Goal: Communication & Community: Answer question/provide support

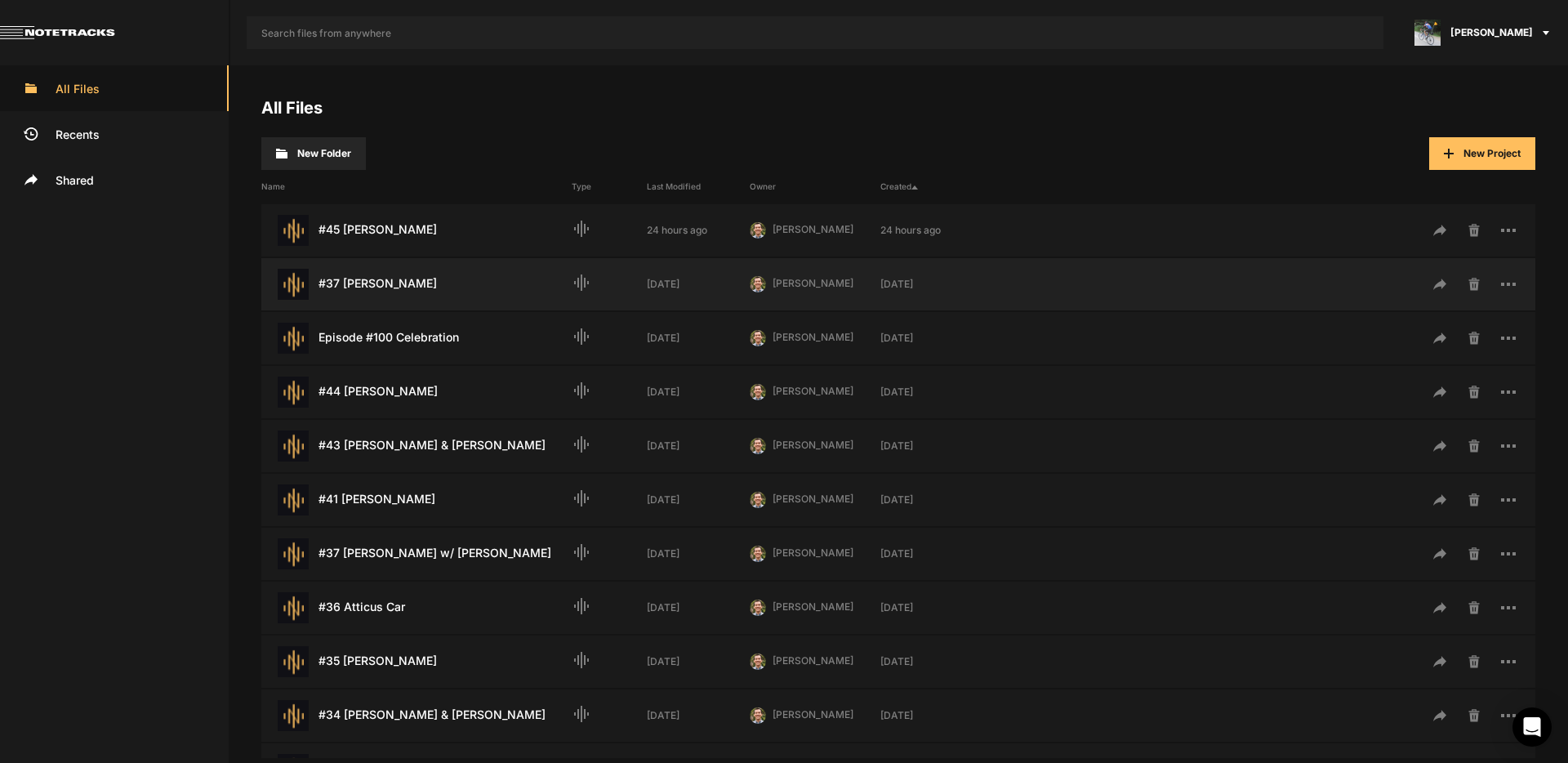
click at [379, 289] on div "#37 [PERSON_NAME] Last Modified: [DATE]" at bounding box center [416, 284] width 311 height 31
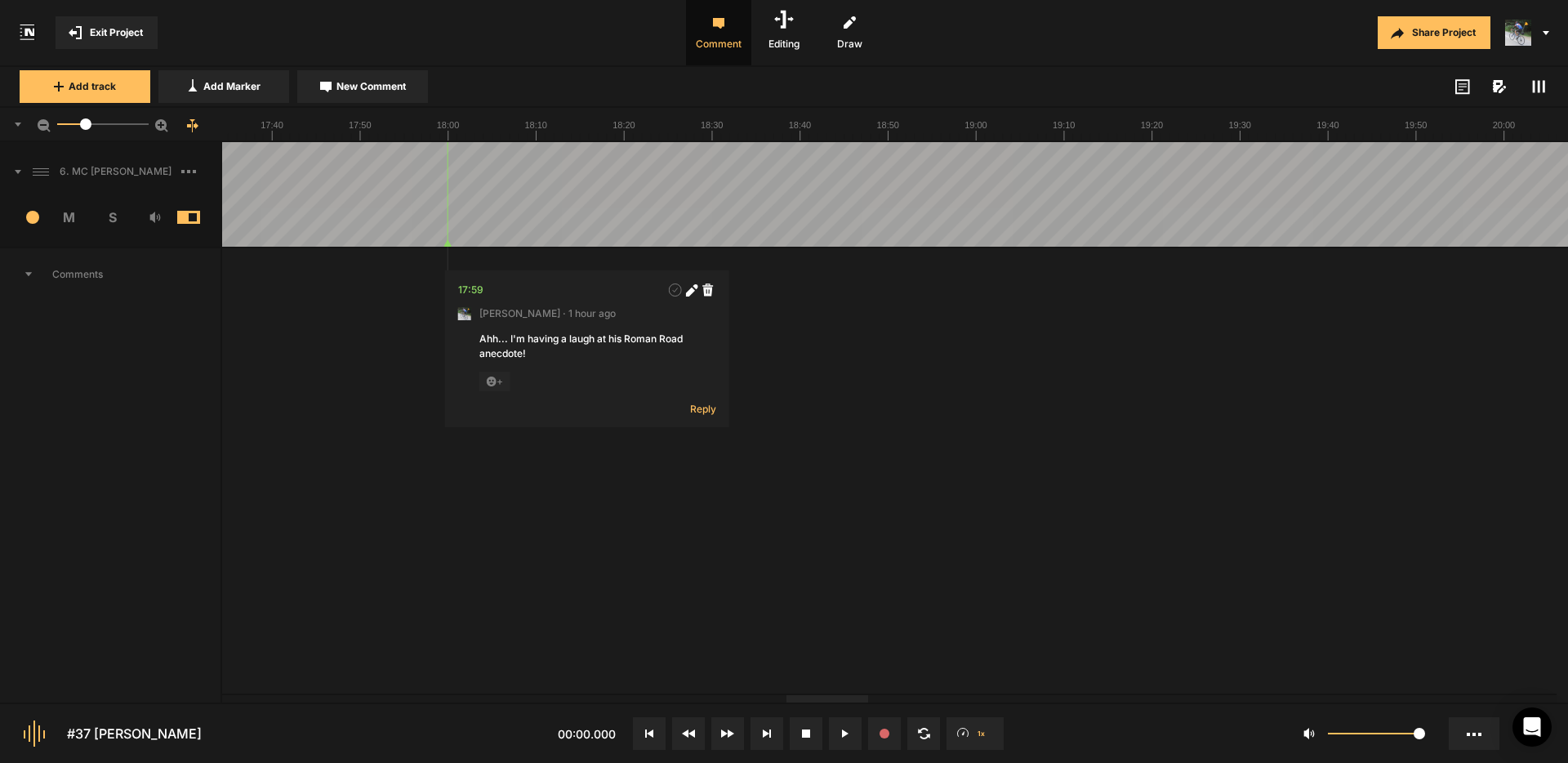
click at [838, 702] on div at bounding box center [827, 698] width 81 height 8
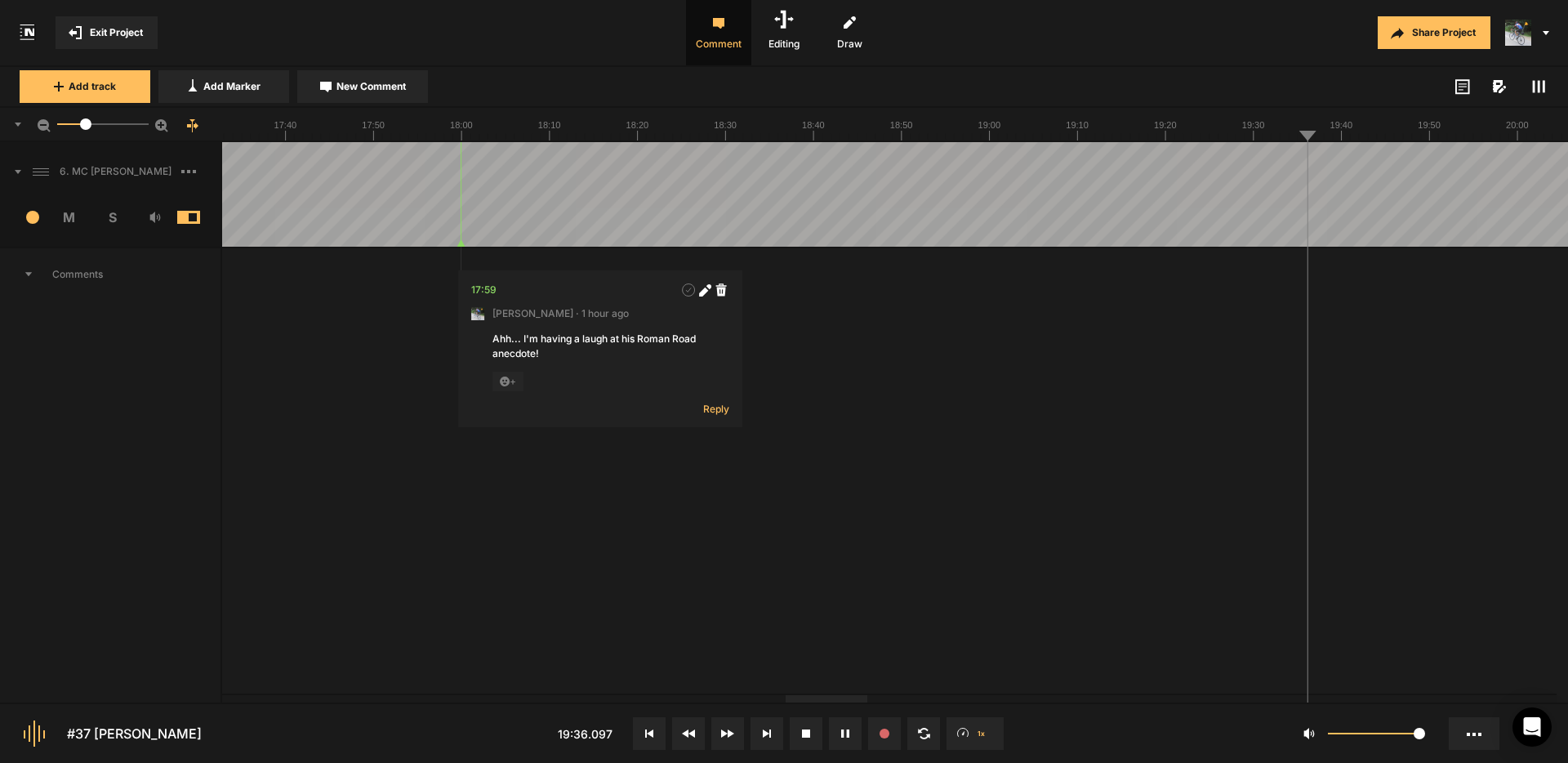
click at [377, 86] on span "New Comment" at bounding box center [370, 86] width 70 height 15
type textarea "Cut "we're all" if possible"
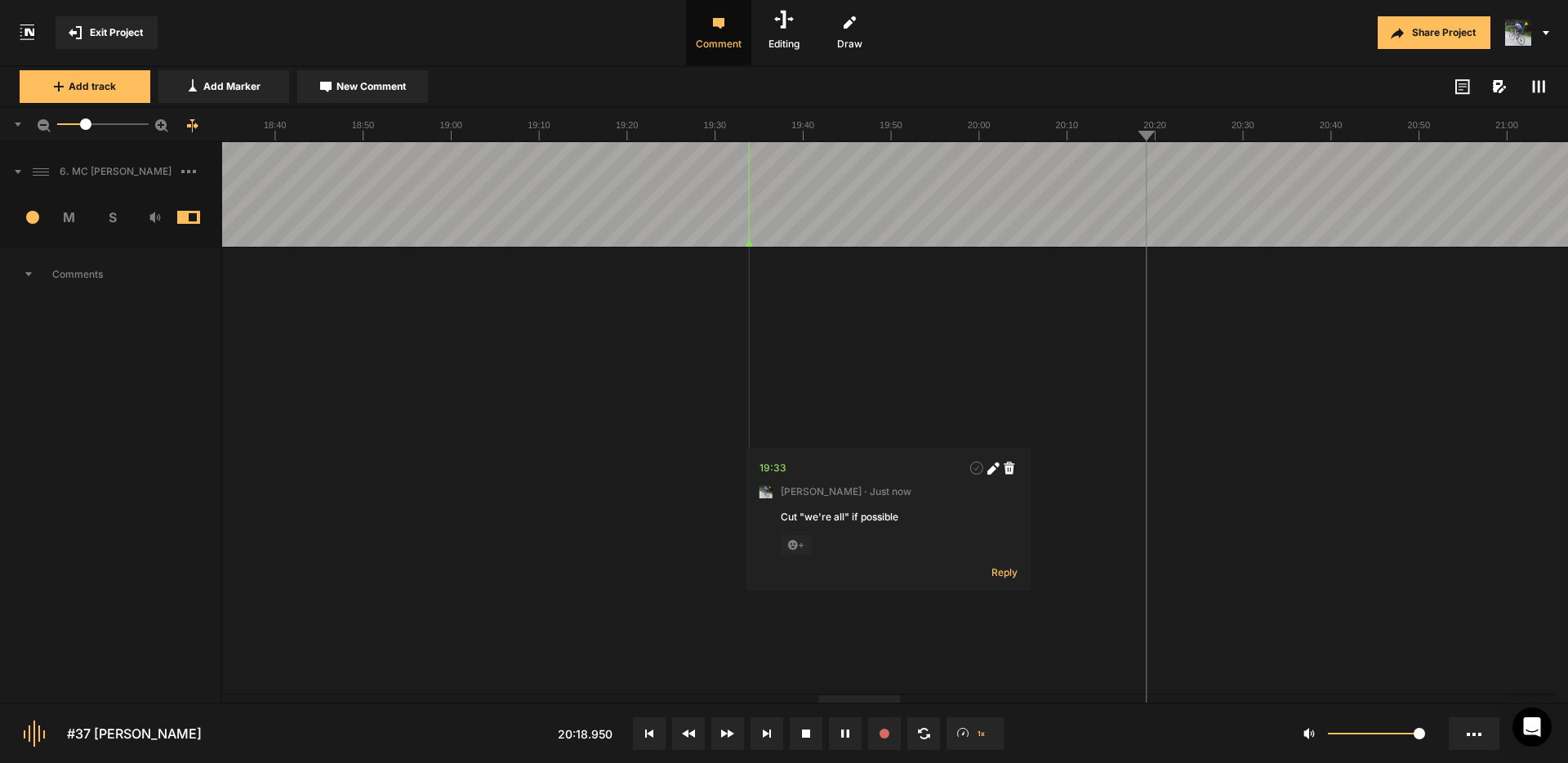
click at [1097, 159] on div at bounding box center [1389, 194] width 21943 height 105
click at [1124, 166] on div at bounding box center [1389, 194] width 21943 height 105
click at [341, 85] on span "New Comment" at bounding box center [370, 86] width 70 height 15
type textarea "Cut one of the "of the" phrases"
click at [1114, 161] on div at bounding box center [1389, 194] width 21943 height 105
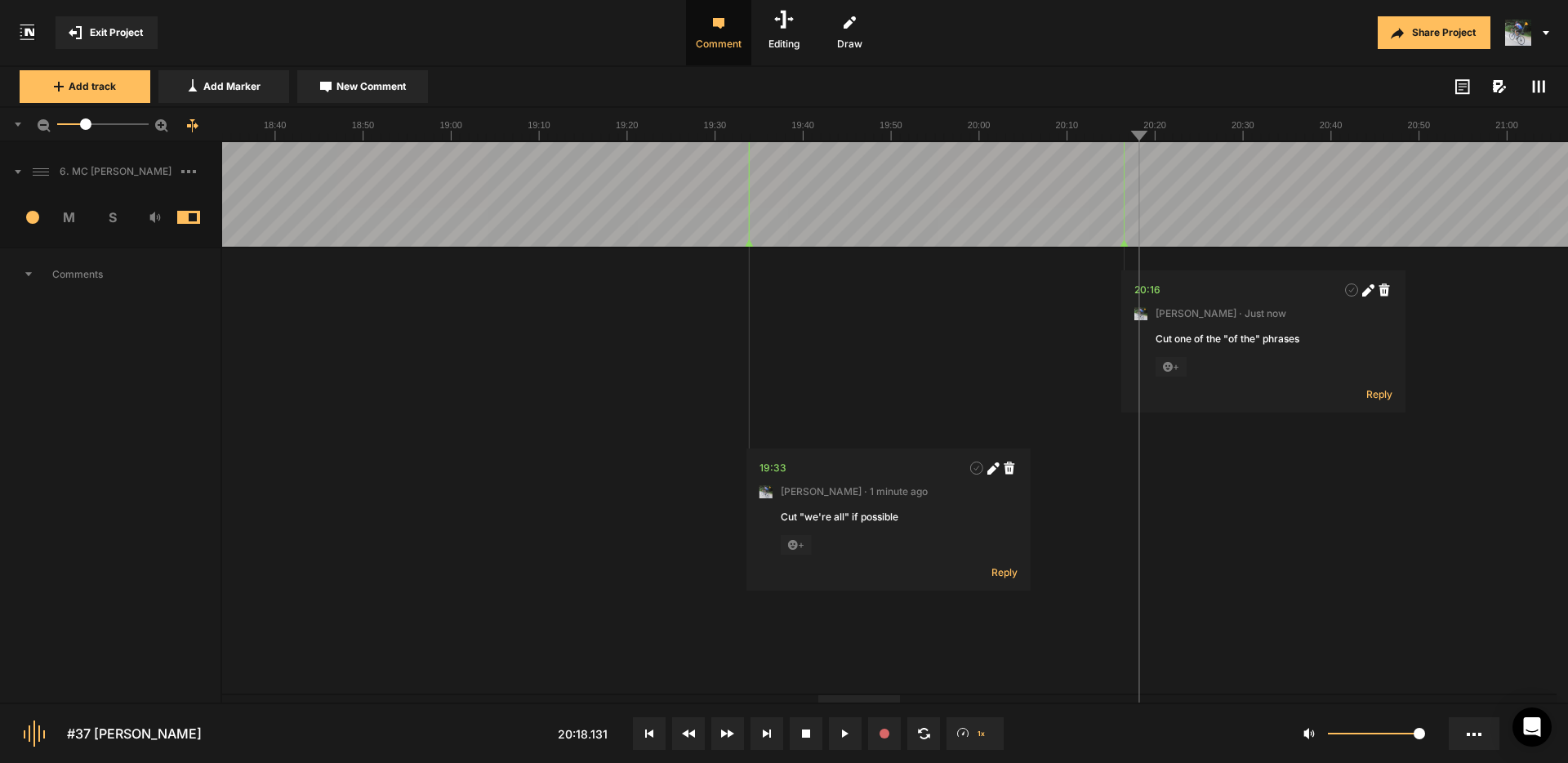
click at [1370, 289] on icon at bounding box center [1366, 291] width 9 height 9
drag, startPoint x: 1241, startPoint y: 341, endPoint x: 1302, endPoint y: 365, distance: 65.6
click at [1241, 341] on textarea "Cut one of the "of the" phrases" at bounding box center [1263, 353] width 216 height 44
type textarea "Cut one of the "for the" phrases"
click at [1375, 444] on button "Post" at bounding box center [1370, 443] width 44 height 20
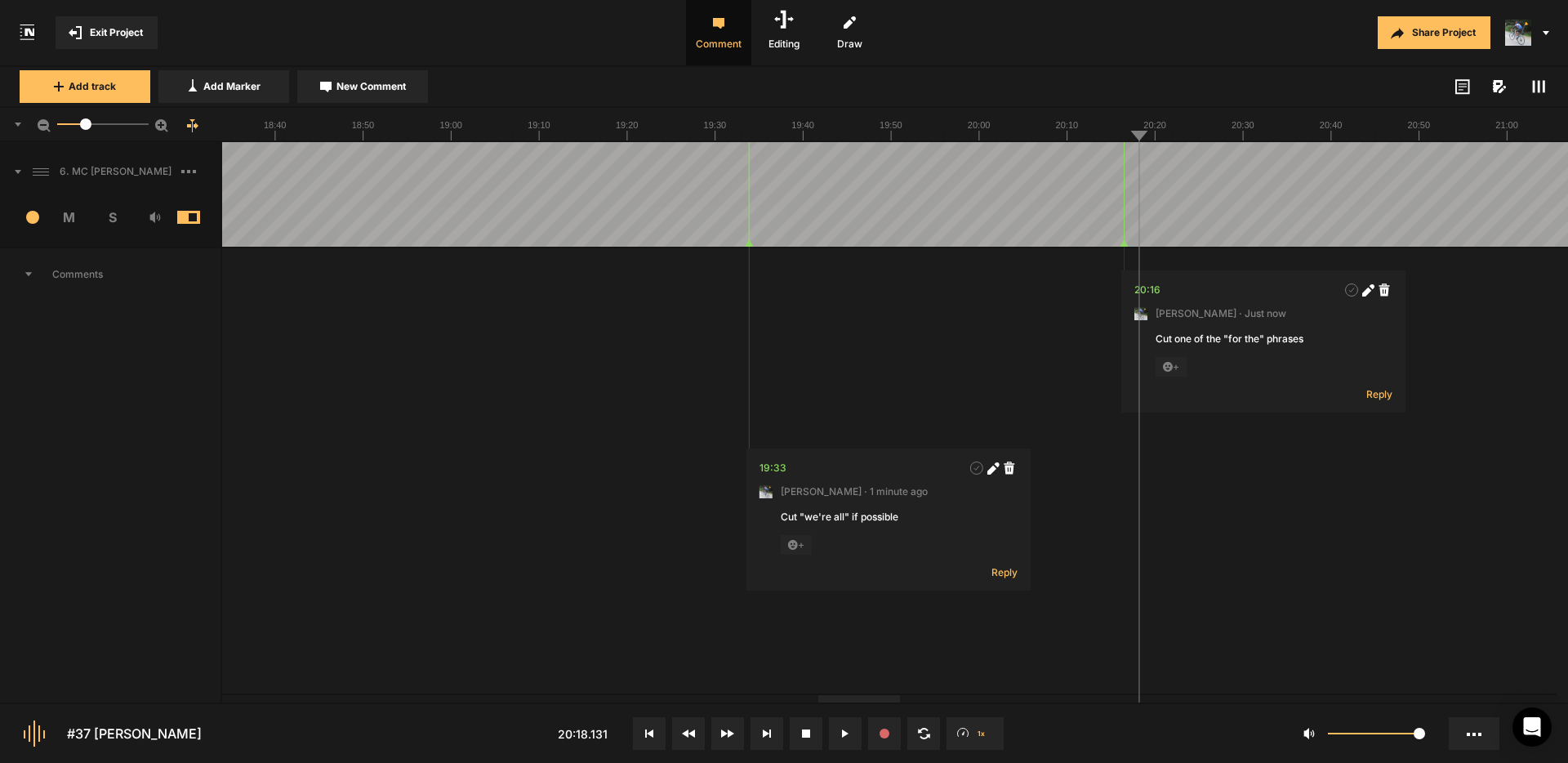
click at [1116, 169] on div at bounding box center [1389, 194] width 21943 height 105
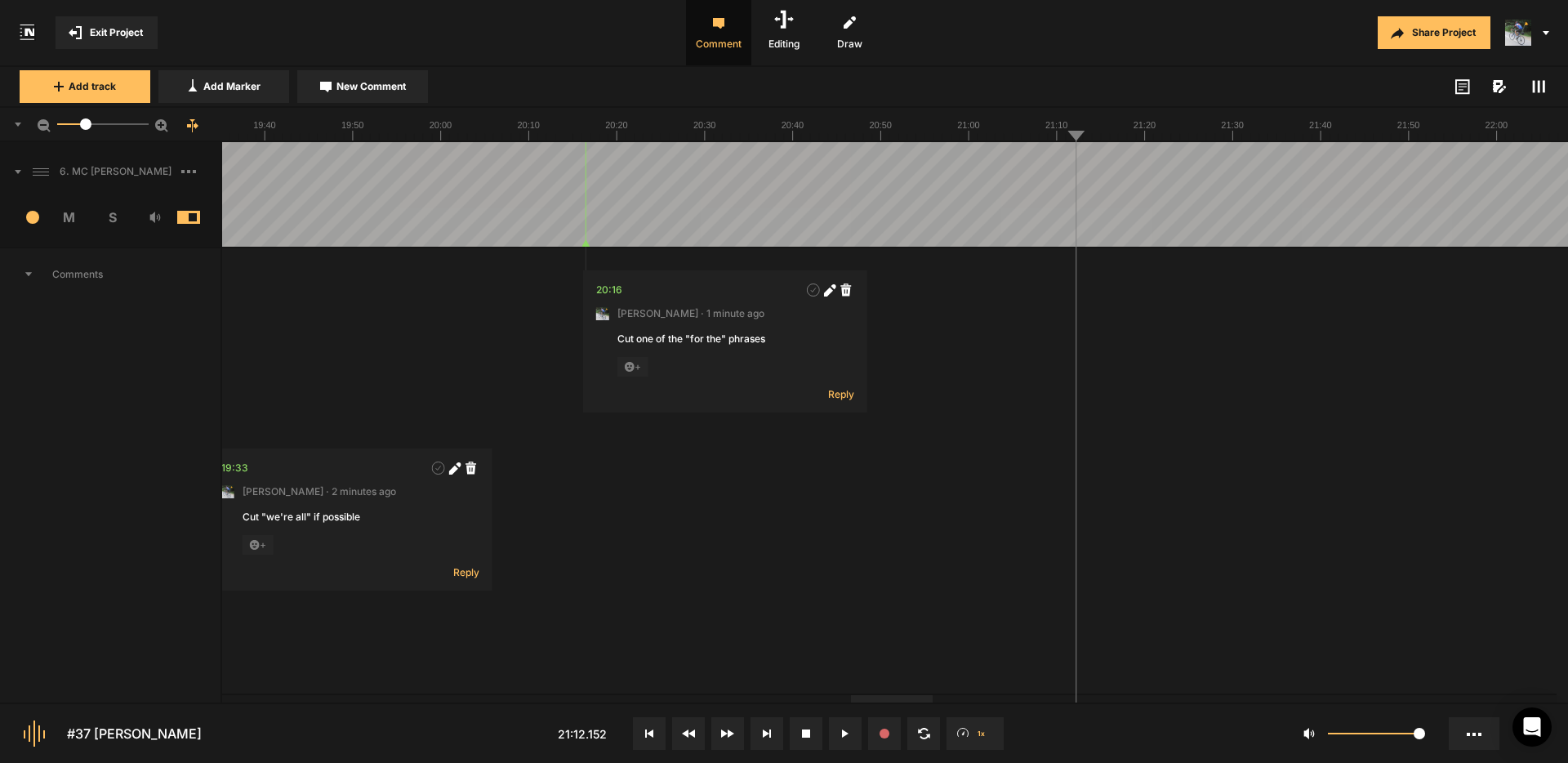
click at [1038, 164] on div at bounding box center [850, 194] width 21943 height 105
click at [1038, 167] on div at bounding box center [850, 194] width 21943 height 105
click at [359, 84] on span "New Comment" at bounding box center [370, 86] width 70 height 15
type textarea "Cut "um... he was""
click at [1018, 157] on div at bounding box center [850, 194] width 21943 height 105
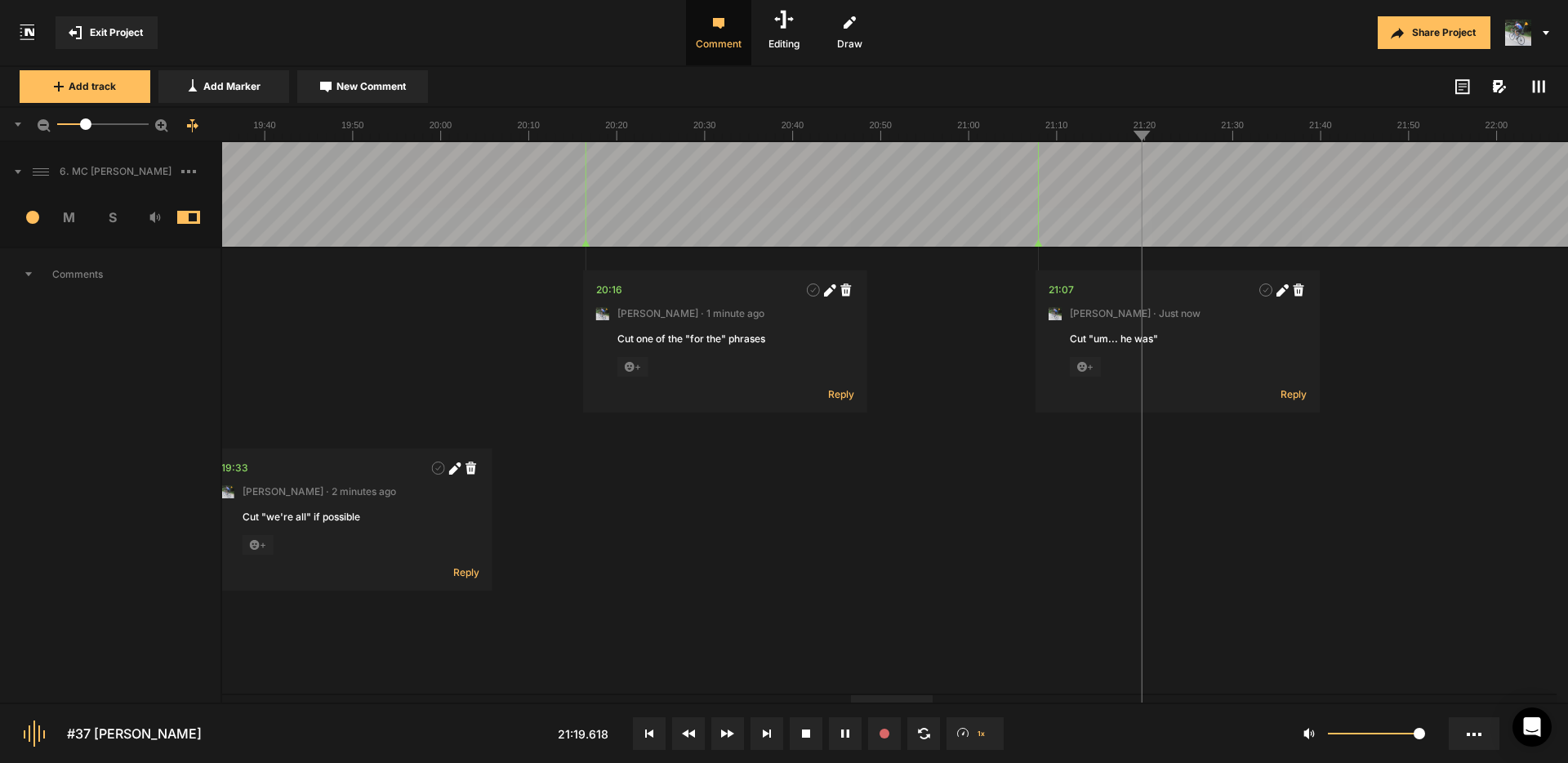
click at [1105, 155] on div at bounding box center [850, 194] width 21943 height 105
click at [1087, 156] on div at bounding box center [850, 194] width 21943 height 105
click at [1095, 151] on div at bounding box center [850, 194] width 21943 height 105
click at [1102, 168] on div at bounding box center [850, 194] width 21943 height 105
click at [346, 92] on span "New Comment" at bounding box center [370, 86] width 70 height 15
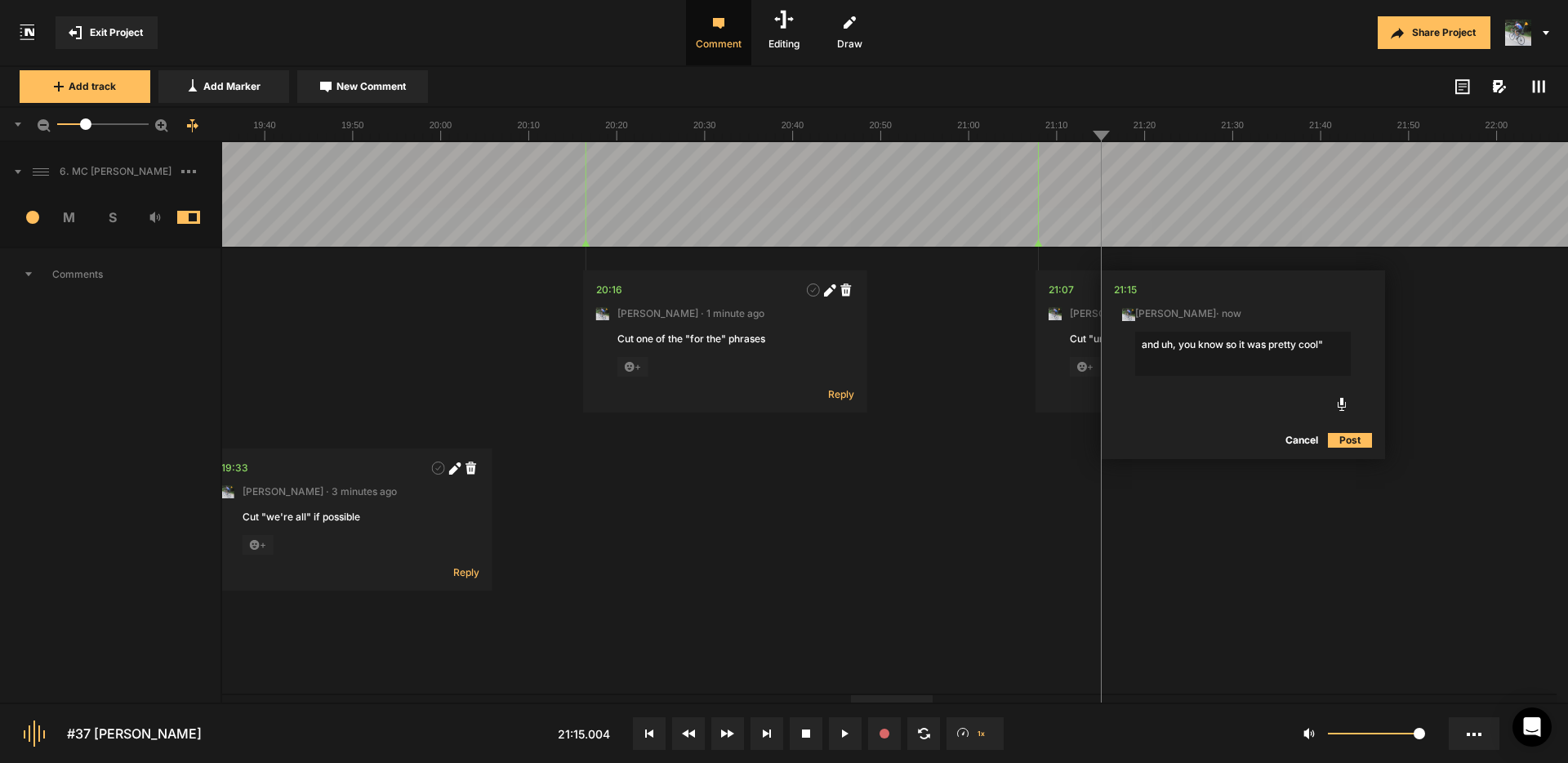
click at [1141, 343] on textarea "and uh, you know so it was pretty cool"" at bounding box center [1244, 353] width 216 height 44
click at [1062, 171] on div at bounding box center [850, 194] width 21943 height 105
click at [1128, 167] on div at bounding box center [850, 194] width 21943 height 105
drag, startPoint x: 1143, startPoint y: 341, endPoint x: 1249, endPoint y: 358, distance: 107.4
click at [1143, 341] on textarea "and uh, you know so it was pretty cool"" at bounding box center [1244, 353] width 216 height 44
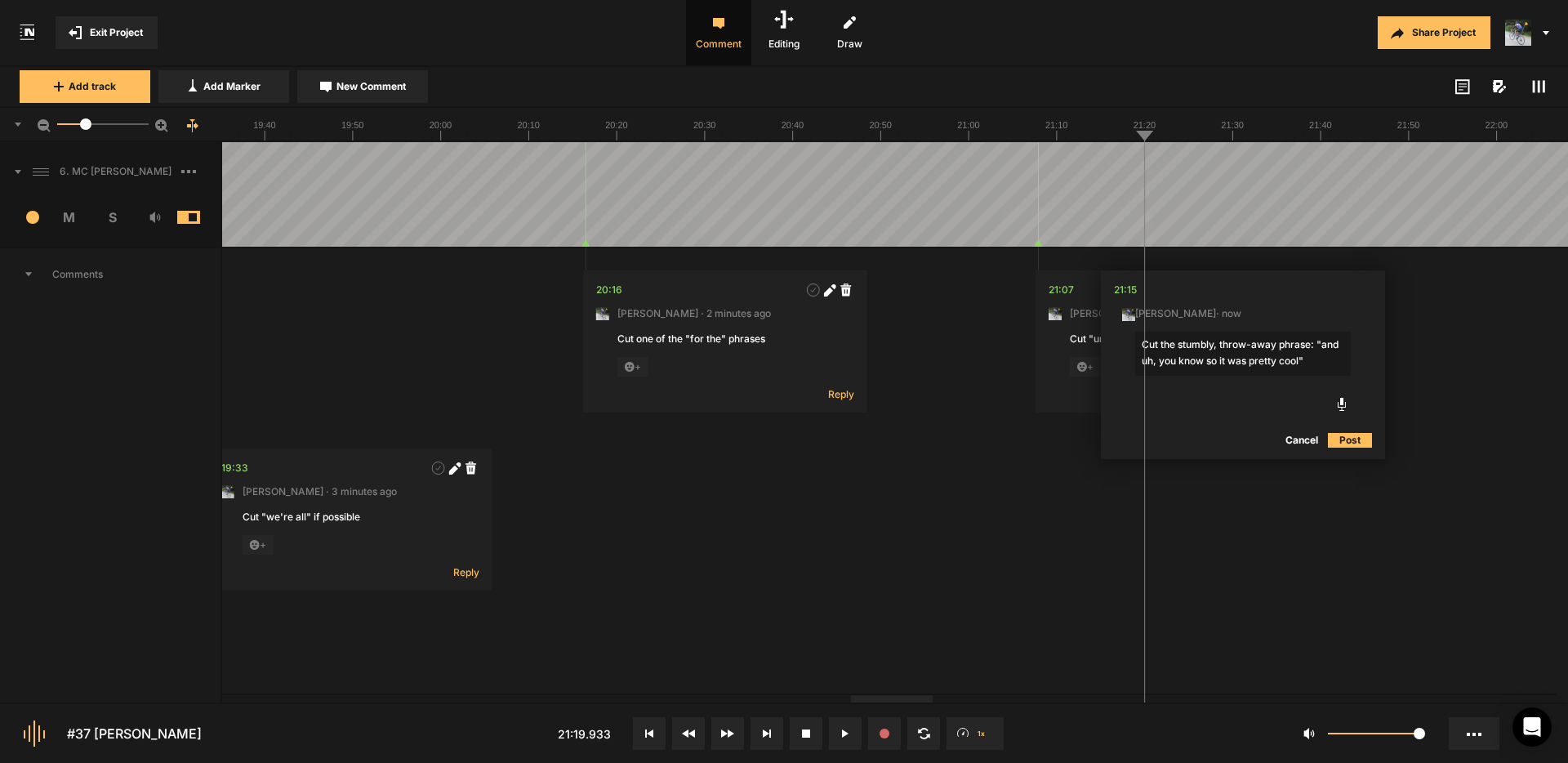
click at [1318, 359] on textarea "Cut the stumbly, throw-away phrase: "and uh, you know so it was pretty cool"" at bounding box center [1244, 353] width 216 height 44
click at [1123, 167] on div at bounding box center [850, 194] width 21943 height 105
click at [1102, 161] on div at bounding box center [850, 194] width 21943 height 105
click at [1093, 160] on div at bounding box center [850, 194] width 21943 height 105
click at [1160, 360] on textarea "Cut the stumbly, throw-away phrase: "and uh, you know so it was pretty cool"" at bounding box center [1244, 353] width 216 height 44
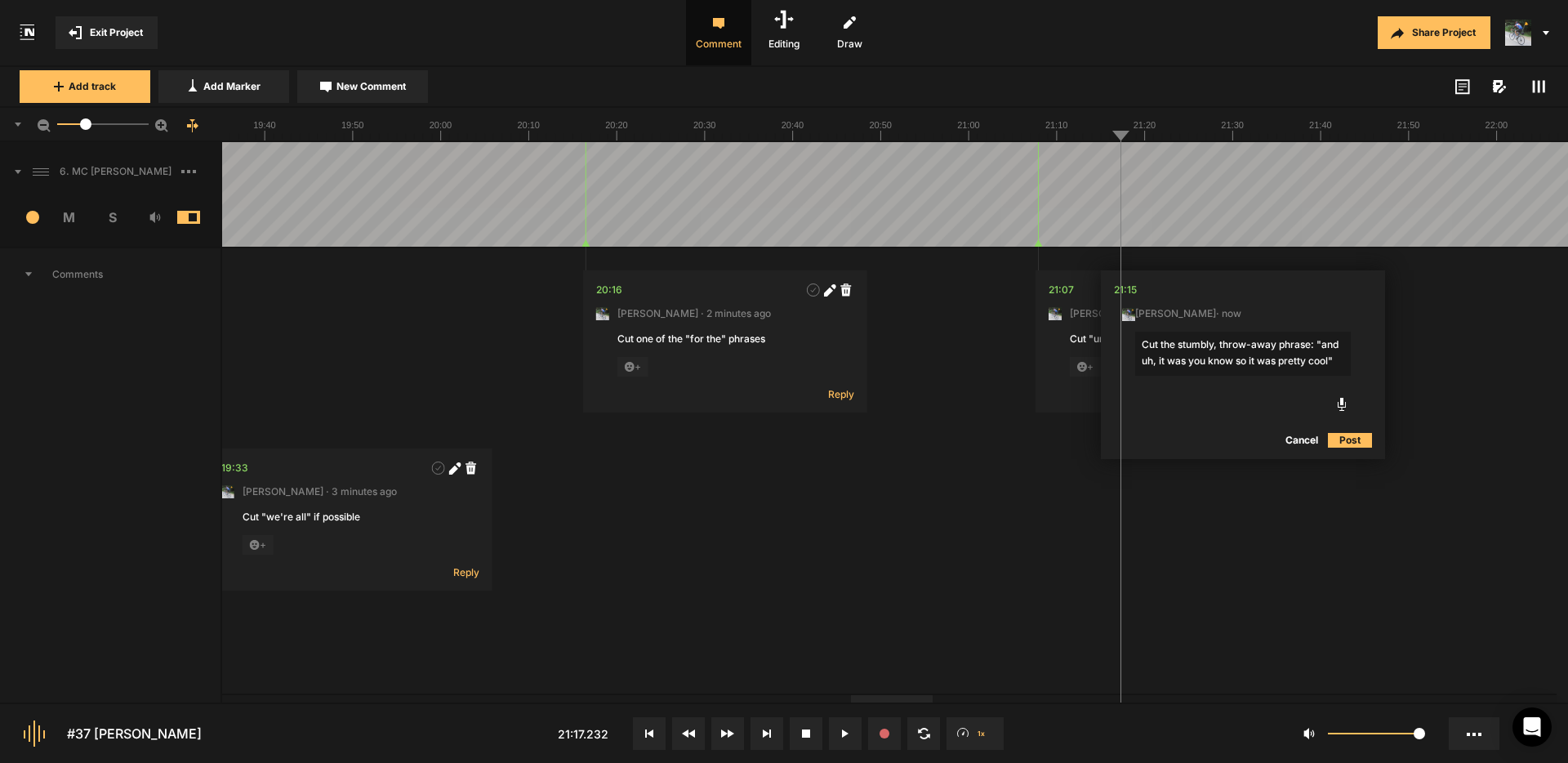
type textarea "Cut the stumbly, throw-away phrase: "and uh, it was you know so it was pretty c…"
click at [1104, 166] on div at bounding box center [850, 194] width 21943 height 105
click at [1077, 164] on div at bounding box center [850, 194] width 21943 height 105
click at [1085, 157] on div at bounding box center [850, 194] width 21943 height 105
click at [1131, 165] on div at bounding box center [850, 194] width 21943 height 105
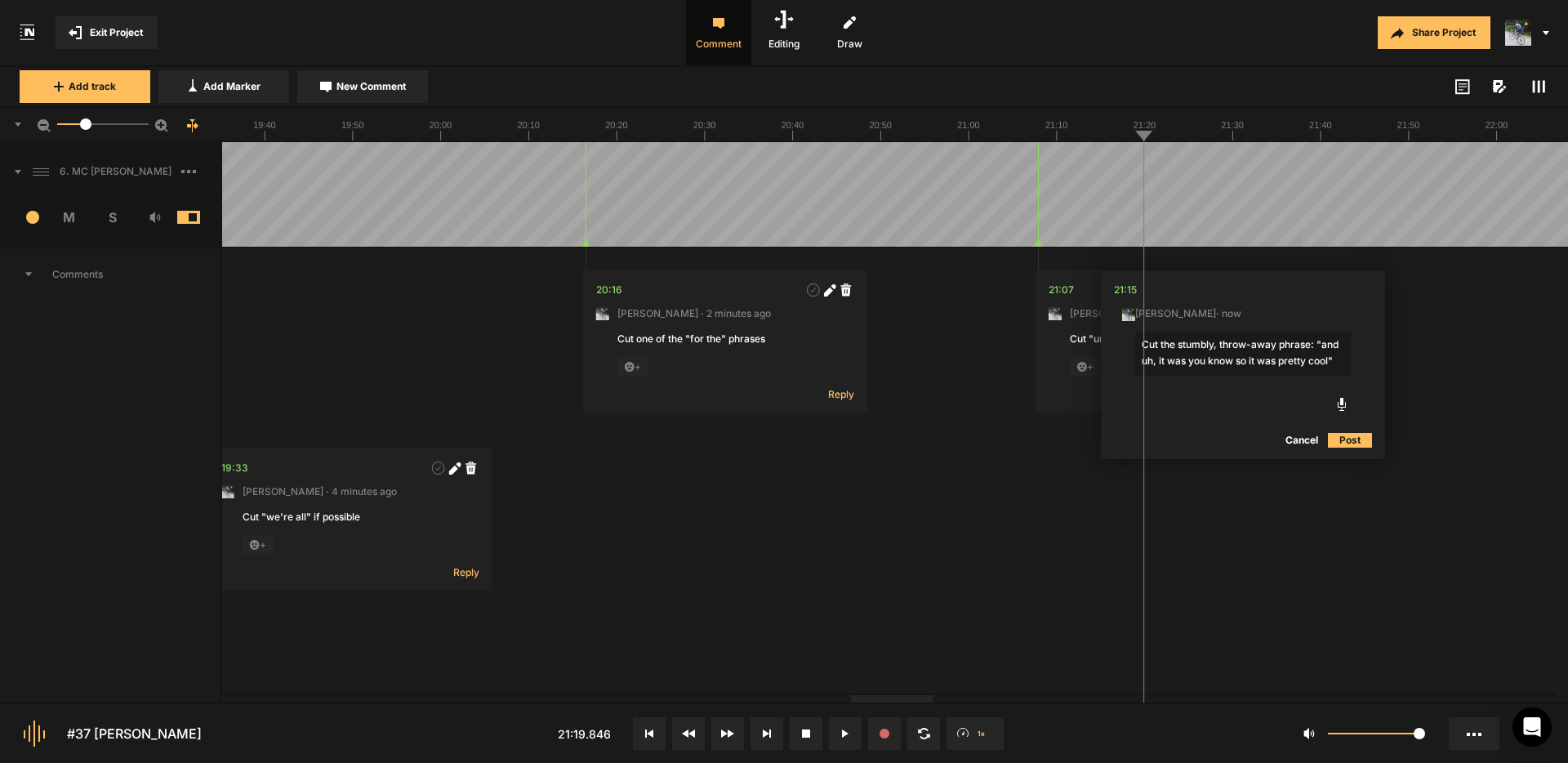
click at [1353, 439] on button "Post" at bounding box center [1349, 440] width 44 height 20
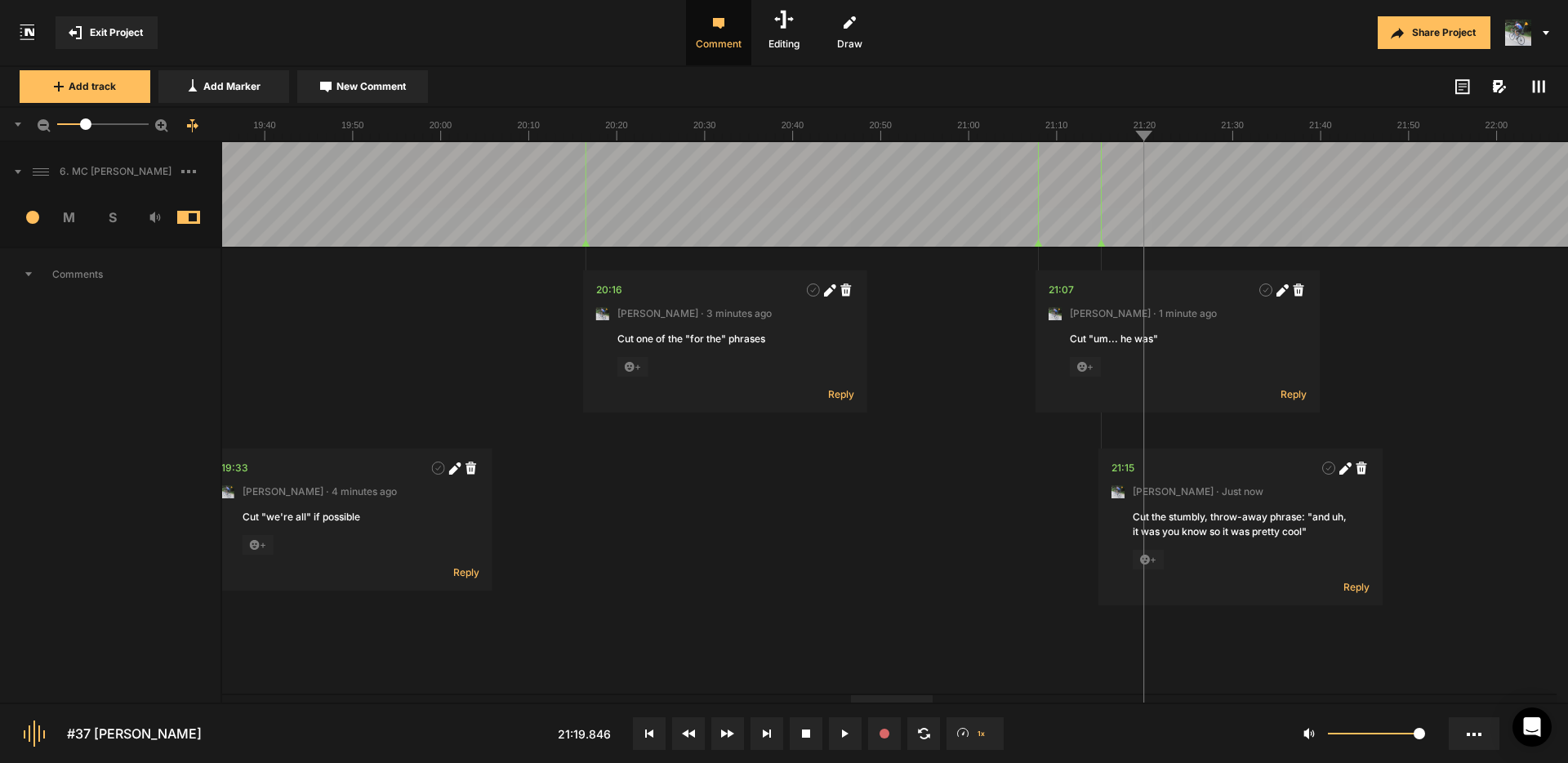
click at [1135, 165] on div at bounding box center [850, 194] width 21943 height 105
click at [1092, 162] on div at bounding box center [850, 194] width 21943 height 105
click at [1121, 169] on div at bounding box center [850, 194] width 21943 height 105
click at [1318, 165] on div at bounding box center [850, 194] width 21943 height 105
click at [1341, 165] on div at bounding box center [850, 194] width 21943 height 105
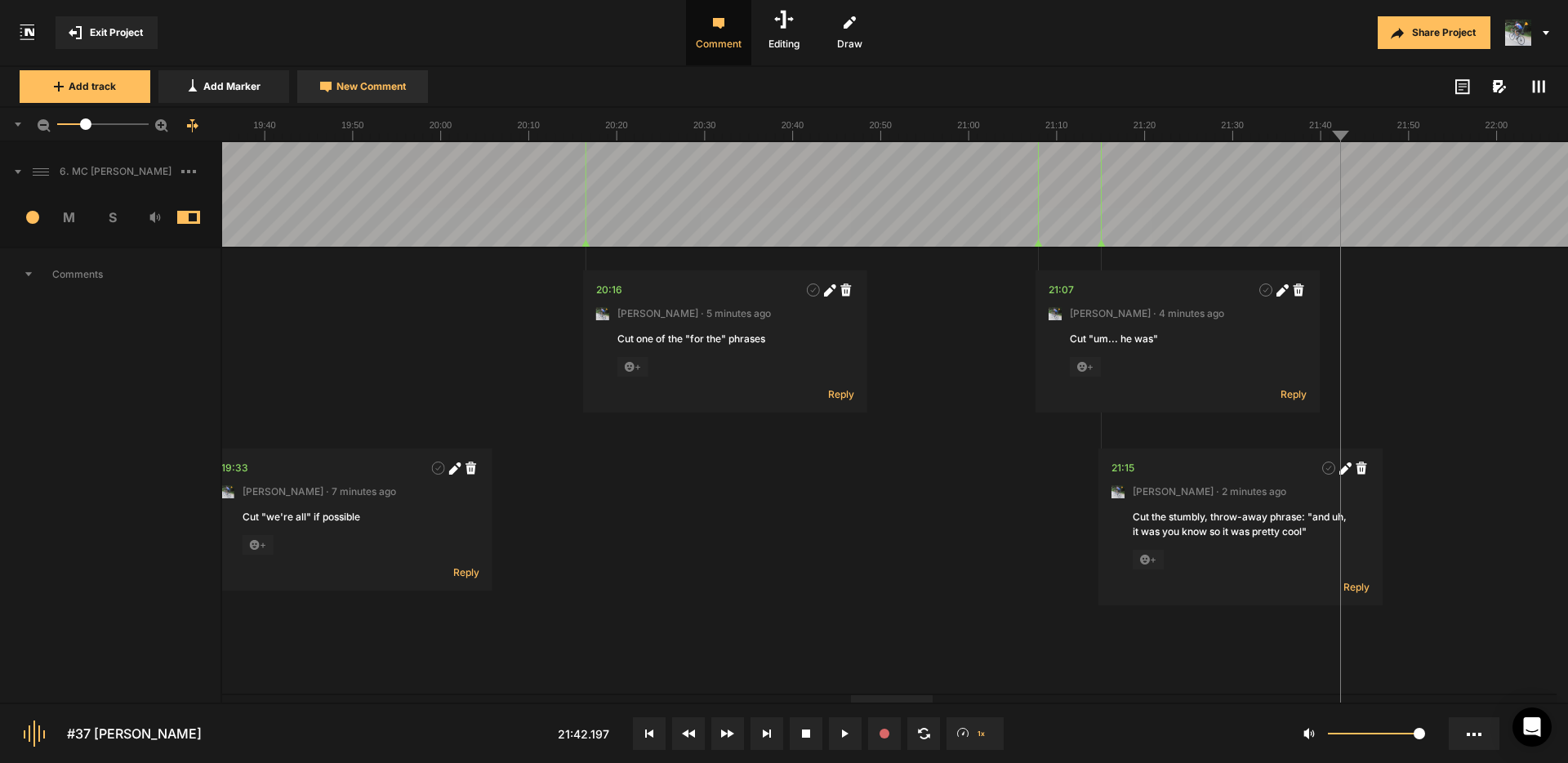
click at [368, 91] on span "New Comment" at bounding box center [370, 86] width 70 height 15
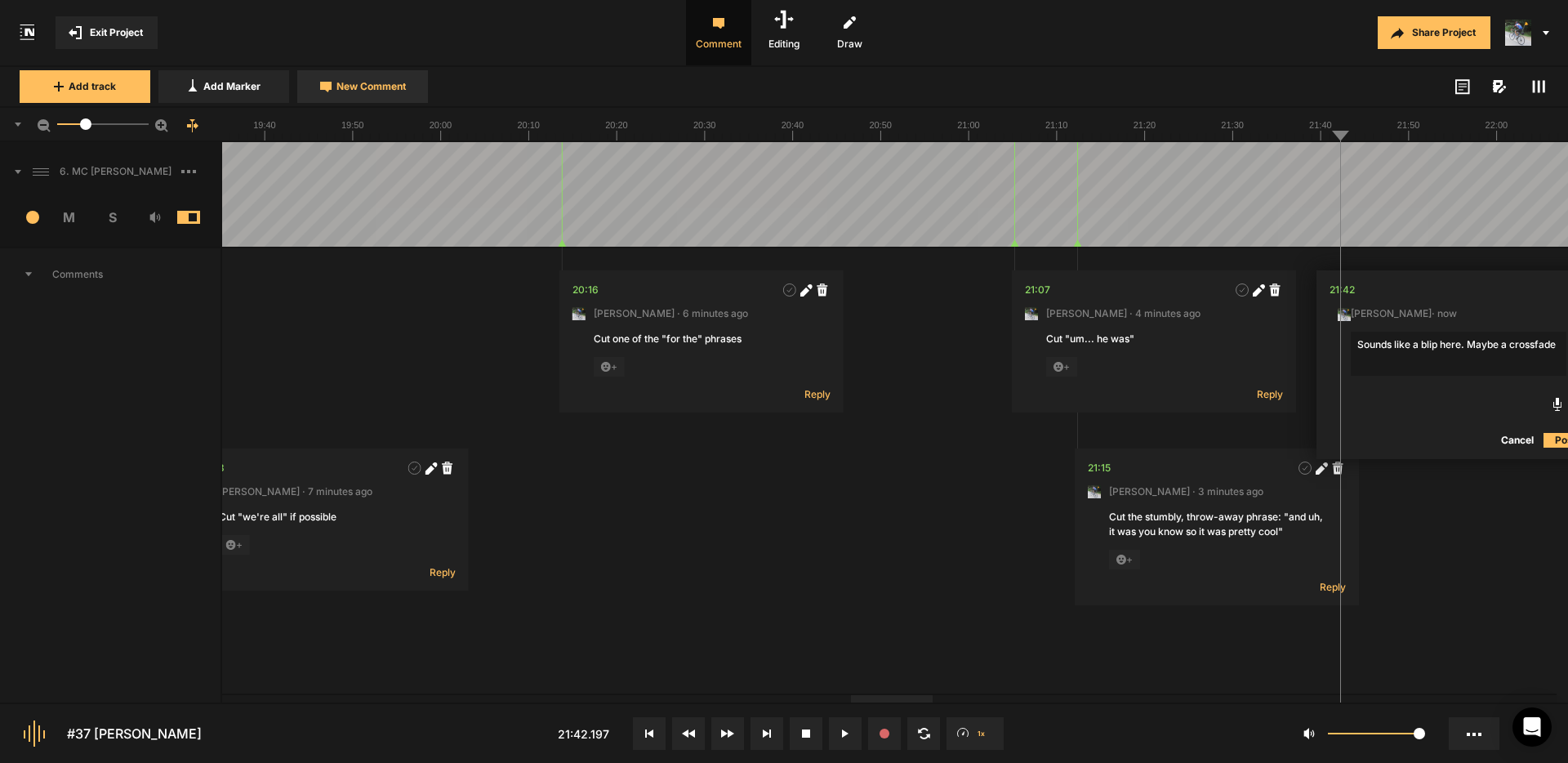
scroll to position [0, 25]
click at [1509, 360] on textarea "Sounds like a blip here. Maybe a crossfade that inadvertently included contont …" at bounding box center [1457, 360] width 216 height 59
click at [1502, 347] on textarea "Sounds like a blip here. Maybe a crossfade that inadvertently included content …" at bounding box center [1457, 360] width 216 height 59
type textarea "Sounds like a blip here. Maybe it's a crossfade that inadvertently included con…"
click at [1552, 453] on button "Post" at bounding box center [1564, 454] width 44 height 20
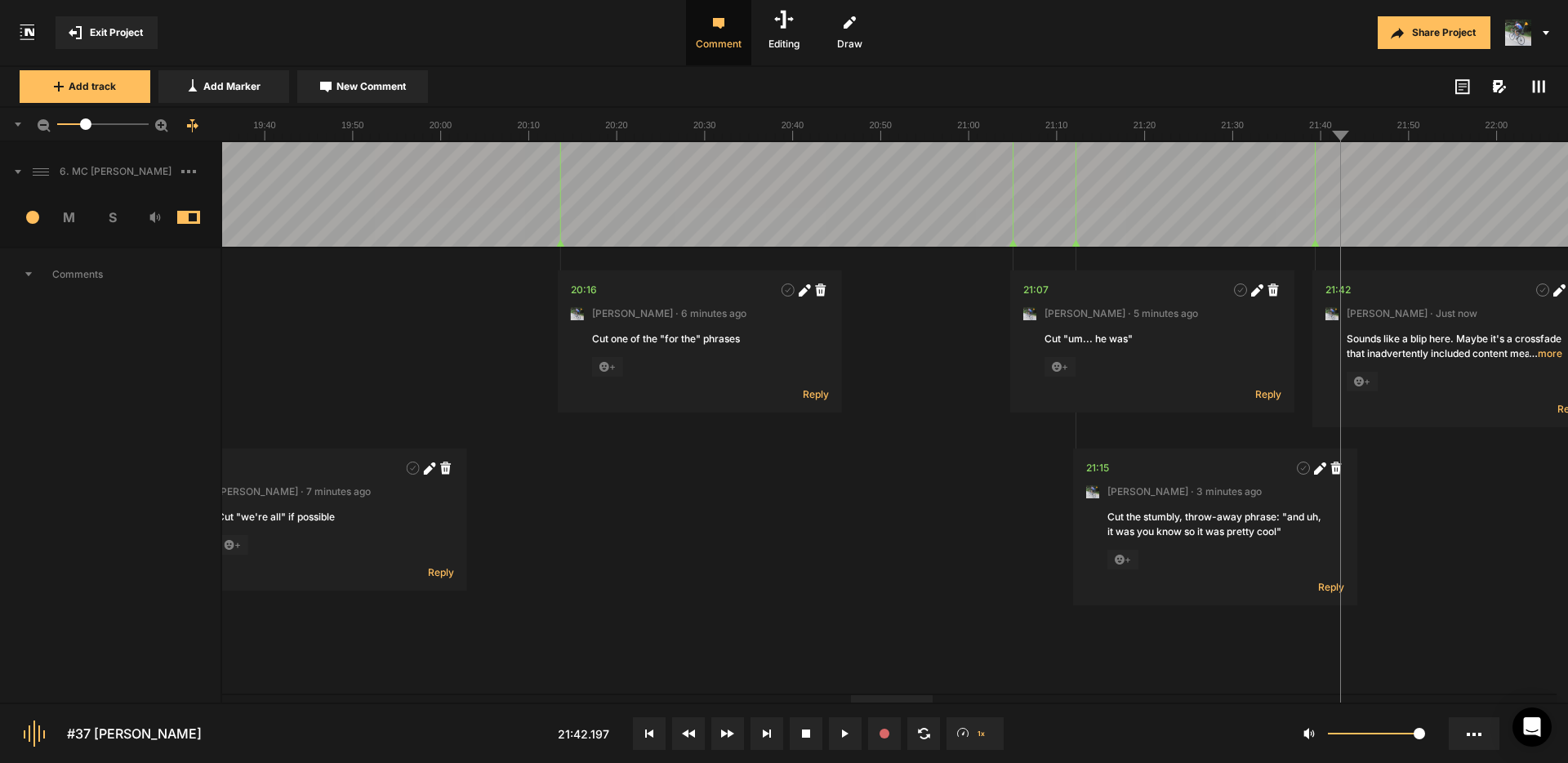
click at [1306, 165] on div at bounding box center [825, 194] width 21943 height 105
click at [128, 24] on button "Exit Project" at bounding box center [107, 32] width 102 height 32
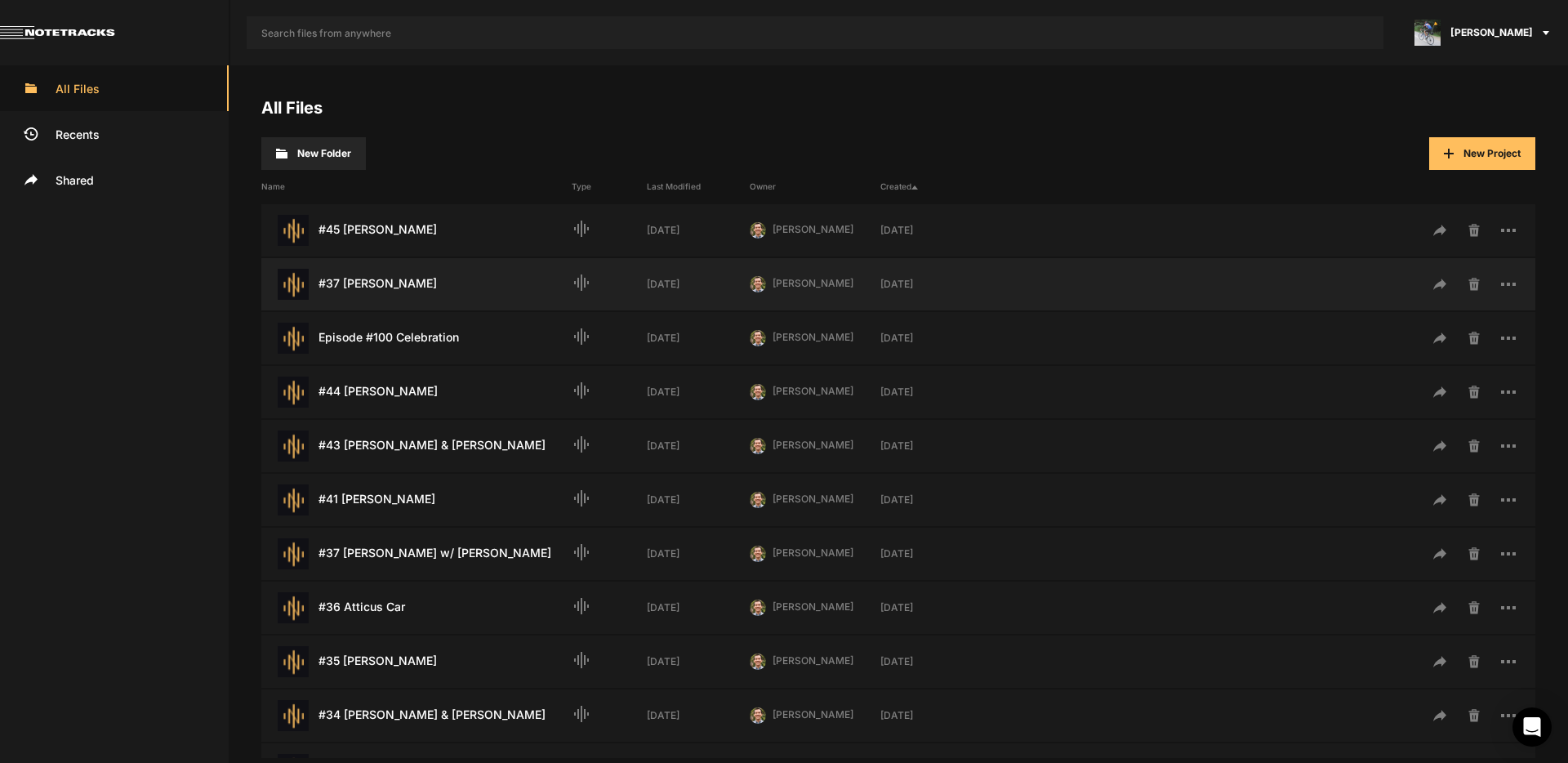
click at [371, 287] on div "#37 [PERSON_NAME] Last Modified: [DATE]" at bounding box center [416, 284] width 311 height 31
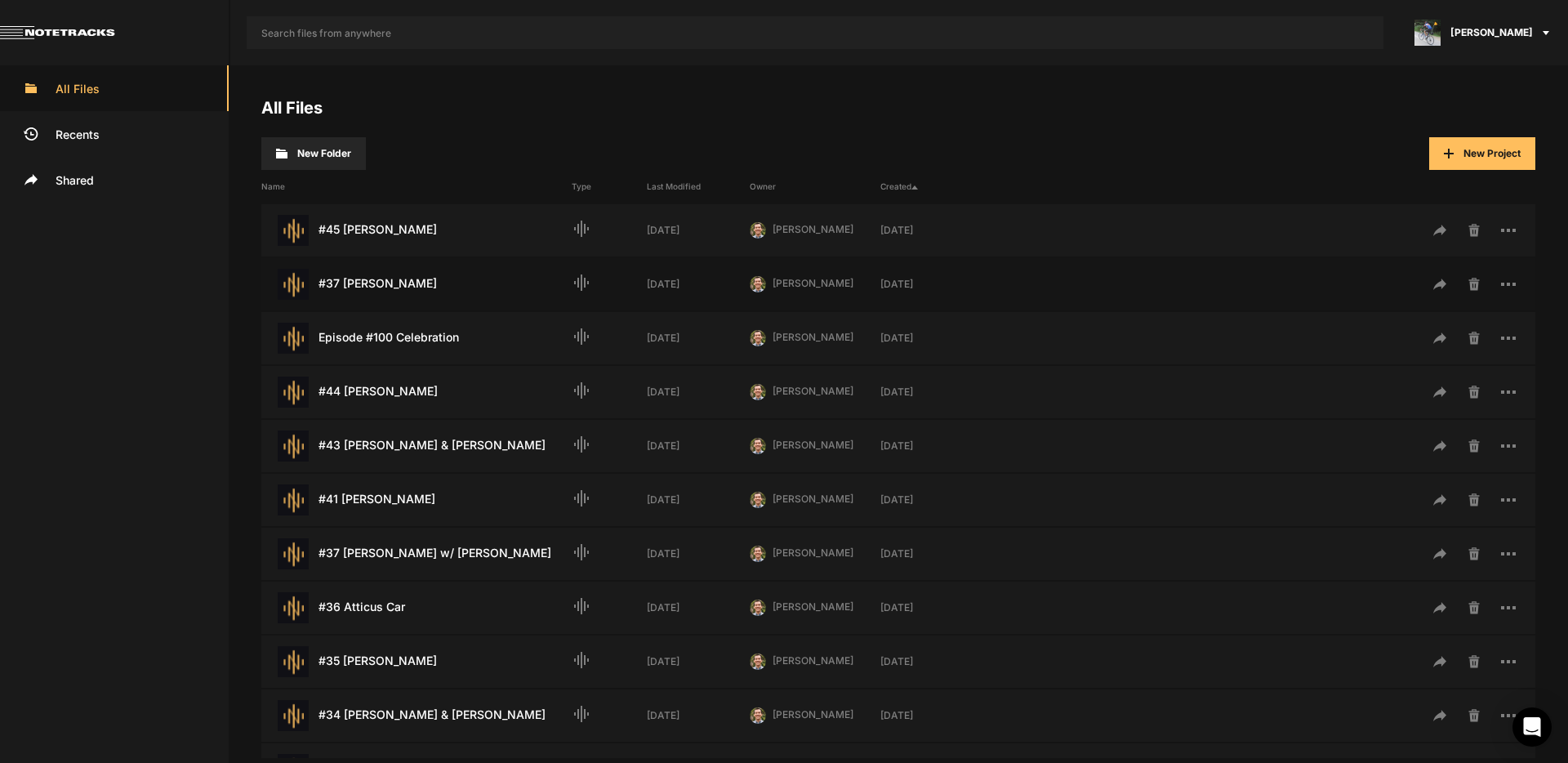
click at [371, 287] on div "#37 [PERSON_NAME] Last Modified: [DATE]" at bounding box center [416, 284] width 311 height 31
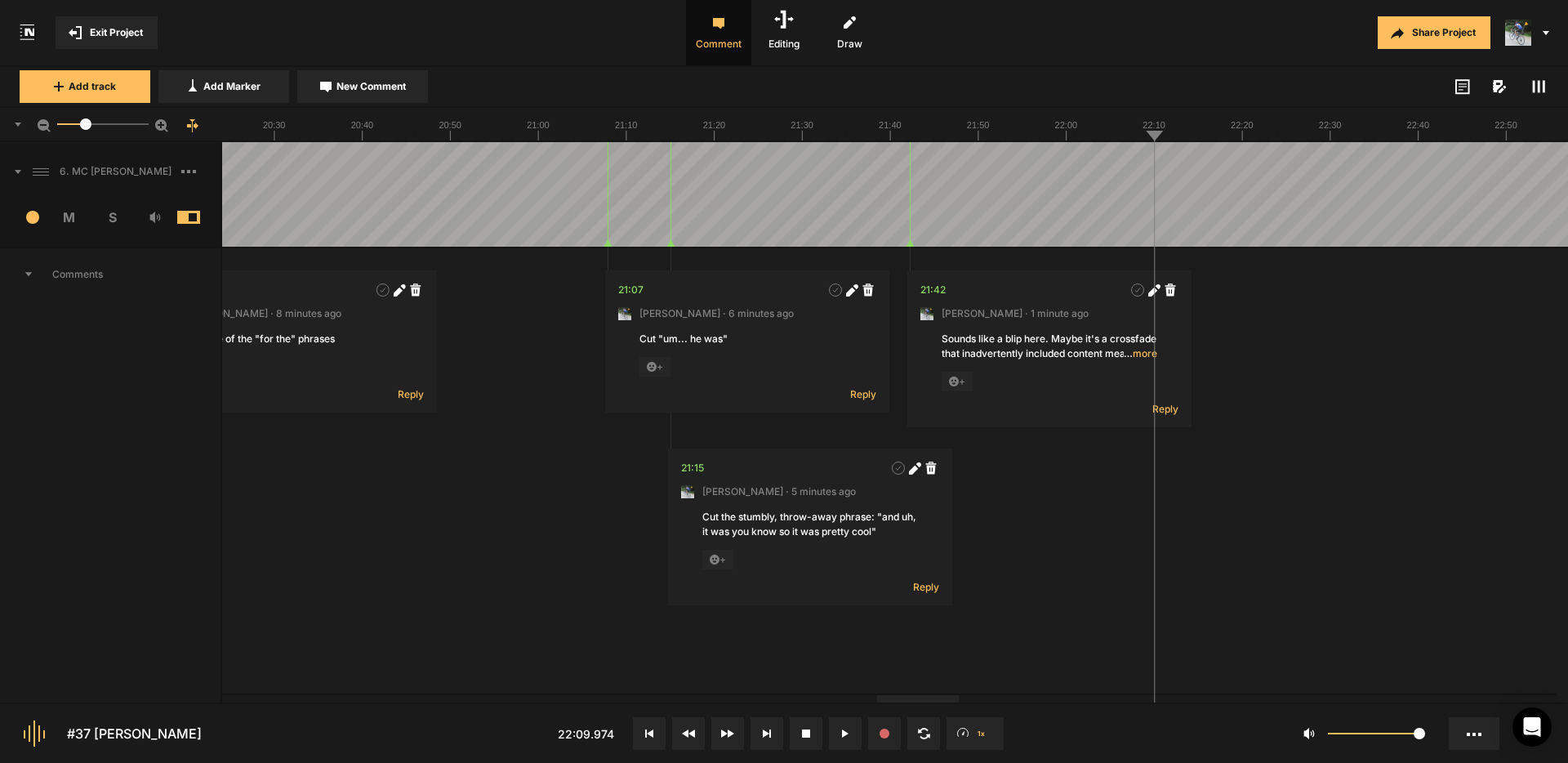
click at [1131, 166] on div at bounding box center [419, 194] width 21943 height 105
click at [1121, 167] on div at bounding box center [419, 194] width 21943 height 105
click at [1131, 167] on div at bounding box center [419, 194] width 21943 height 105
click at [379, 94] on button "New Comment" at bounding box center [362, 86] width 130 height 32
type textarea "The end of his phrase is cut off. Check it out"
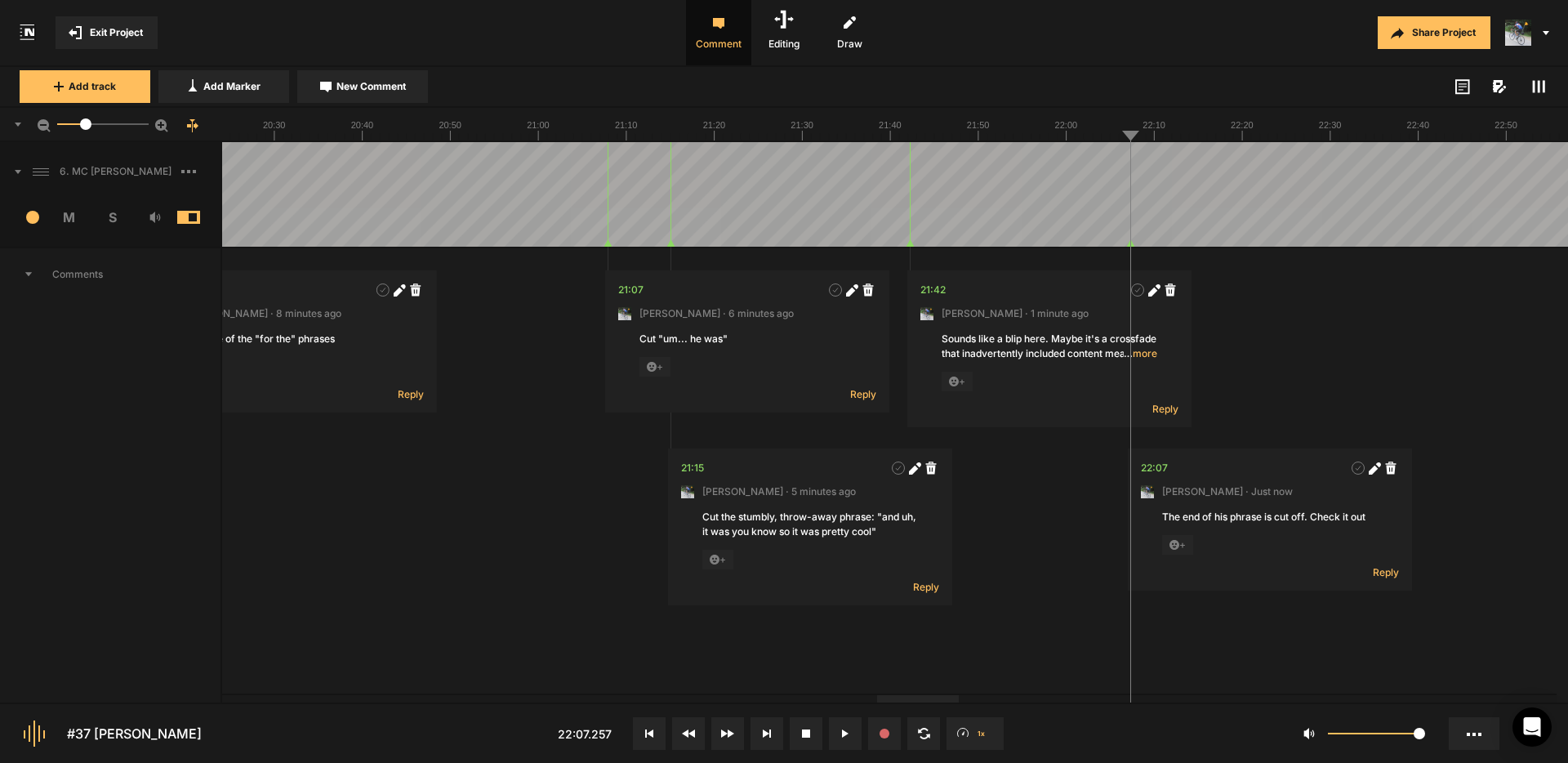
click at [1118, 155] on div at bounding box center [419, 194] width 21943 height 105
click at [1146, 167] on div at bounding box center [419, 194] width 21943 height 105
click at [1249, 165] on div at bounding box center [419, 194] width 21943 height 105
click at [1457, 435] on button "Cancel" at bounding box center [1445, 440] width 52 height 20
click at [1249, 165] on div at bounding box center [419, 194] width 21943 height 105
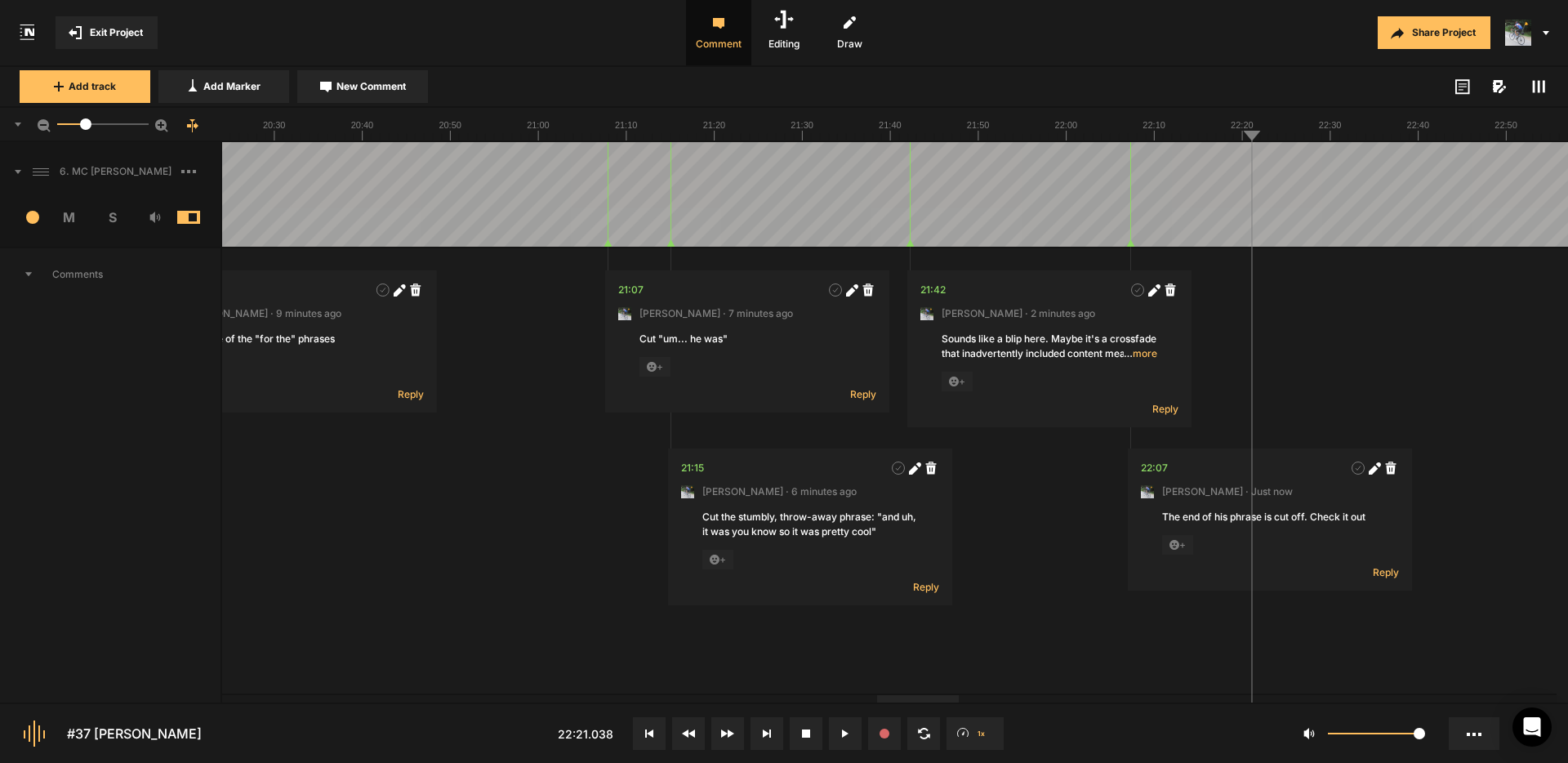
click at [1242, 165] on div at bounding box center [419, 194] width 21943 height 105
click at [1392, 167] on div at bounding box center [419, 194] width 21943 height 105
click at [1383, 161] on div at bounding box center [419, 194] width 21943 height 105
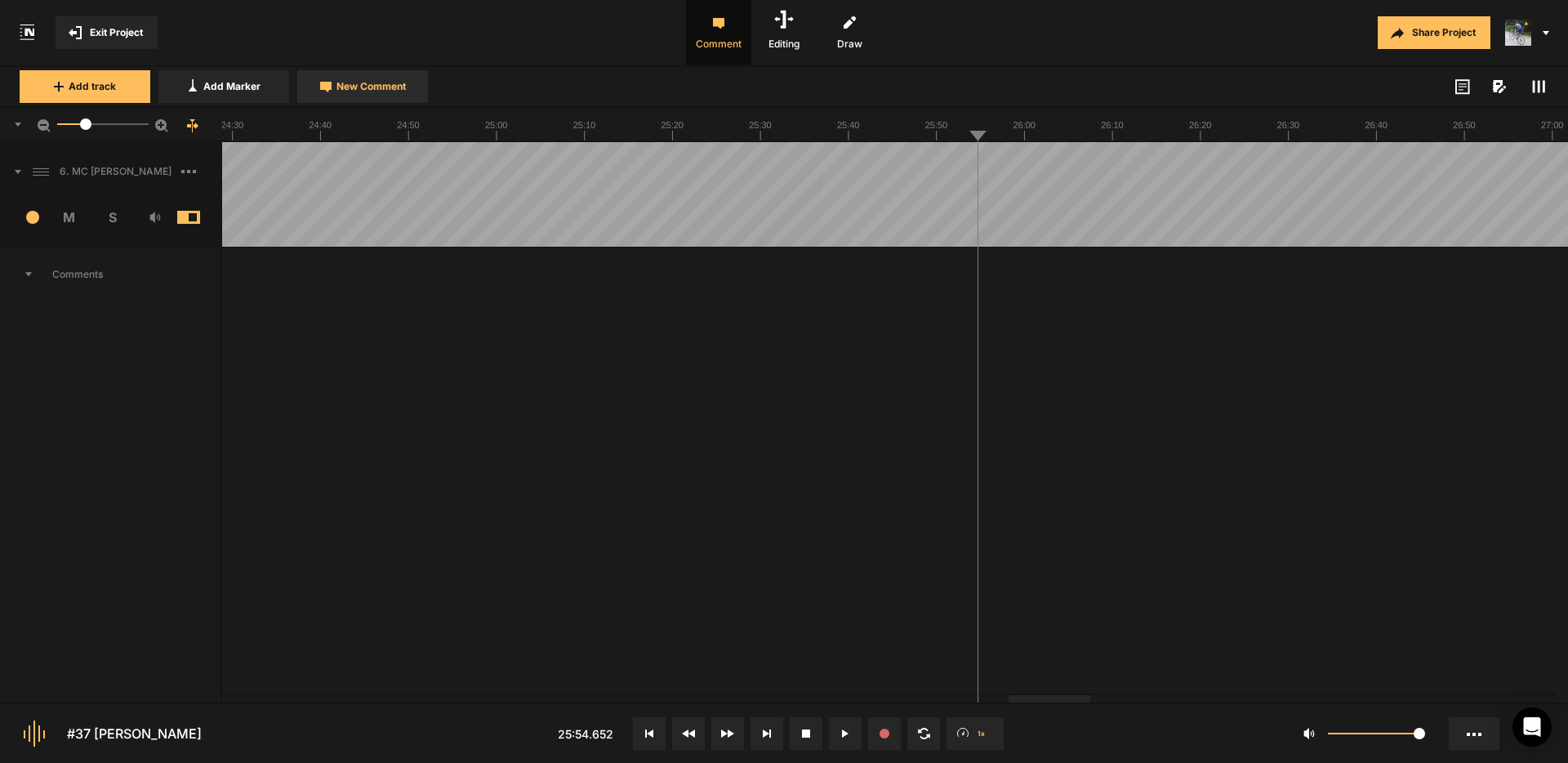
click at [368, 91] on span "New Comment" at bounding box center [370, 86] width 70 height 15
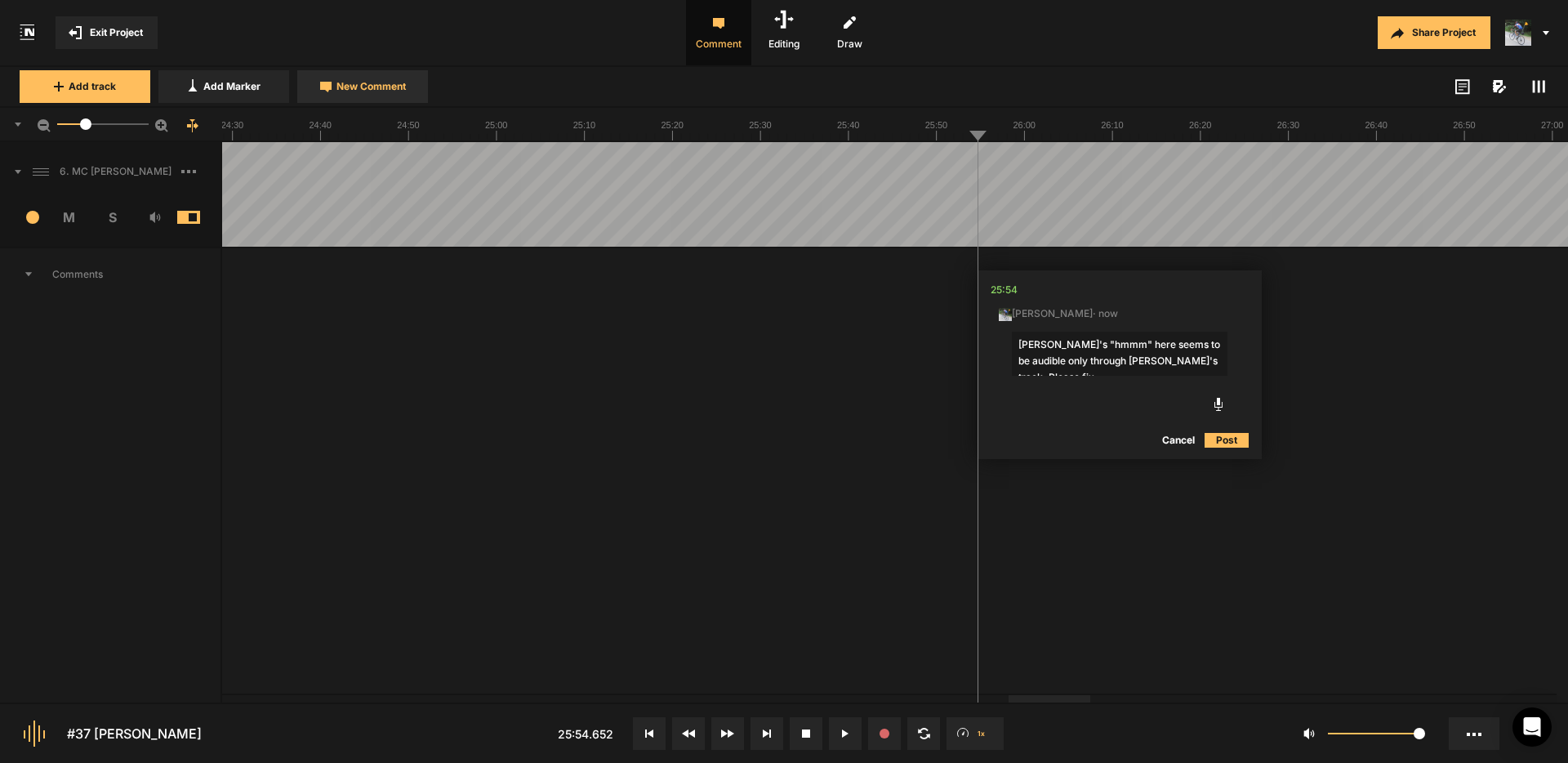
type textarea "[PERSON_NAME]'s "hmmm" here seems to be audible only through [PERSON_NAME]'s tr…"
click at [361, 89] on span "New Comment" at bounding box center [370, 86] width 70 height 15
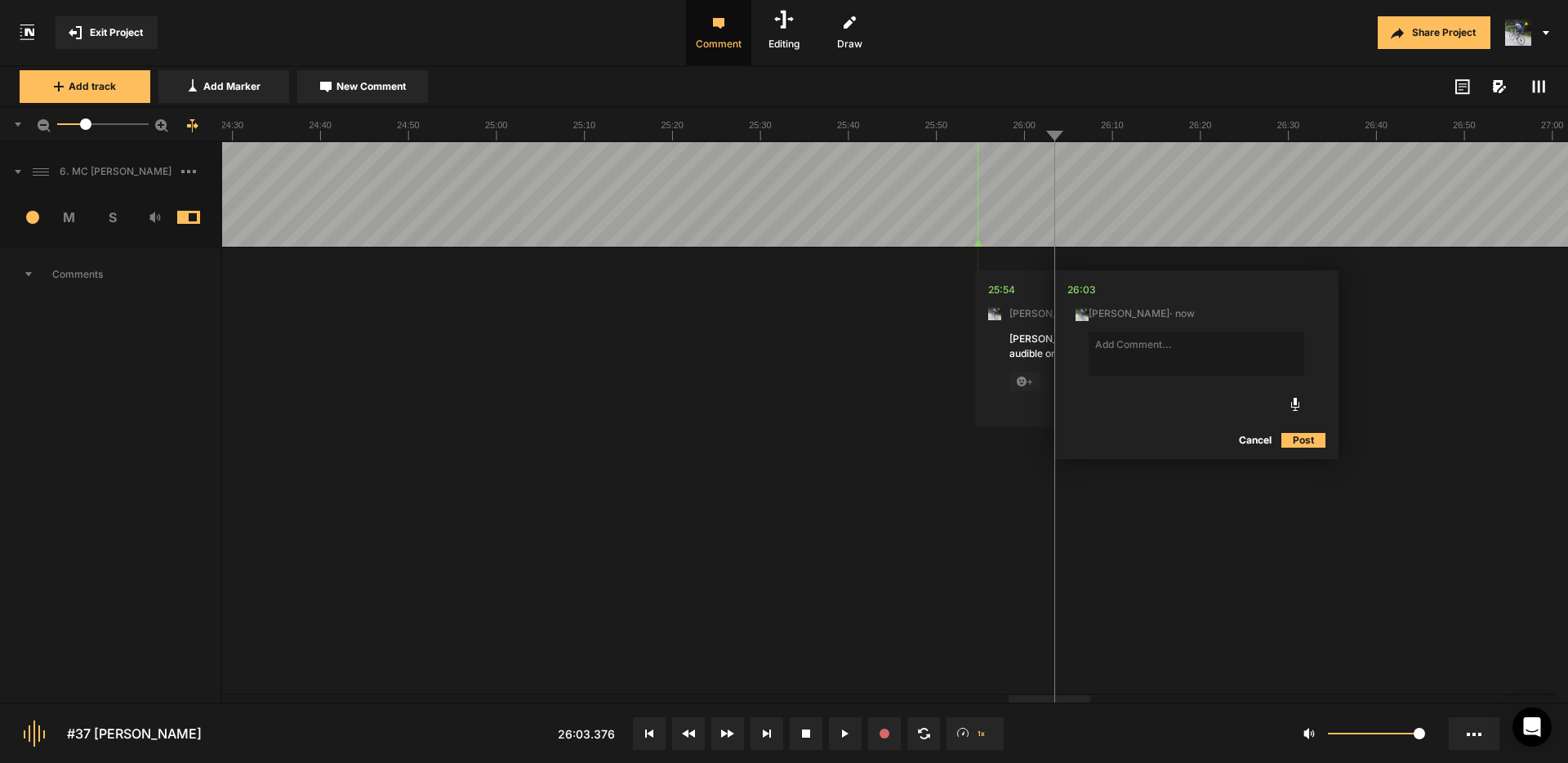
click at [1255, 441] on button "Cancel" at bounding box center [1254, 440] width 52 height 20
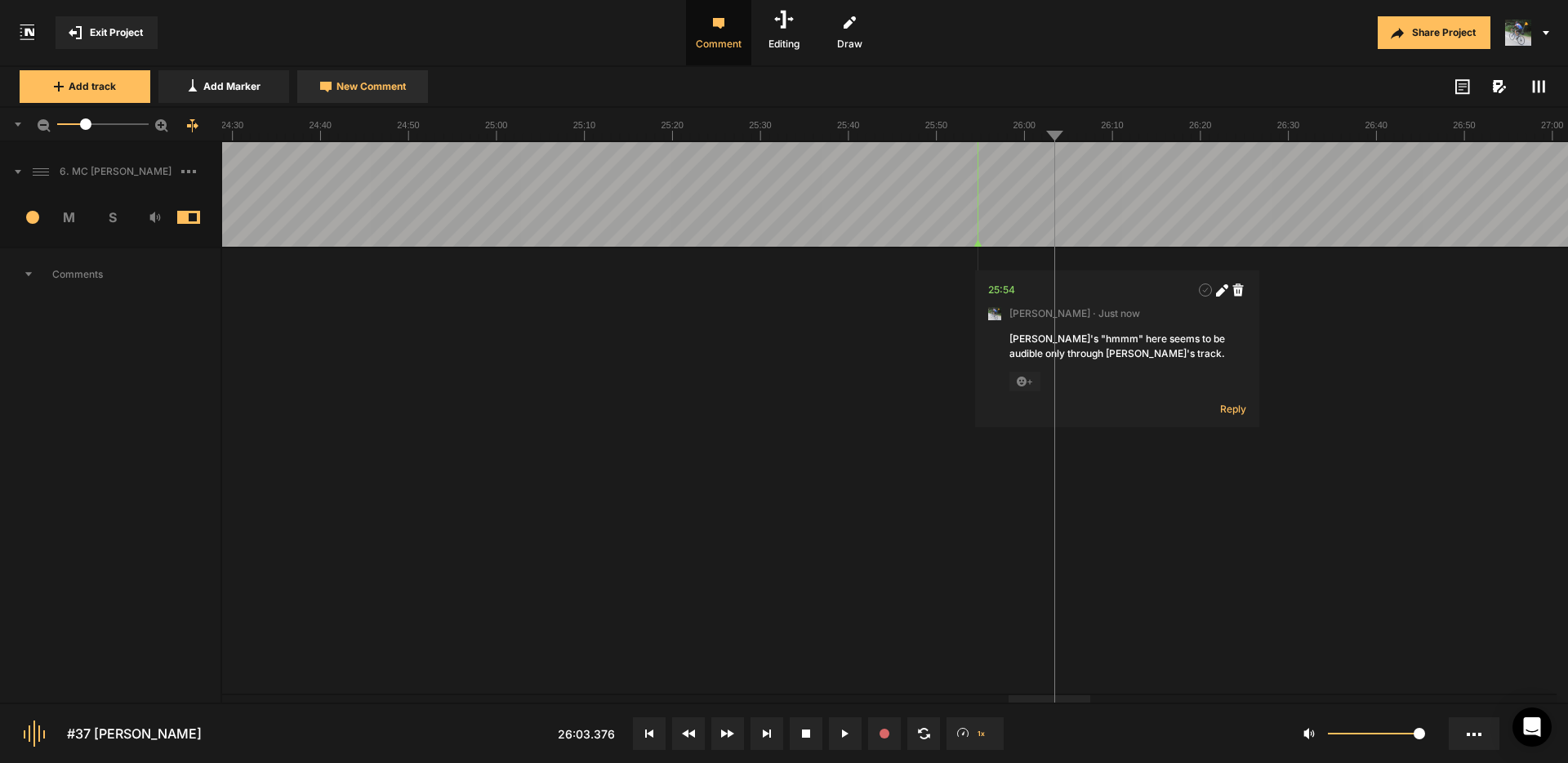
click at [349, 81] on span "New Comment" at bounding box center [370, 86] width 70 height 15
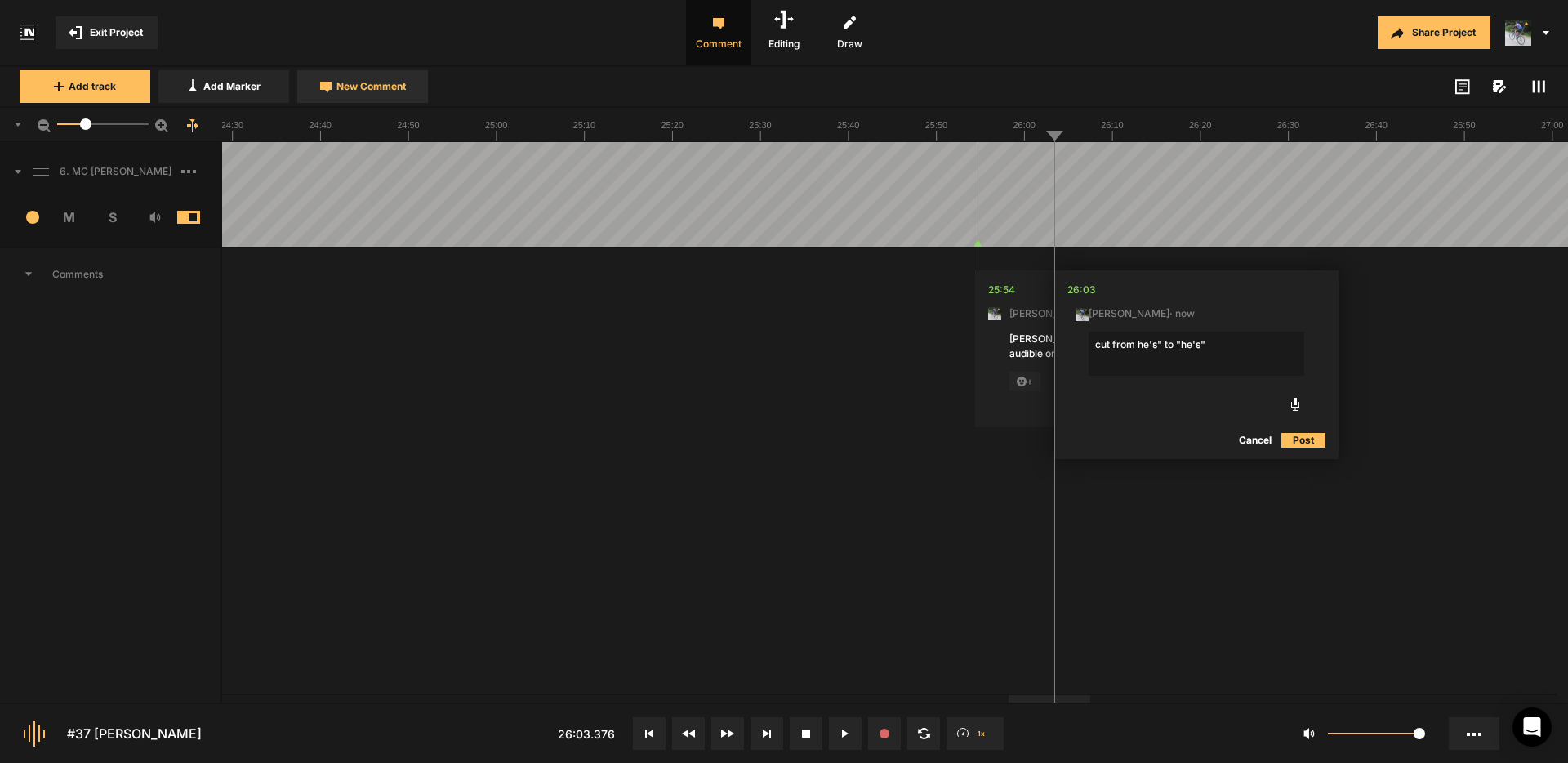
type textarea "cut from "he's" to "he's""
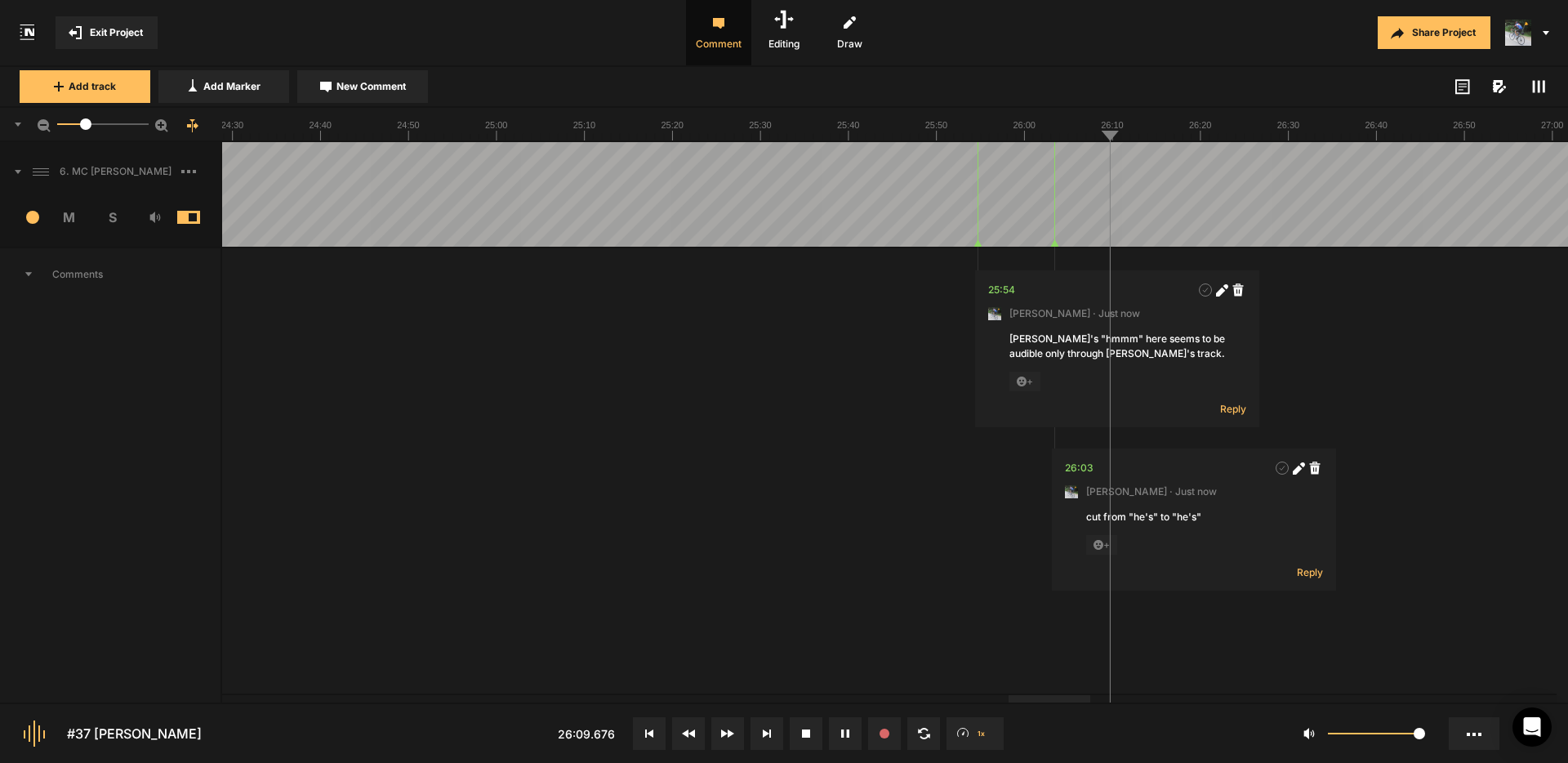
click at [1301, 469] on icon at bounding box center [1298, 468] width 13 height 13
drag, startPoint x: 1154, startPoint y: 517, endPoint x: 1131, endPoint y: 518, distance: 23.0
click at [1131, 518] on textarea "cut from "he's" to "he's"" at bounding box center [1195, 531] width 216 height 44
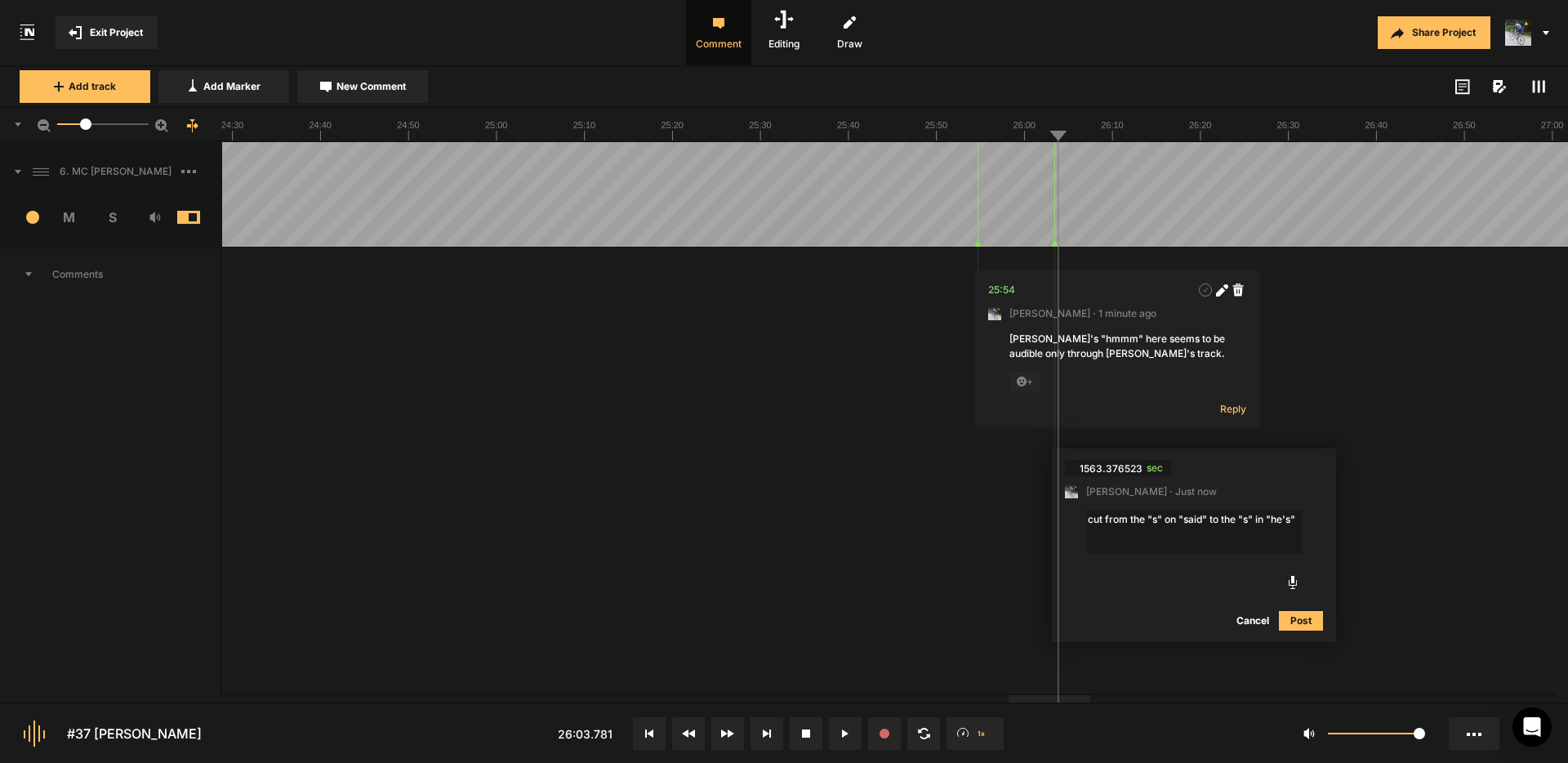
type textarea "cut from the "s" on "said" to the "s" in "he's""
click at [1304, 622] on button "Post" at bounding box center [1300, 620] width 44 height 20
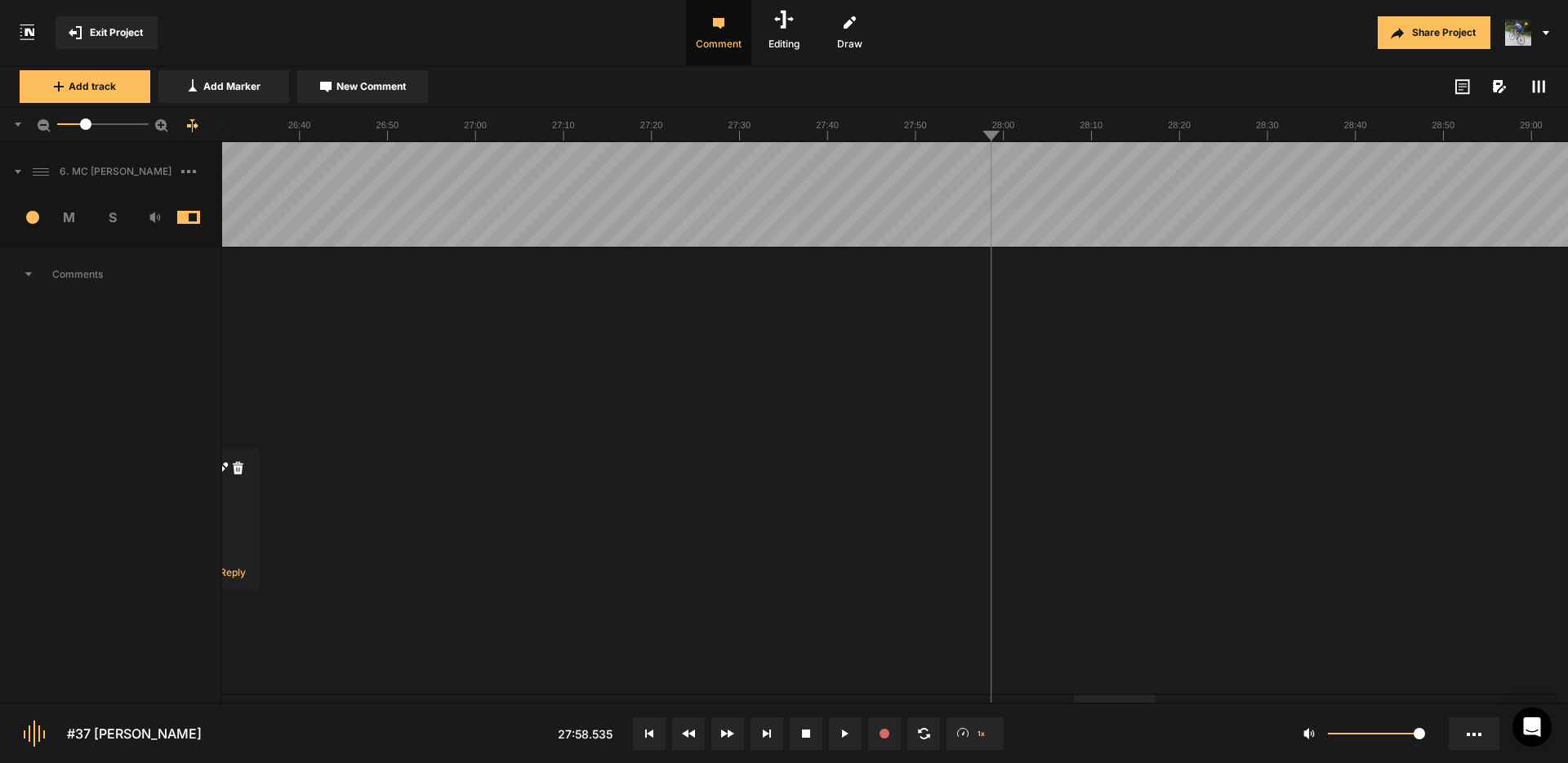
click at [1151, 438] on button "Cancel" at bounding box center [1154, 440] width 52 height 20
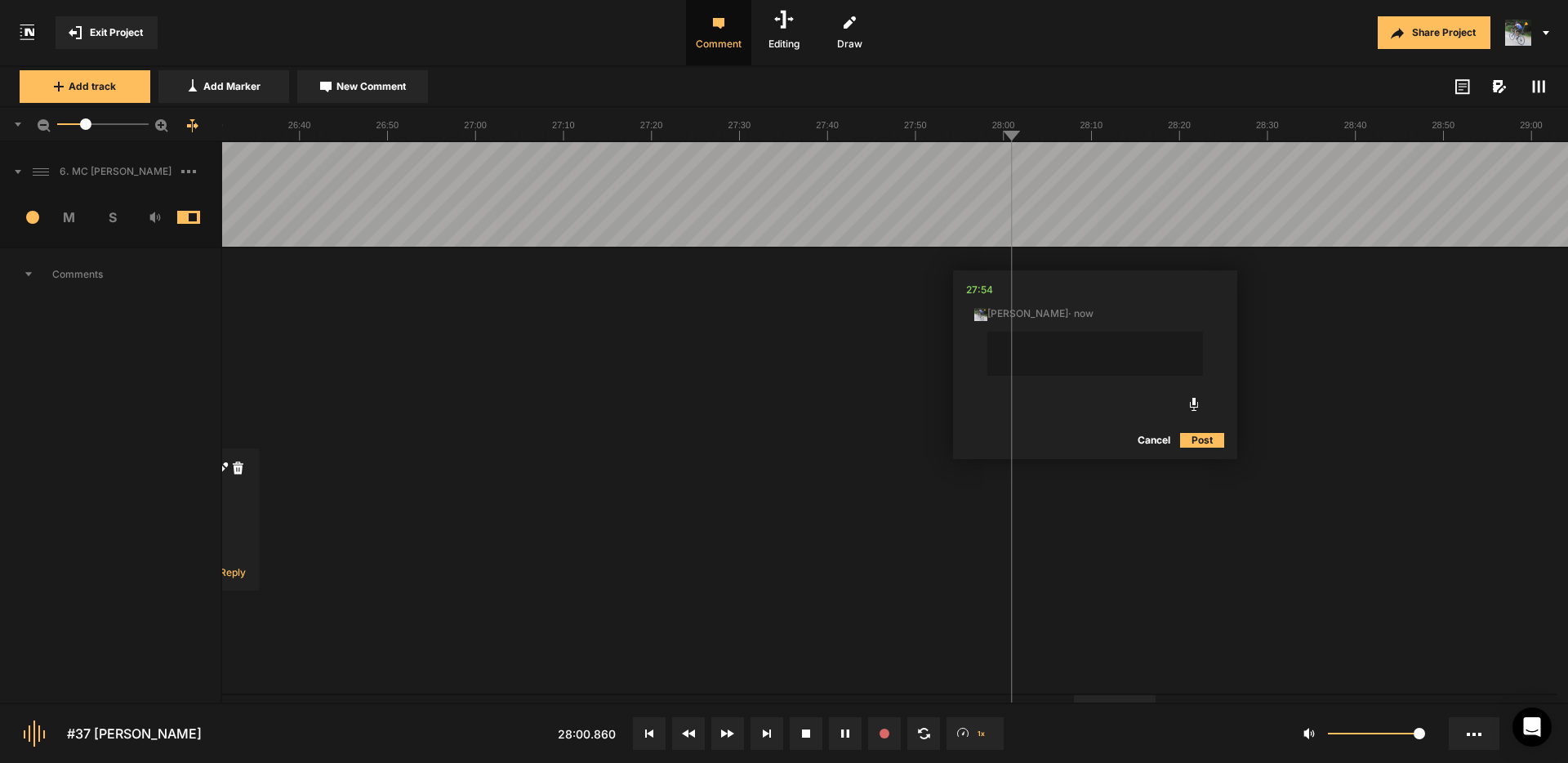
click at [1165, 443] on button "Cancel" at bounding box center [1153, 440] width 52 height 20
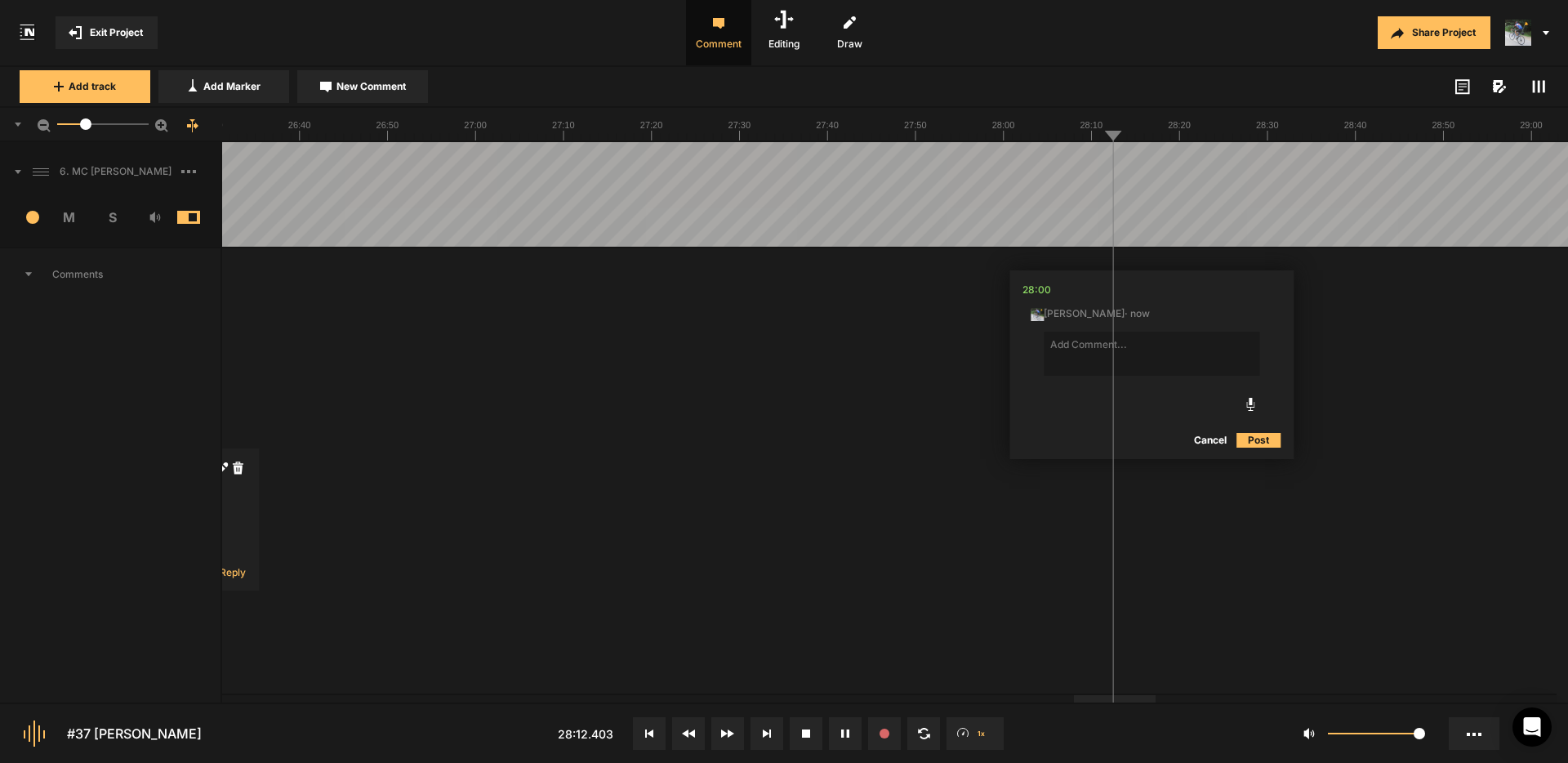
click at [1210, 439] on button "Cancel" at bounding box center [1210, 440] width 52 height 20
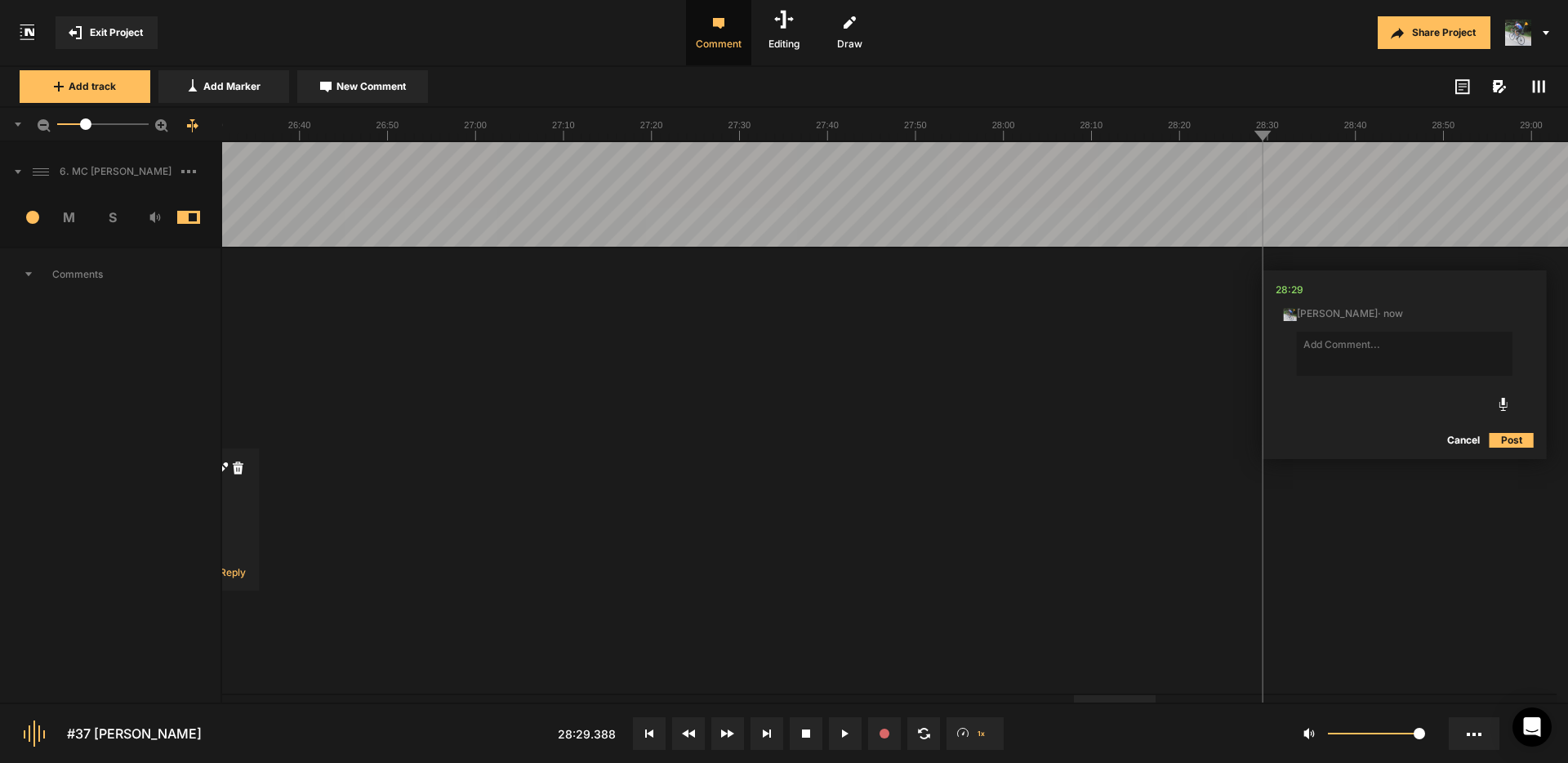
click at [1455, 438] on button "Cancel" at bounding box center [1463, 440] width 52 height 20
drag, startPoint x: 1251, startPoint y: 169, endPoint x: 1234, endPoint y: 169, distance: 17.0
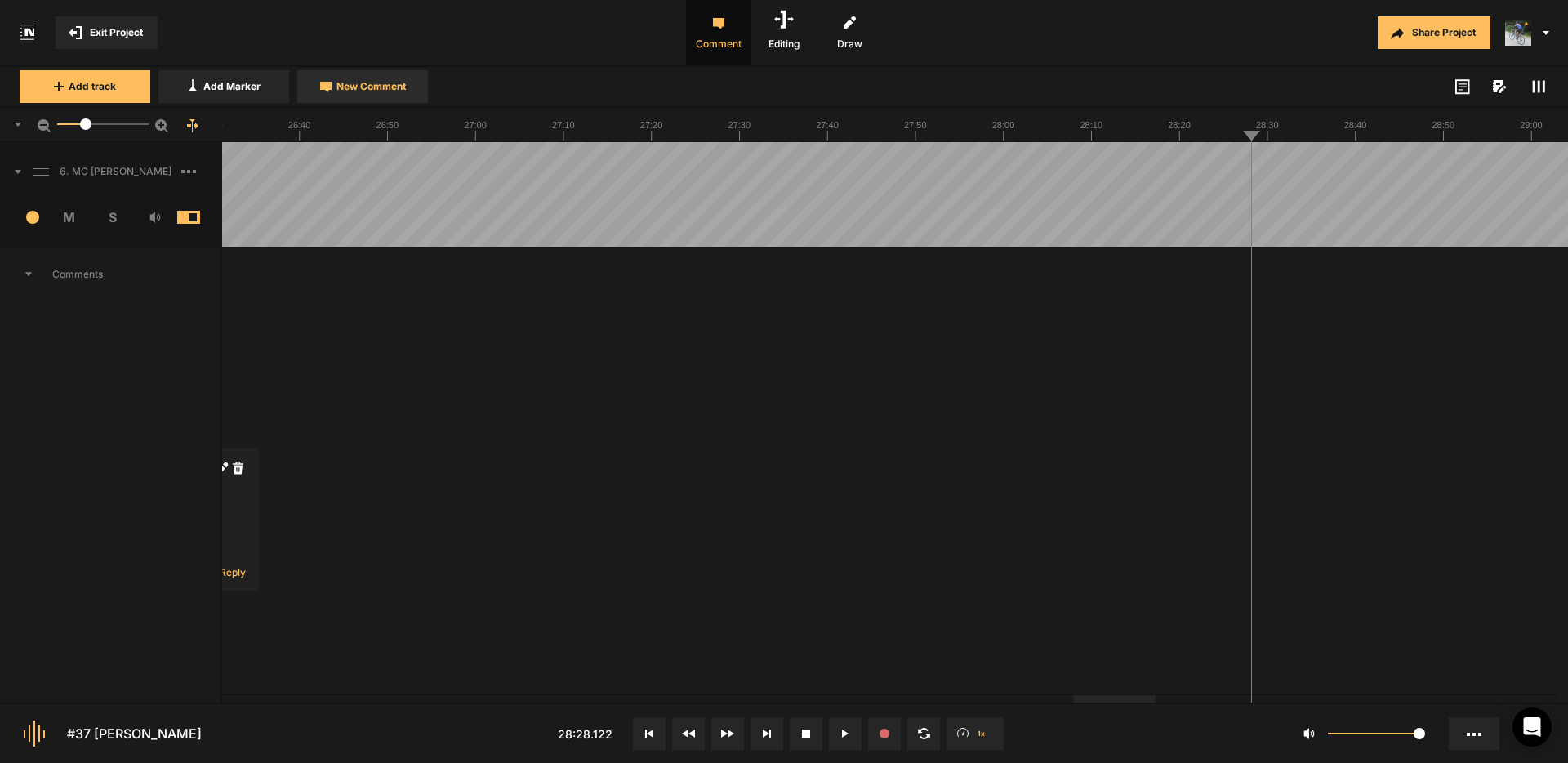
click at [395, 89] on span "New Comment" at bounding box center [370, 86] width 70 height 15
type textarea "Please cut the breath before [PERSON_NAME] begins speaking"
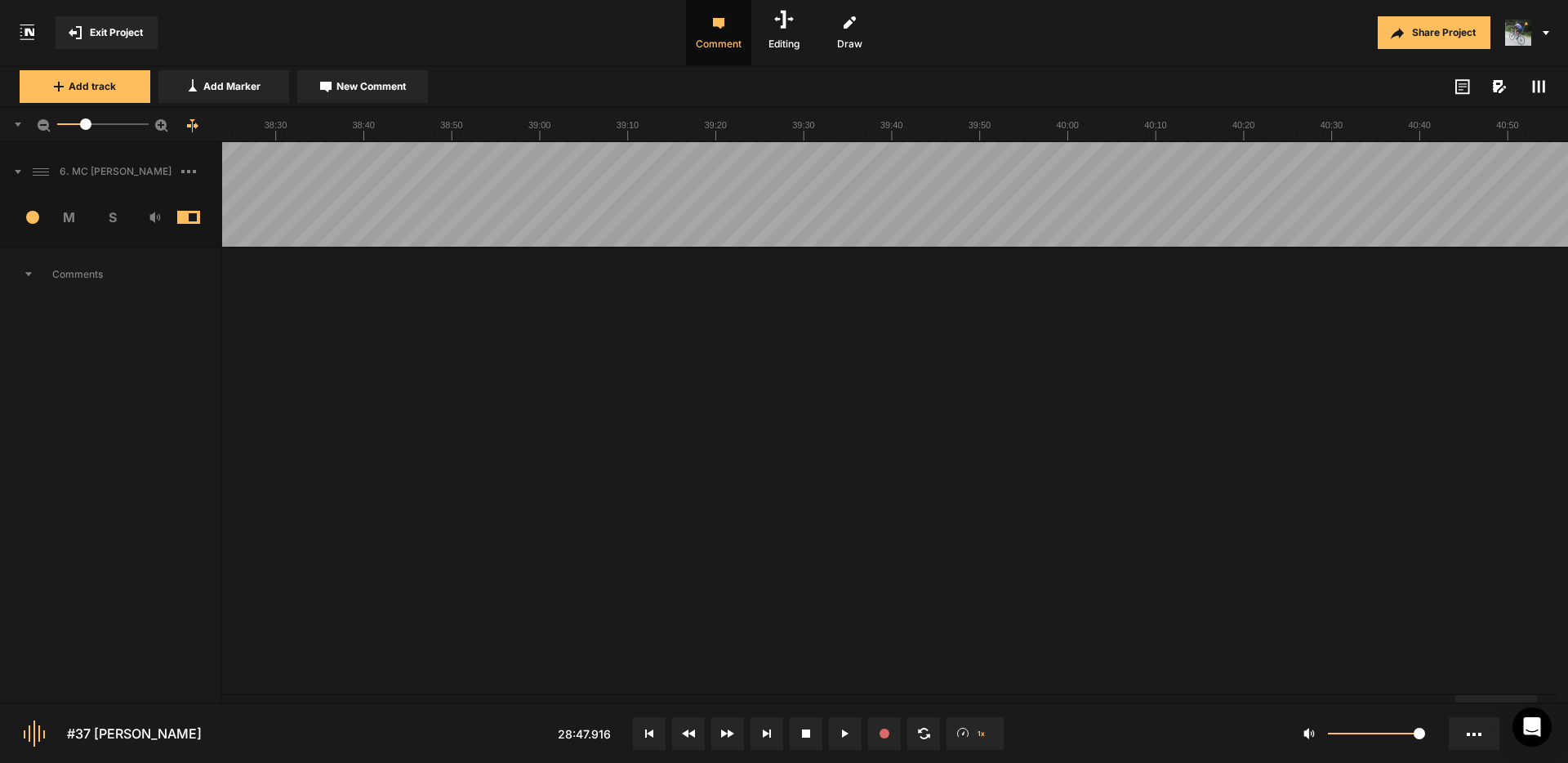
click at [1538, 694] on div at bounding box center [1495, 698] width 81 height 8
click at [1294, 694] on div at bounding box center [1323, 698] width 81 height 8
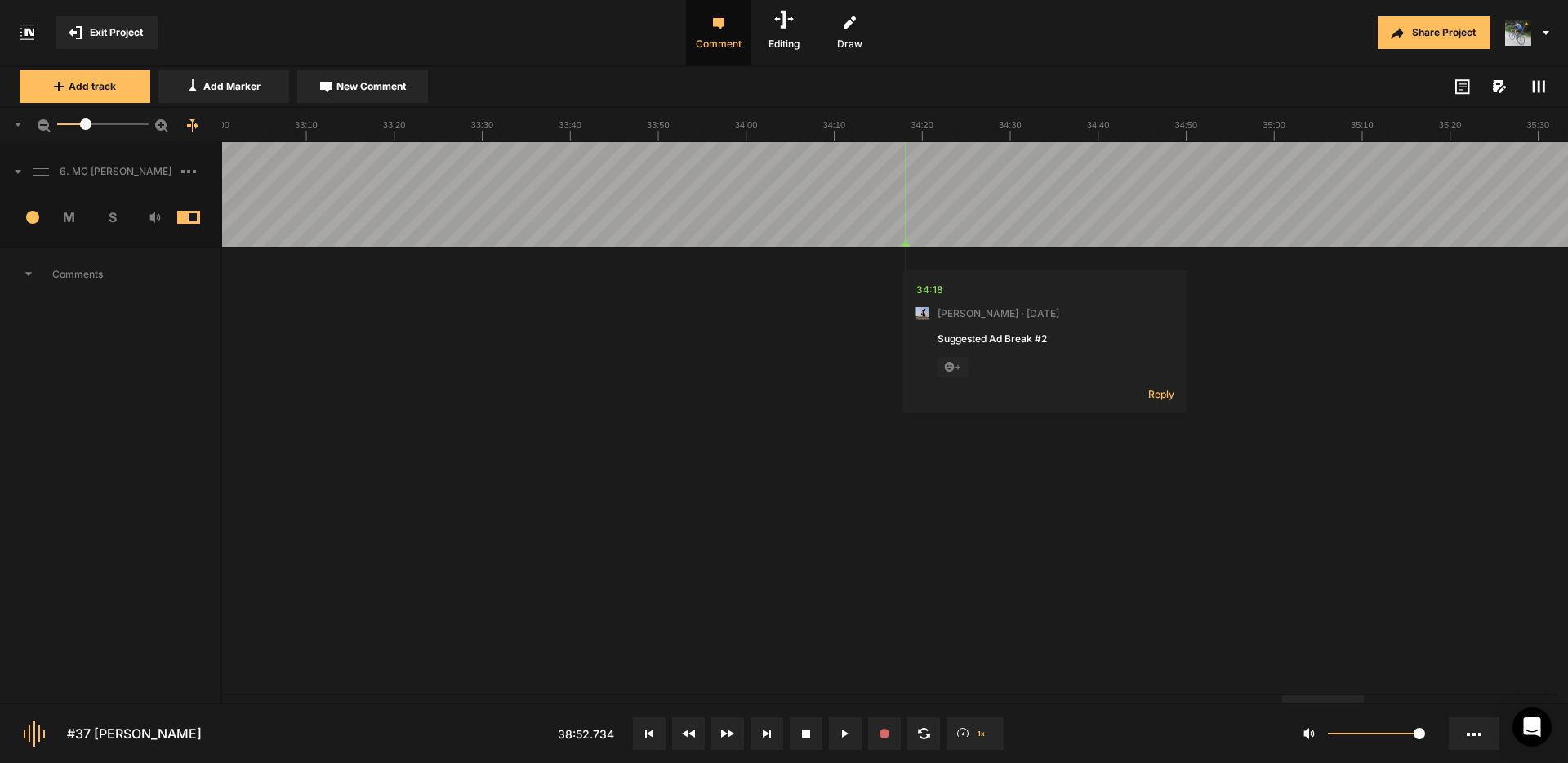
click at [1264, 701] on div at bounding box center [1253, 698] width 81 height 8
drag, startPoint x: 508, startPoint y: 171, endPoint x: 697, endPoint y: 293, distance: 225.0
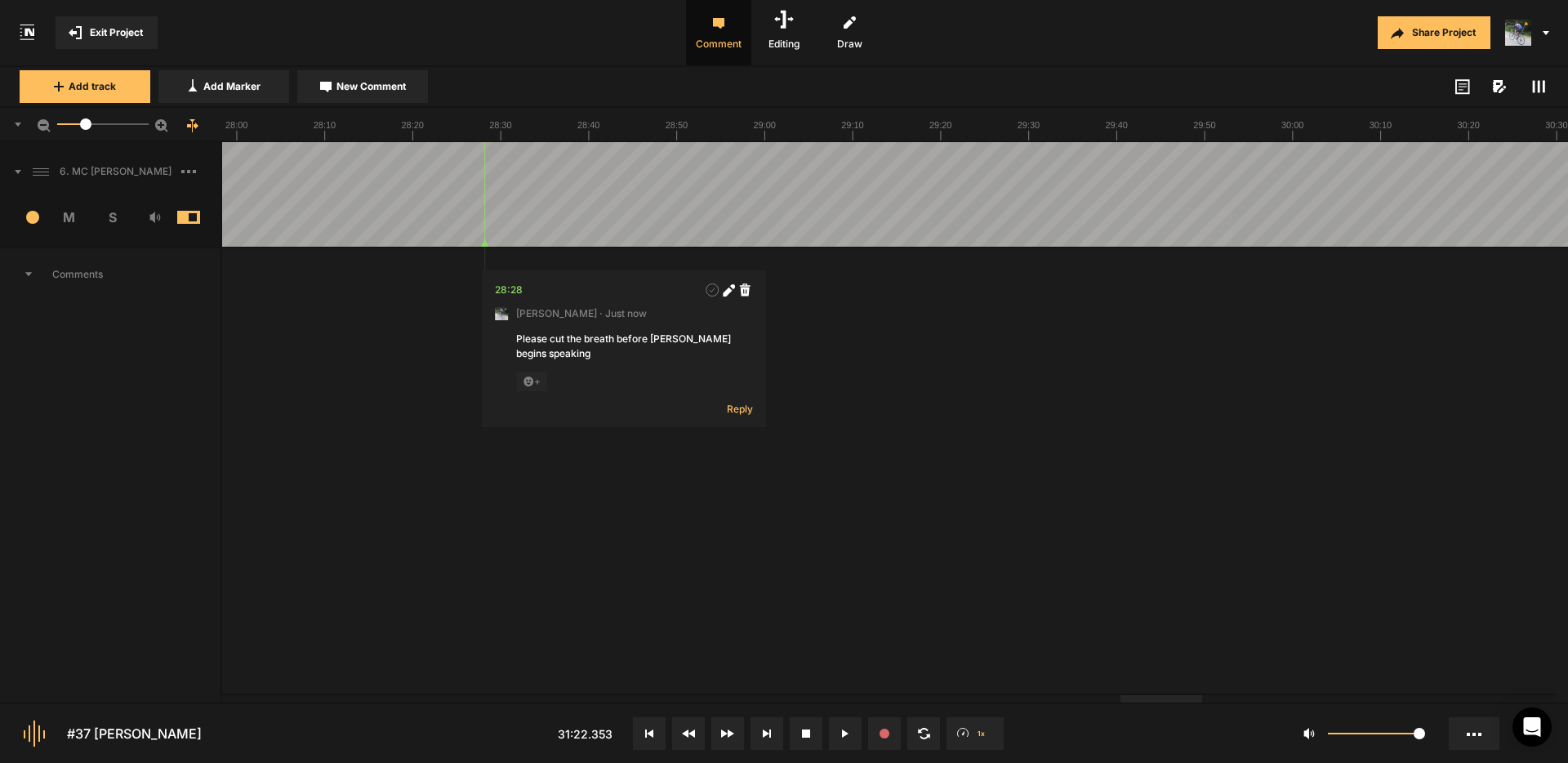
click at [1177, 695] on div at bounding box center [1161, 698] width 81 height 8
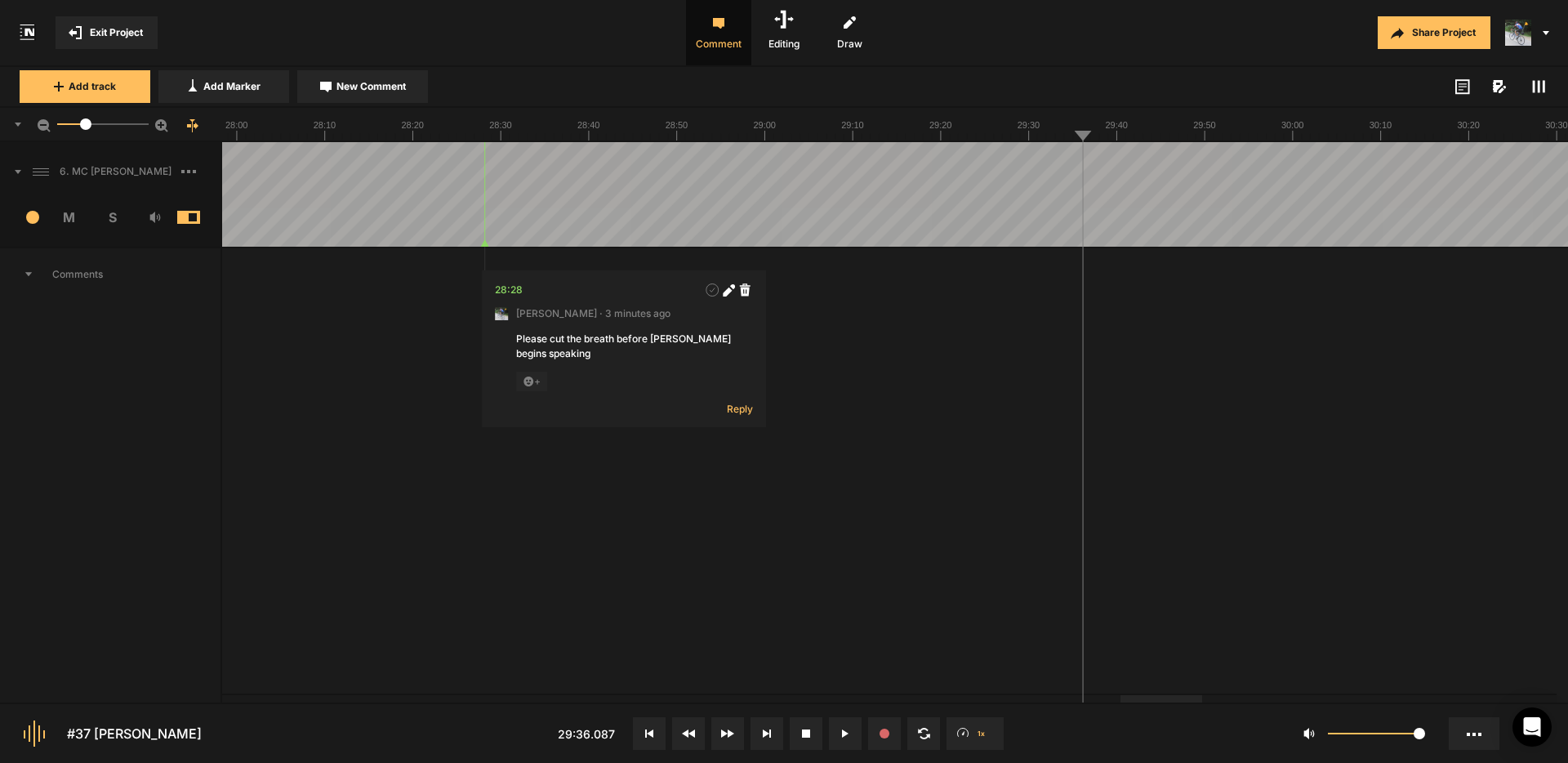
click at [342, 91] on span "New Comment" at bounding box center [370, 86] width 70 height 15
click at [1111, 345] on textarea "So that night I'm"" at bounding box center [1210, 353] width 216 height 44
type textarea "Cut "So that night I'm""
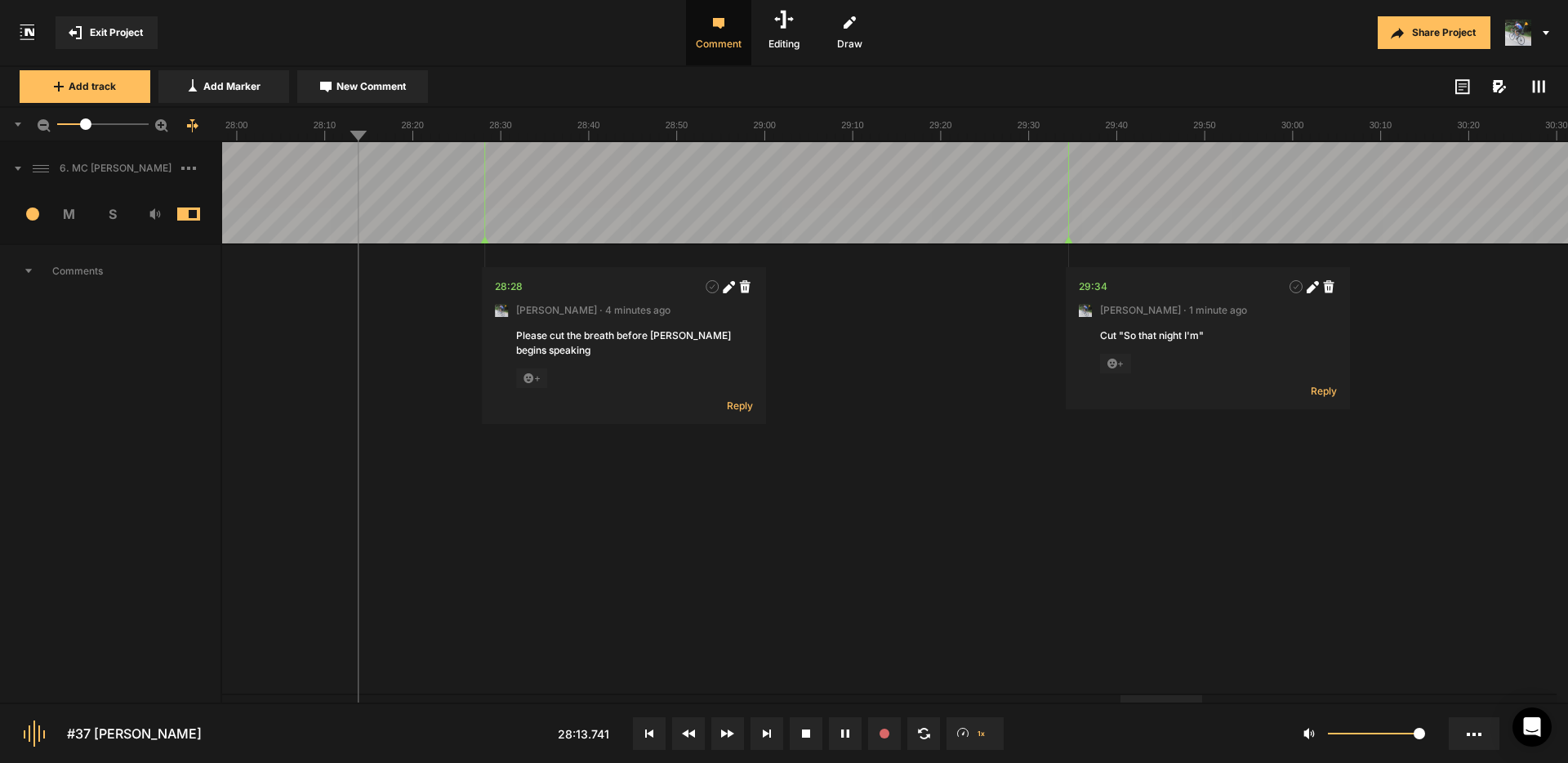
click at [364, 90] on span "New Comment" at bounding box center [370, 86] width 70 height 15
type textarea "X"
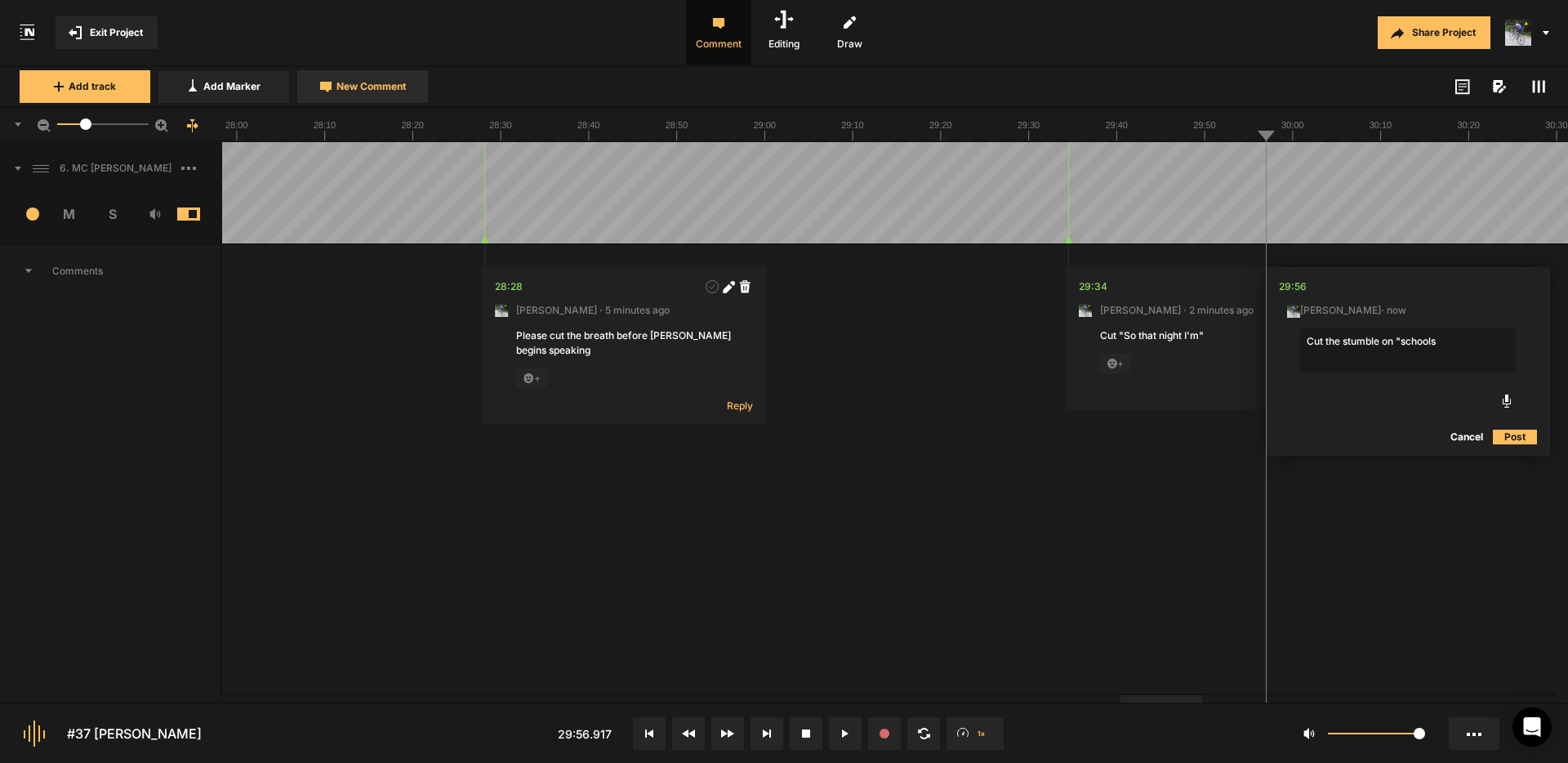
type textarea "Cut the stumble on "schools""
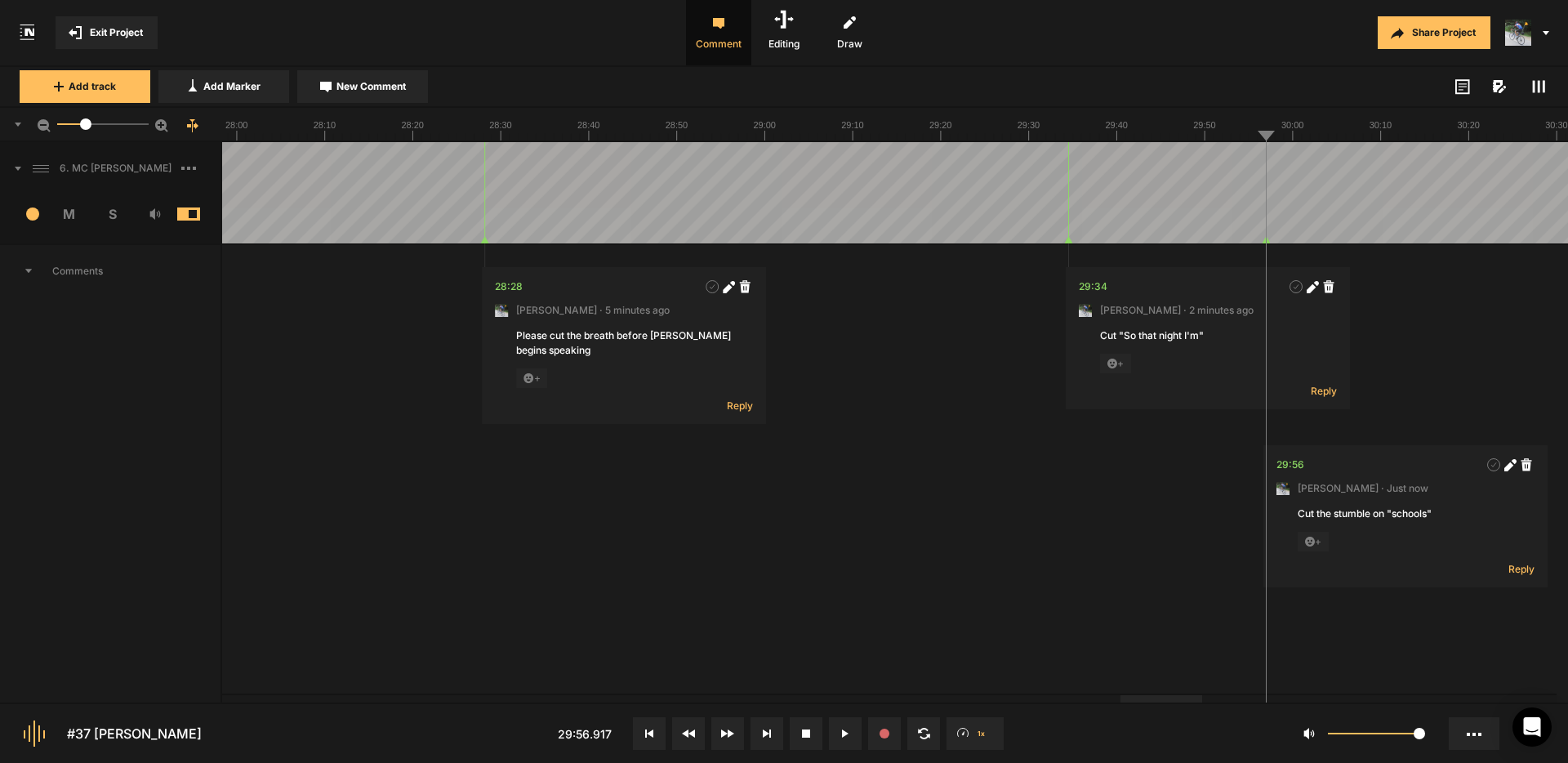
drag, startPoint x: 1535, startPoint y: 80, endPoint x: 1539, endPoint y: 95, distance: 15.5
click at [1534, 80] on div "Add track Add Marker New Comment Color: Tags:" at bounding box center [784, 87] width 1568 height 41
click at [1539, 95] on span at bounding box center [1539, 86] width 20 height 20
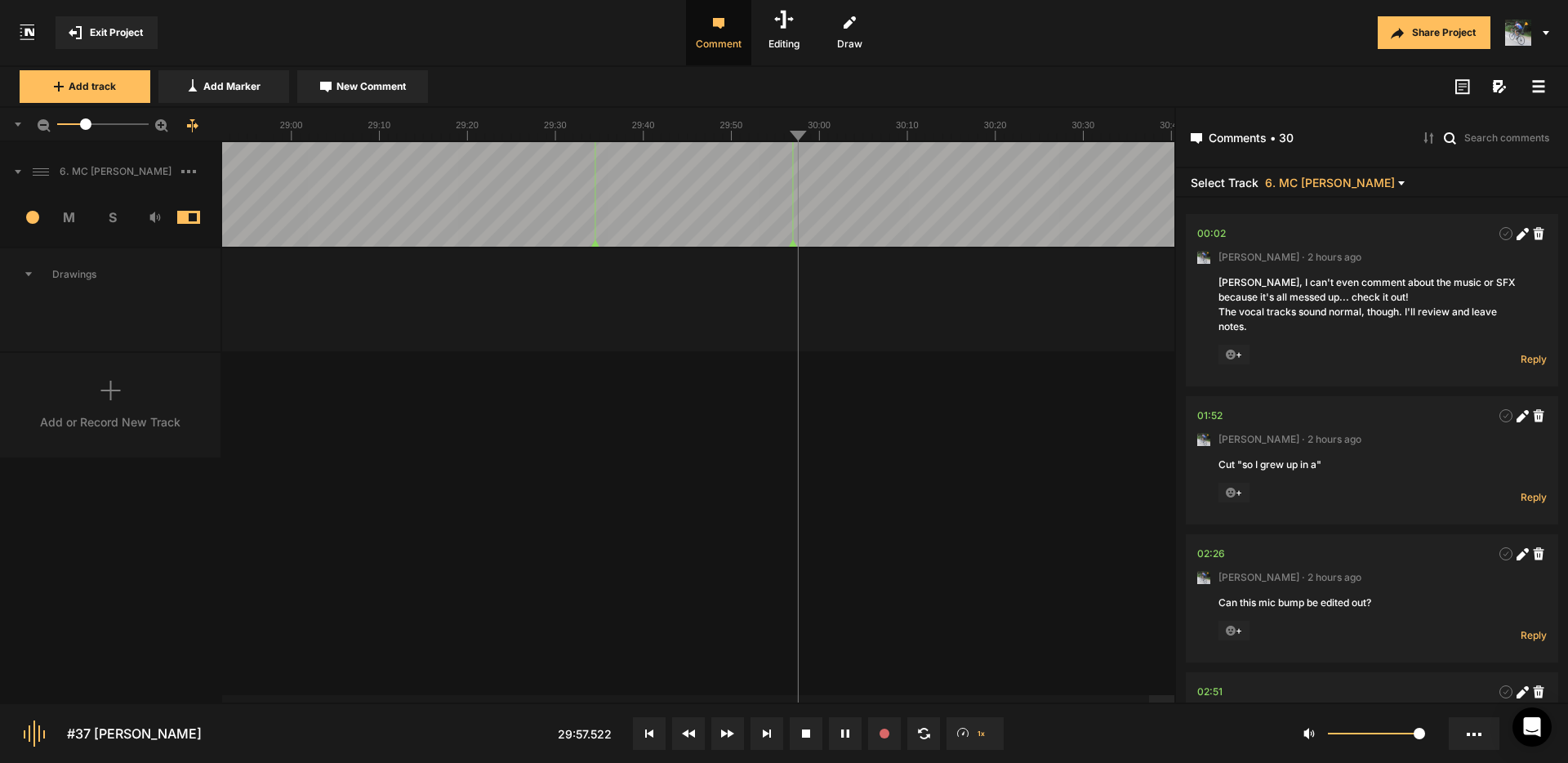
click at [1542, 85] on rect at bounding box center [1540, 86] width 13 height 3
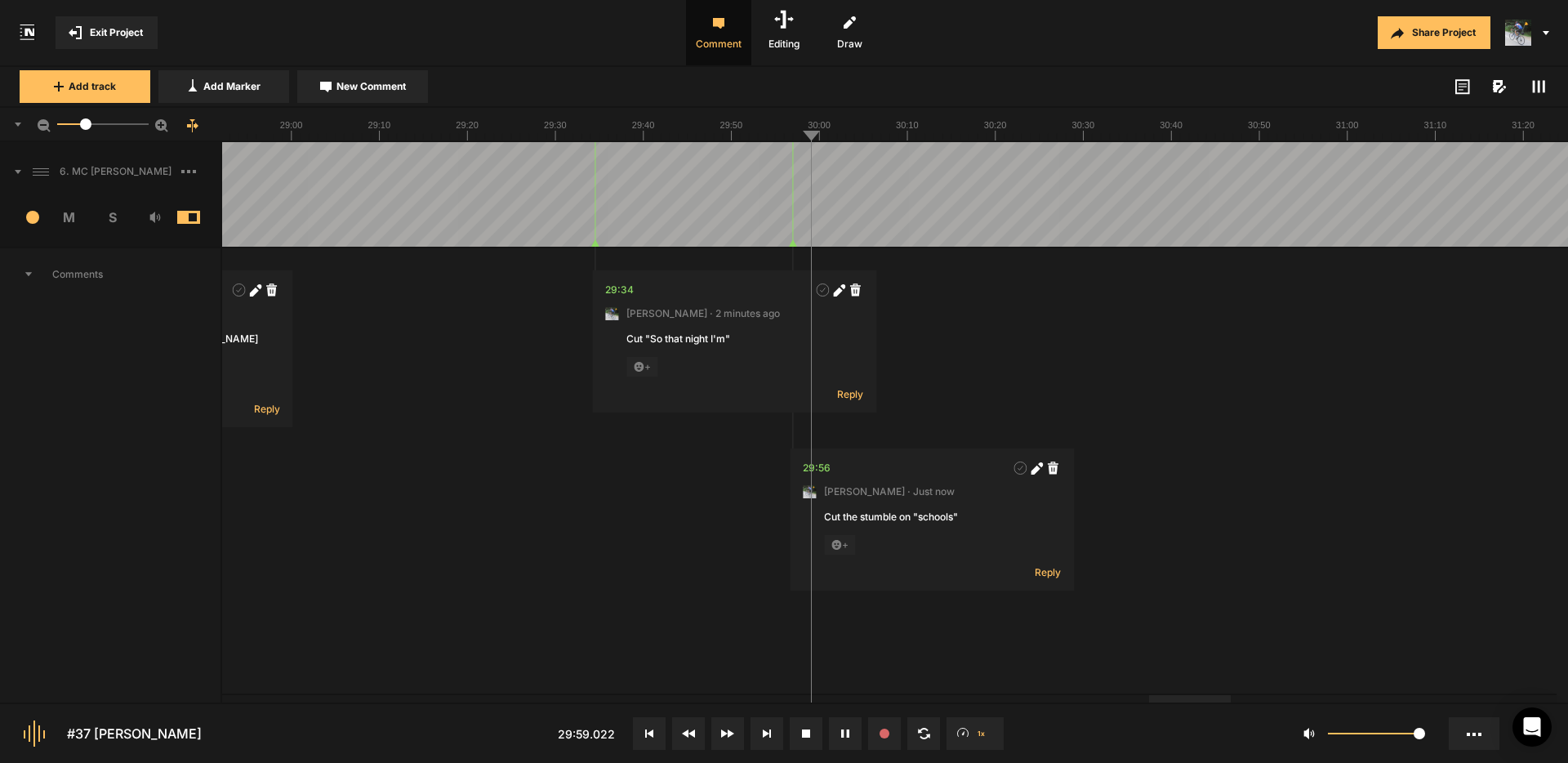
click at [1540, 88] on rect at bounding box center [1540, 87] width 3 height 13
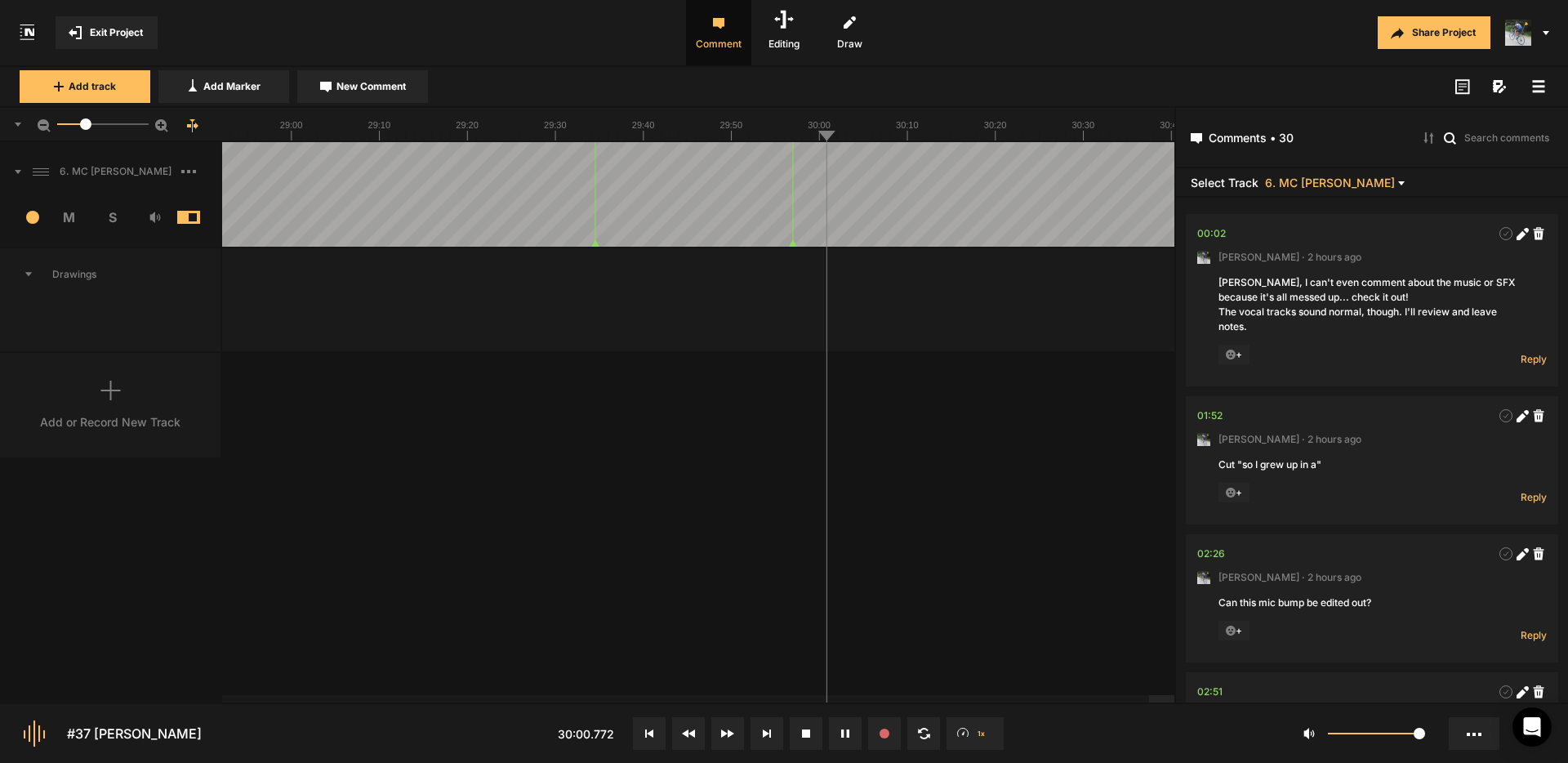
click at [1540, 88] on icon at bounding box center [1539, 86] width 13 height 13
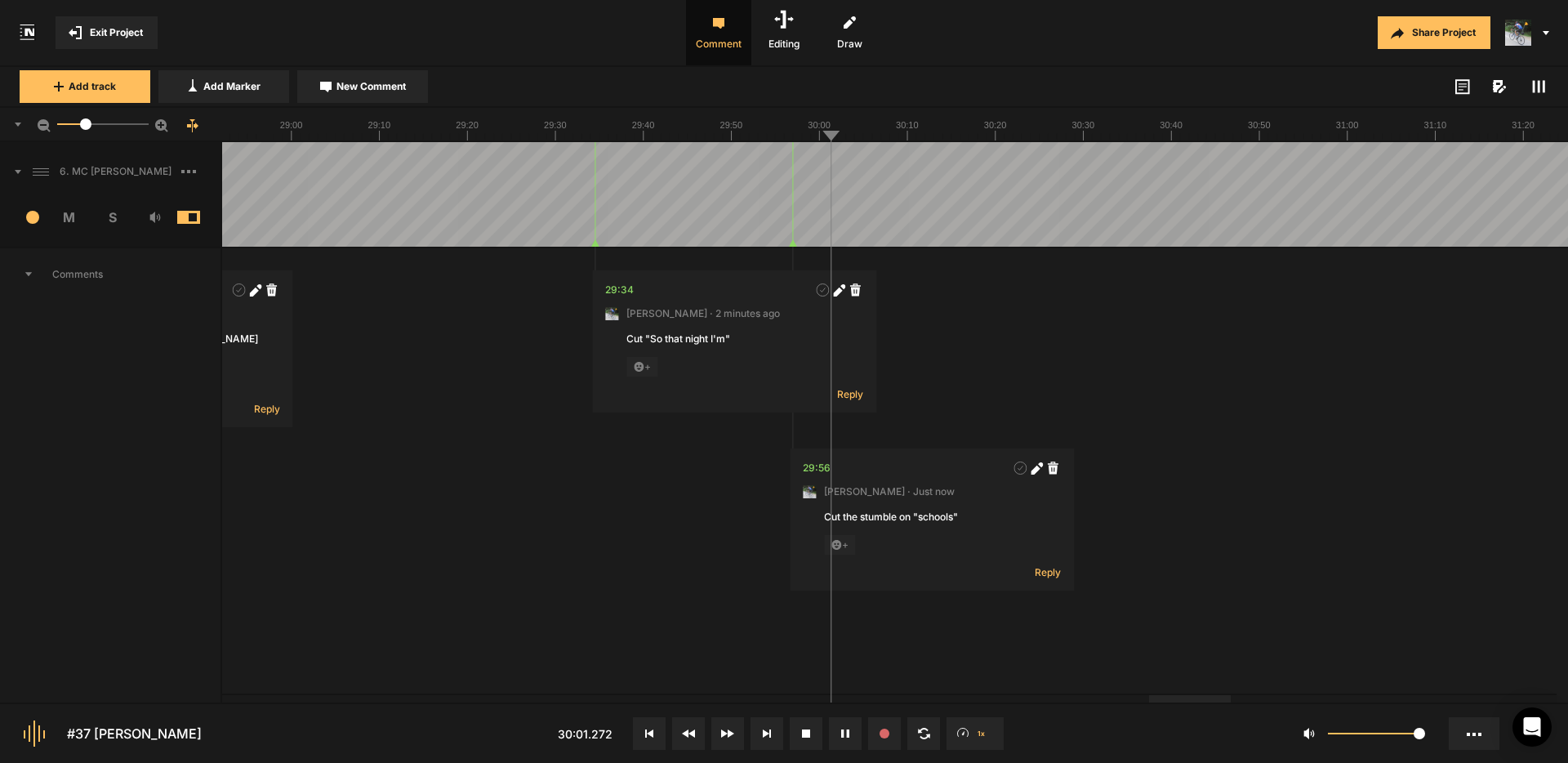
click at [1540, 88] on rect at bounding box center [1540, 87] width 3 height 13
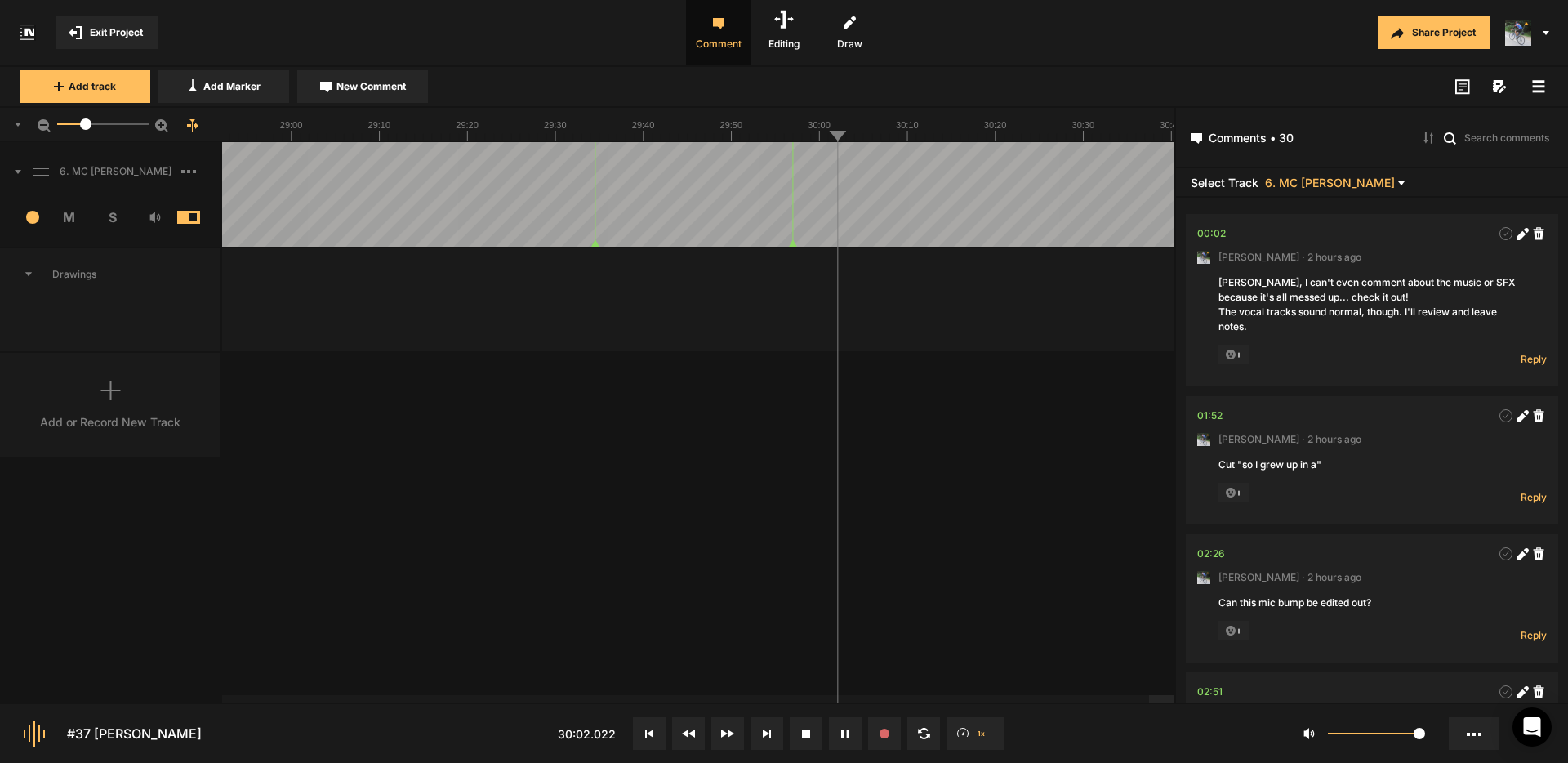
click at [1540, 88] on icon at bounding box center [1539, 86] width 13 height 13
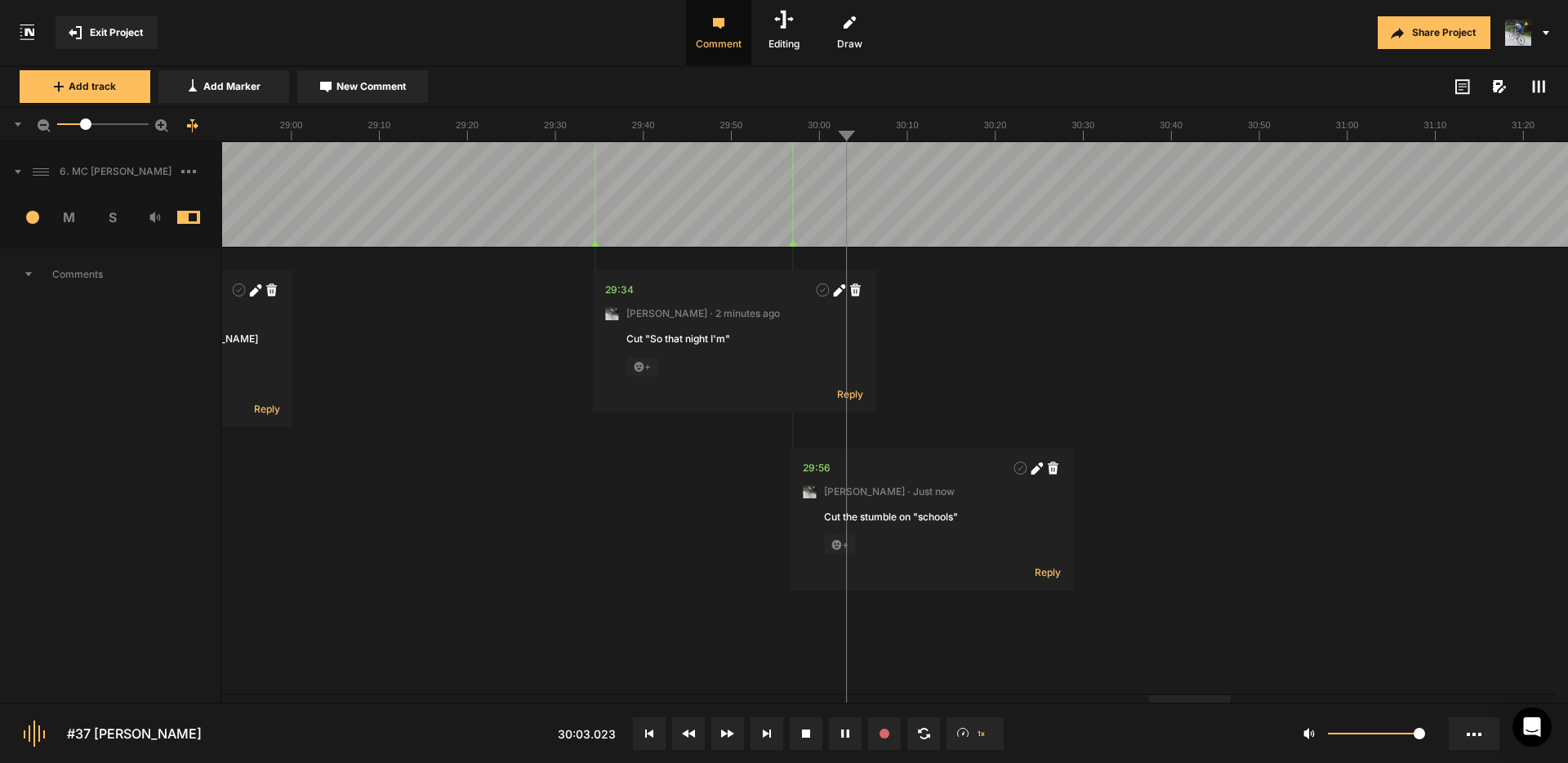
click at [1540, 88] on rect at bounding box center [1540, 87] width 3 height 13
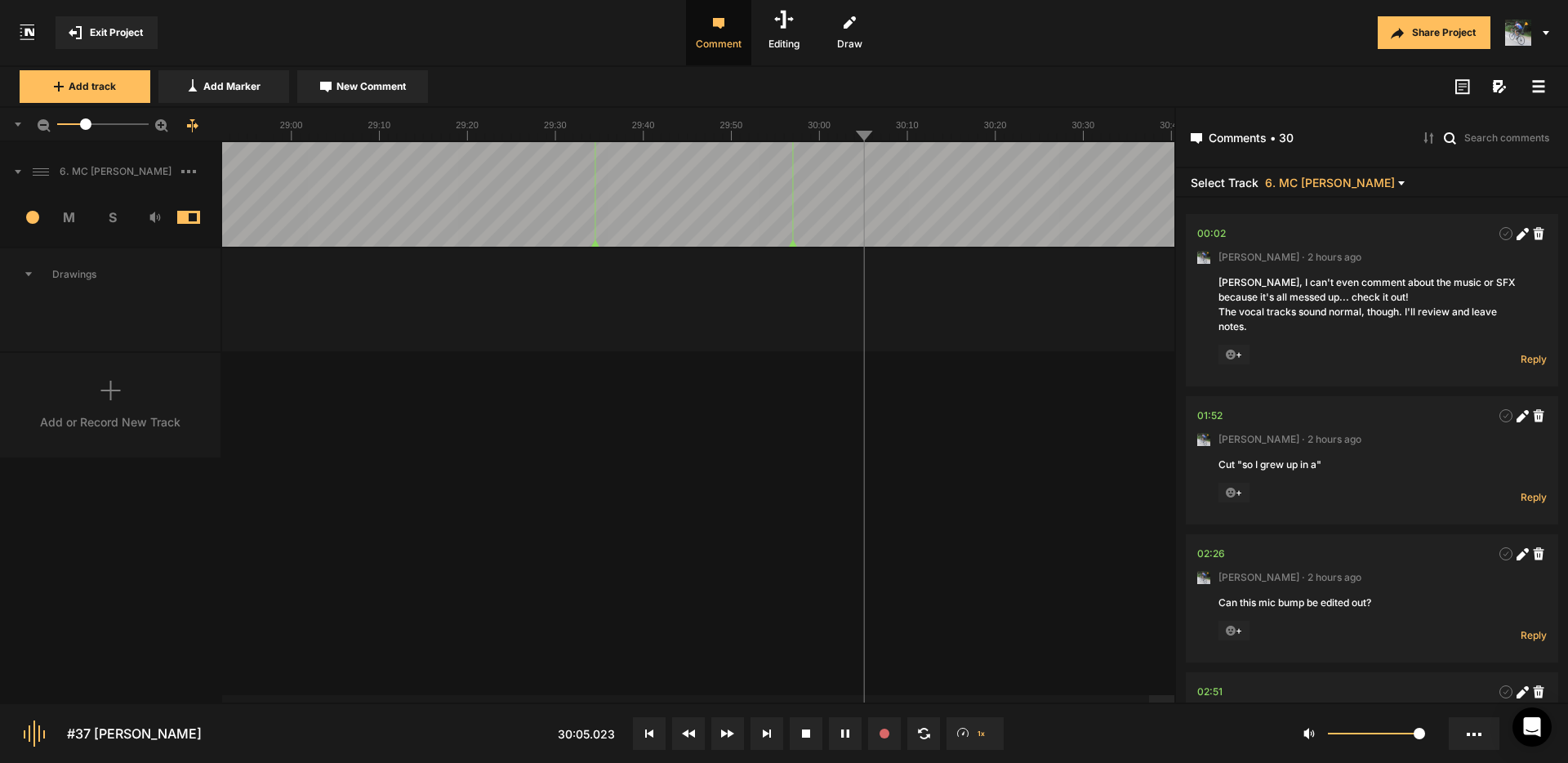
click at [1540, 88] on icon at bounding box center [1539, 86] width 13 height 13
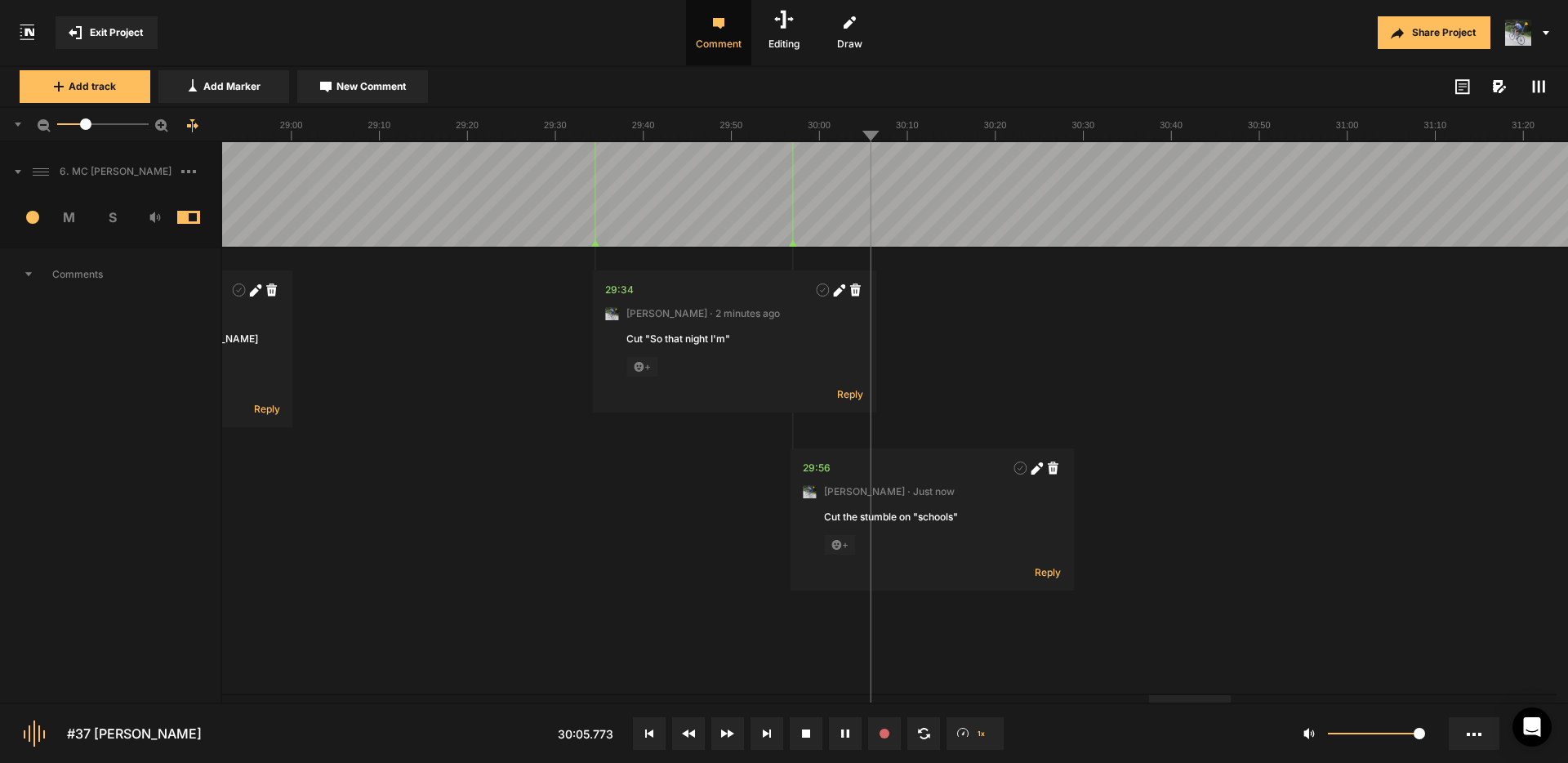
click at [1540, 88] on rect at bounding box center [1540, 87] width 3 height 13
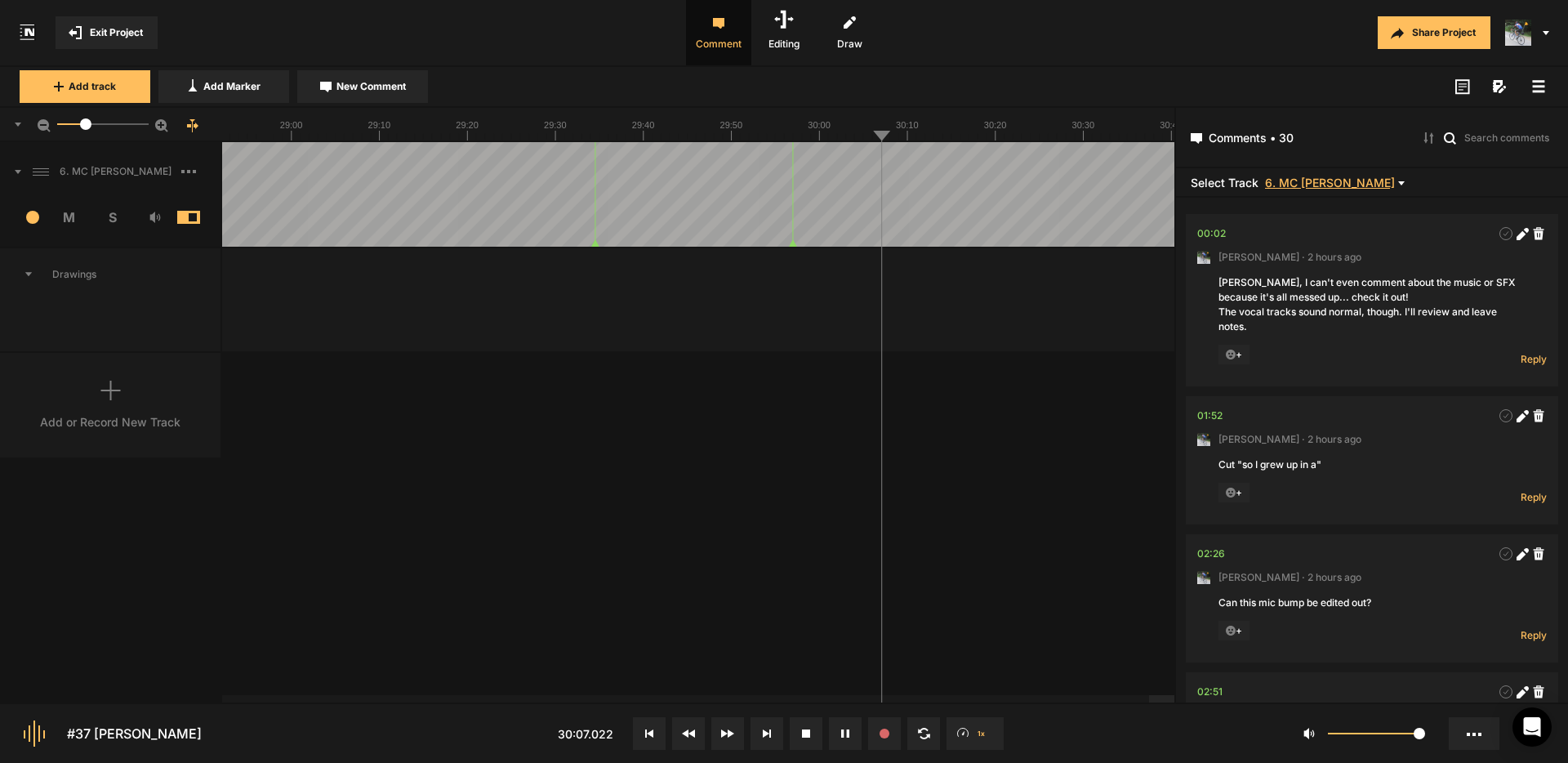
click at [1362, 181] on span "6. MC [PERSON_NAME]" at bounding box center [1330, 182] width 130 height 13
click at [1362, 179] on div at bounding box center [784, 381] width 1568 height 763
click at [1540, 88] on icon at bounding box center [1539, 86] width 13 height 13
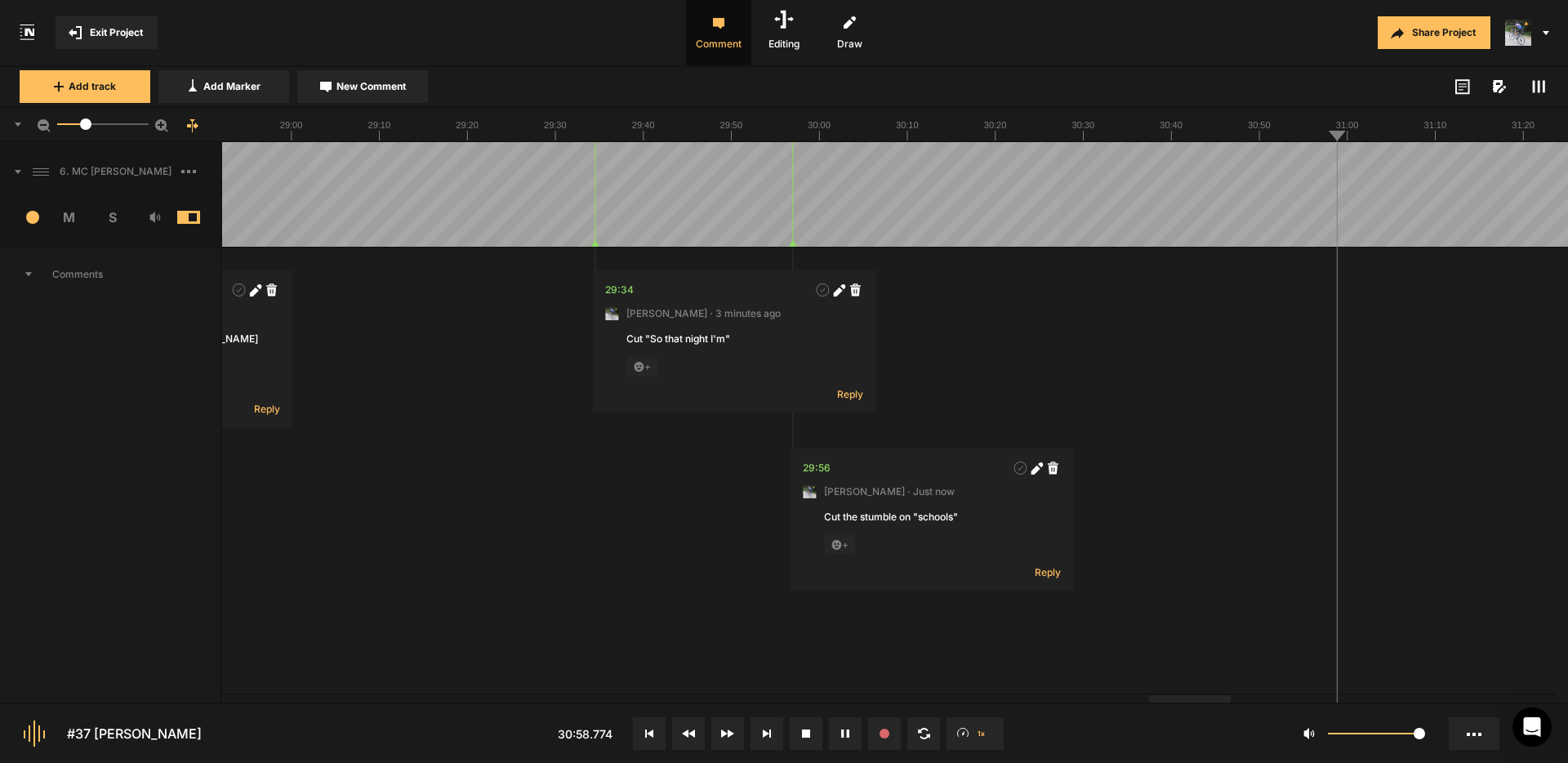
click at [366, 85] on span "New Comment" at bounding box center [370, 86] width 70 height 15
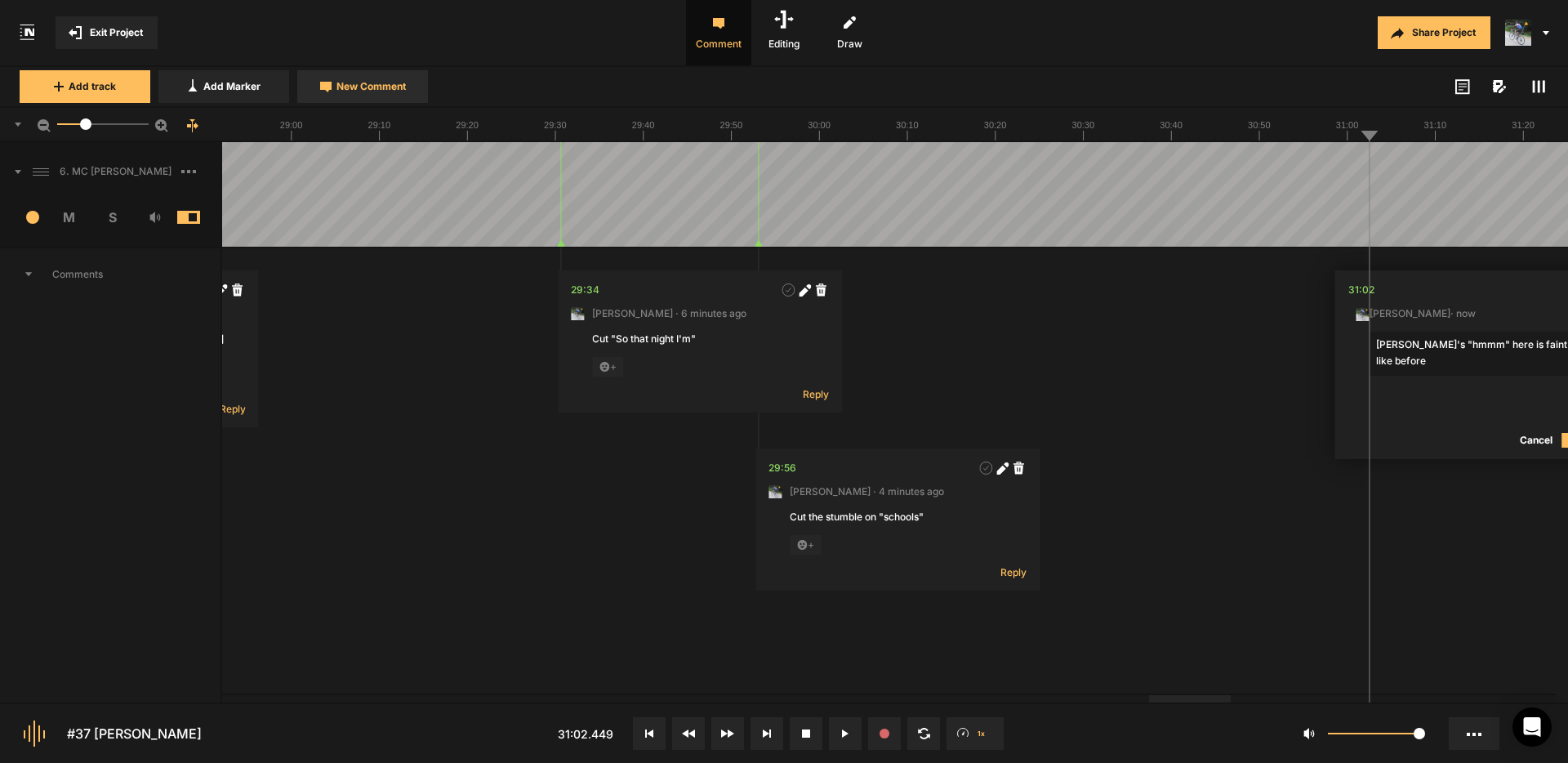
type textarea "[PERSON_NAME]'s "hmmm" here is faint like before\"
click at [86, 36] on mat-icon at bounding box center [79, 32] width 22 height 13
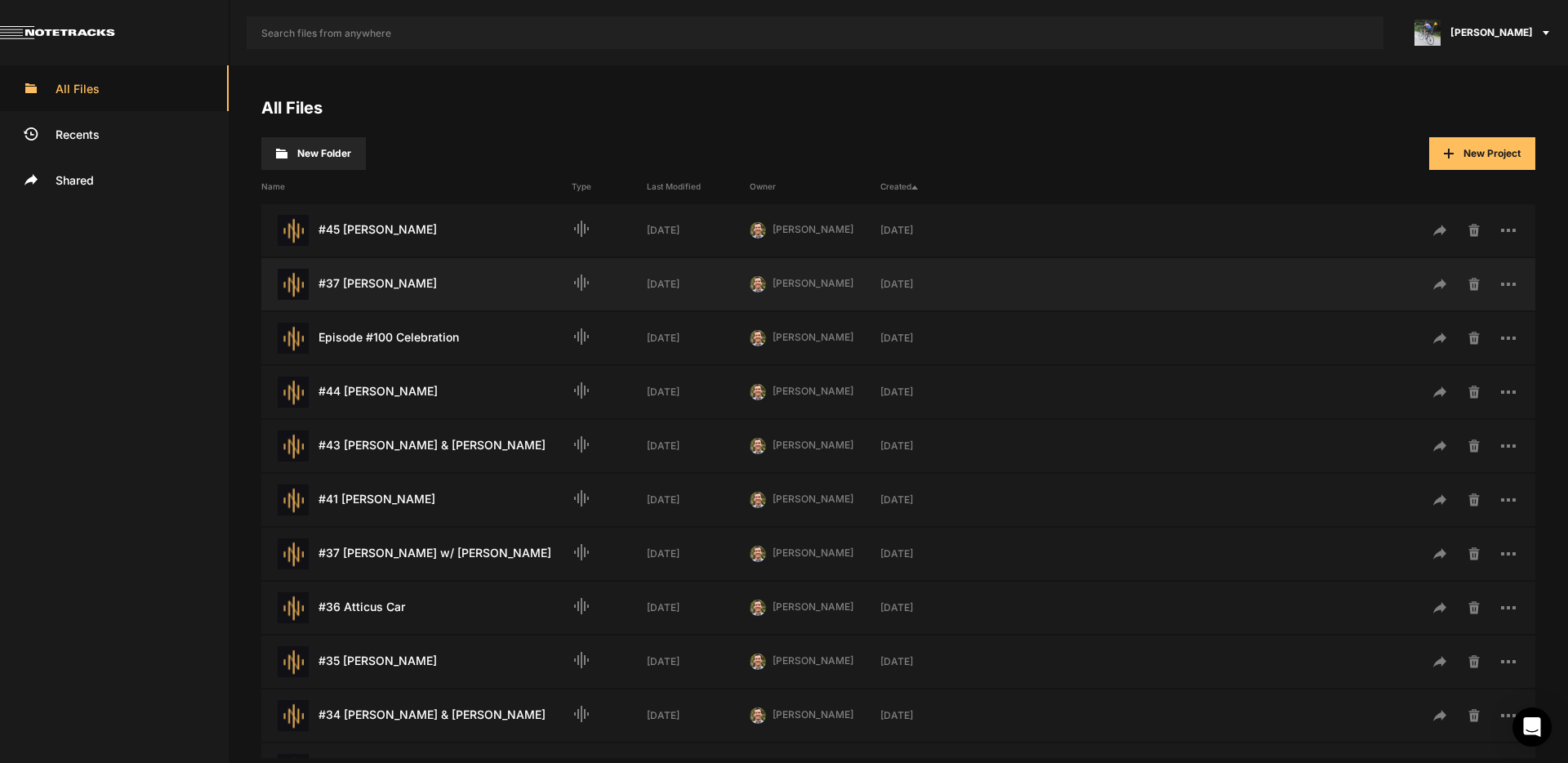
click at [399, 281] on div "#37 [PERSON_NAME] Last Modified: [DATE]" at bounding box center [416, 284] width 311 height 31
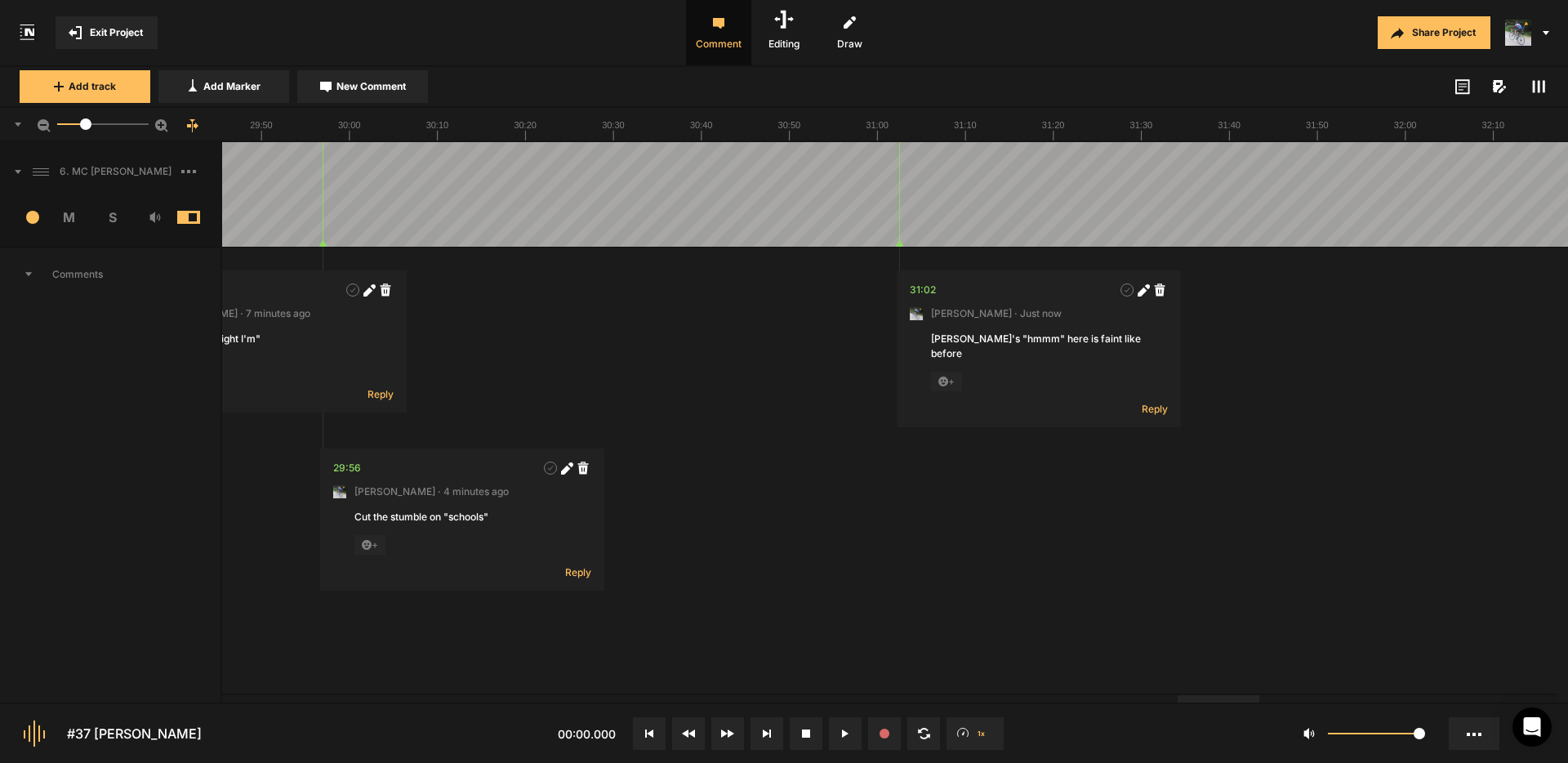
click at [1257, 702] on div at bounding box center [1218, 698] width 81 height 8
click at [362, 85] on span "New Comment" at bounding box center [370, 86] width 70 height 15
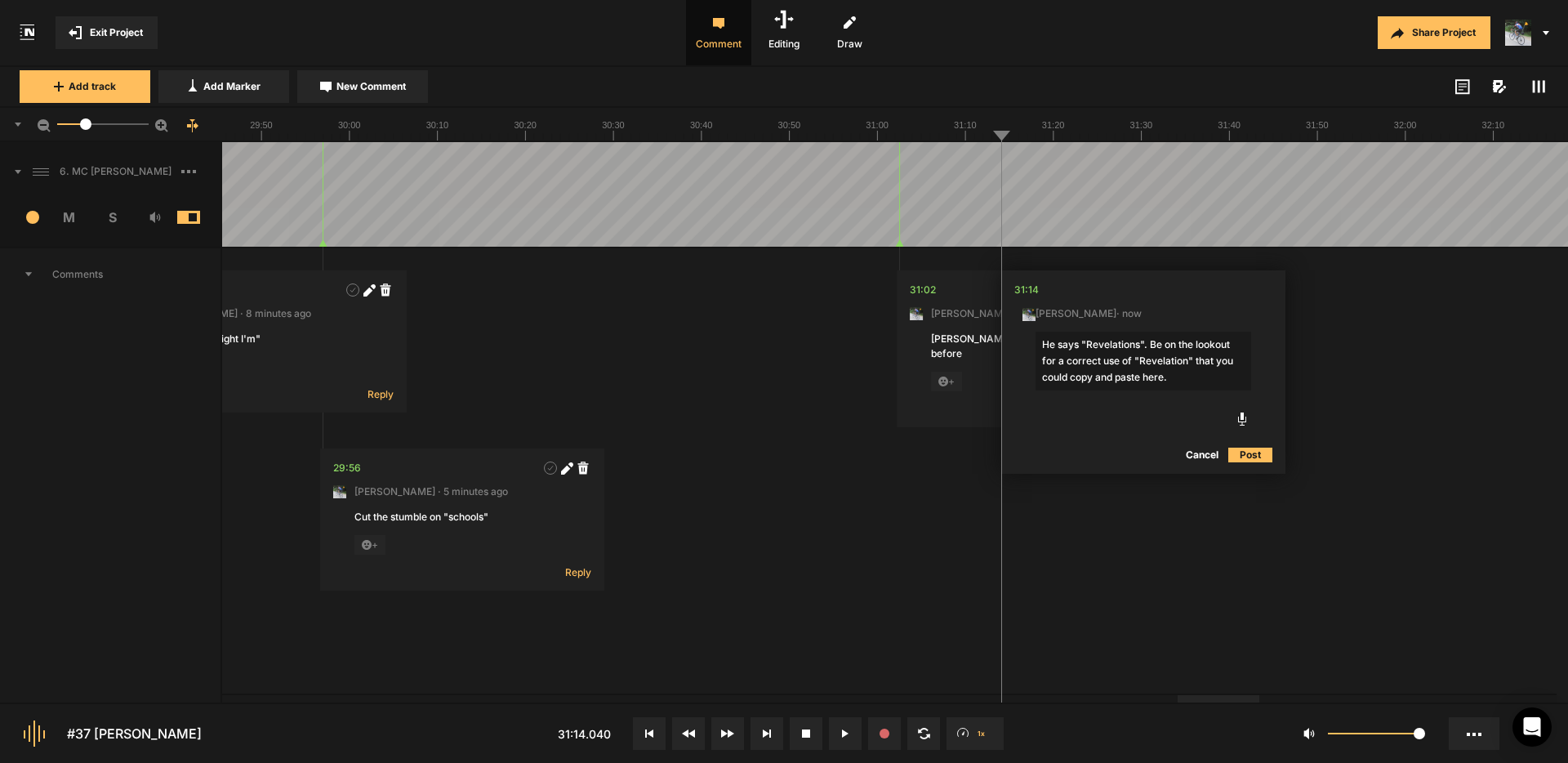
type textarea "He says "Revelations". Be on the lookout for a correct use of "Revelation" that…"
click at [1255, 453] on button "Post" at bounding box center [1250, 454] width 44 height 20
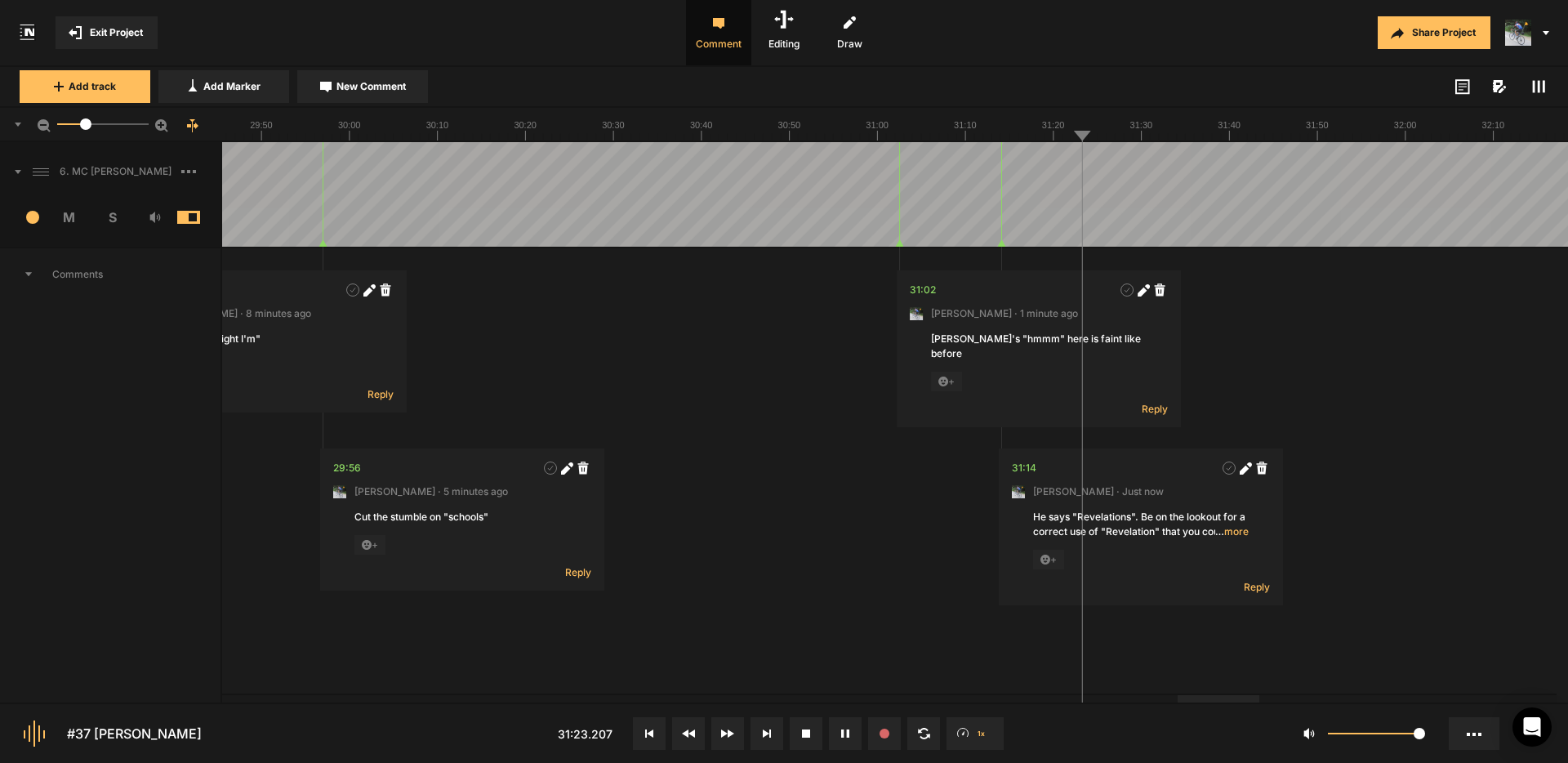
click at [392, 96] on button "New Comment" at bounding box center [362, 86] width 130 height 32
type textarea "Cut "and so""
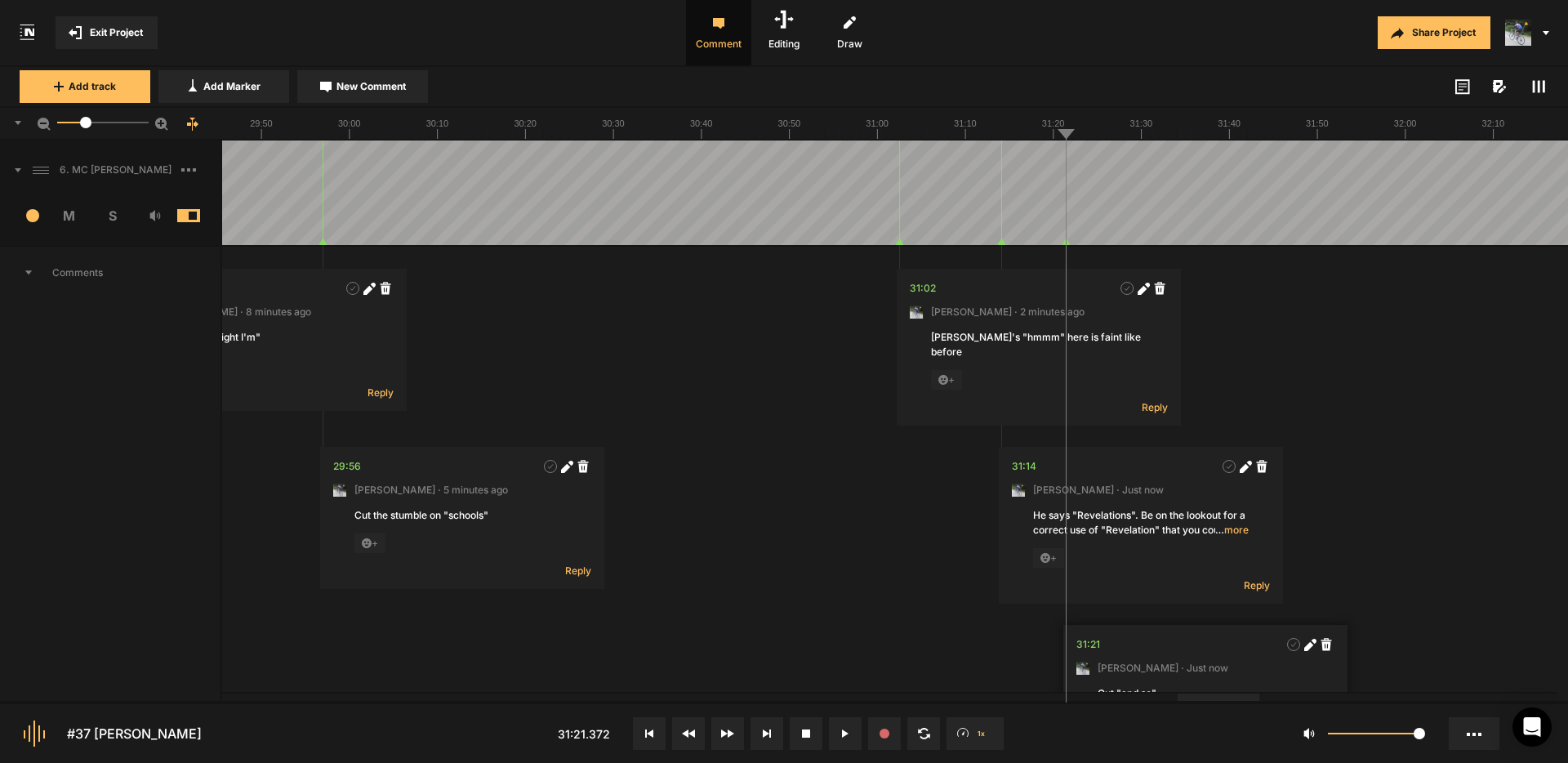
click at [1066, 169] on nt-marker at bounding box center [1066, 192] width 1 height 105
click at [1544, 86] on rect at bounding box center [1544, 86] width 3 height 13
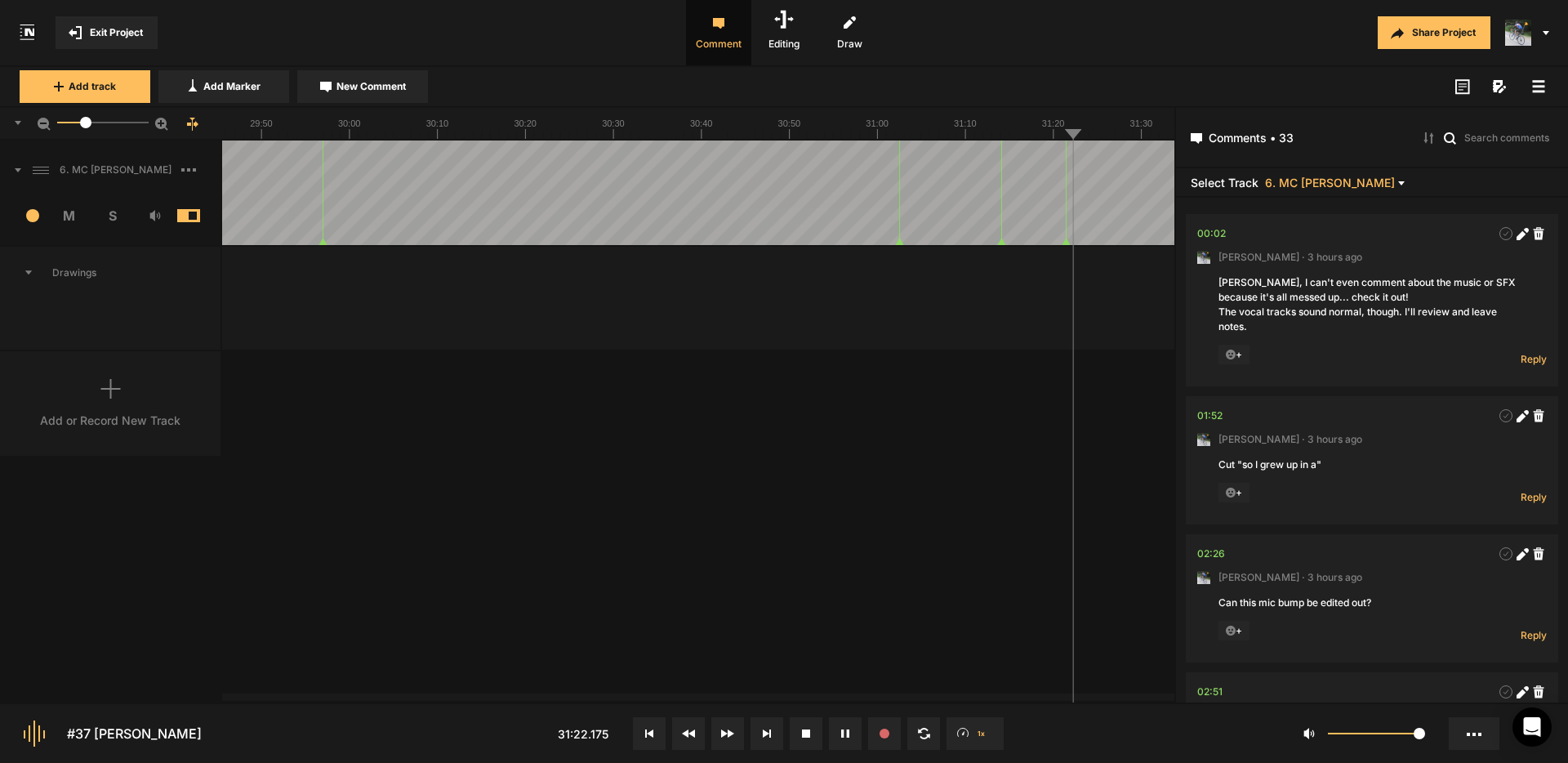
click at [1536, 86] on rect at bounding box center [1540, 86] width 13 height 3
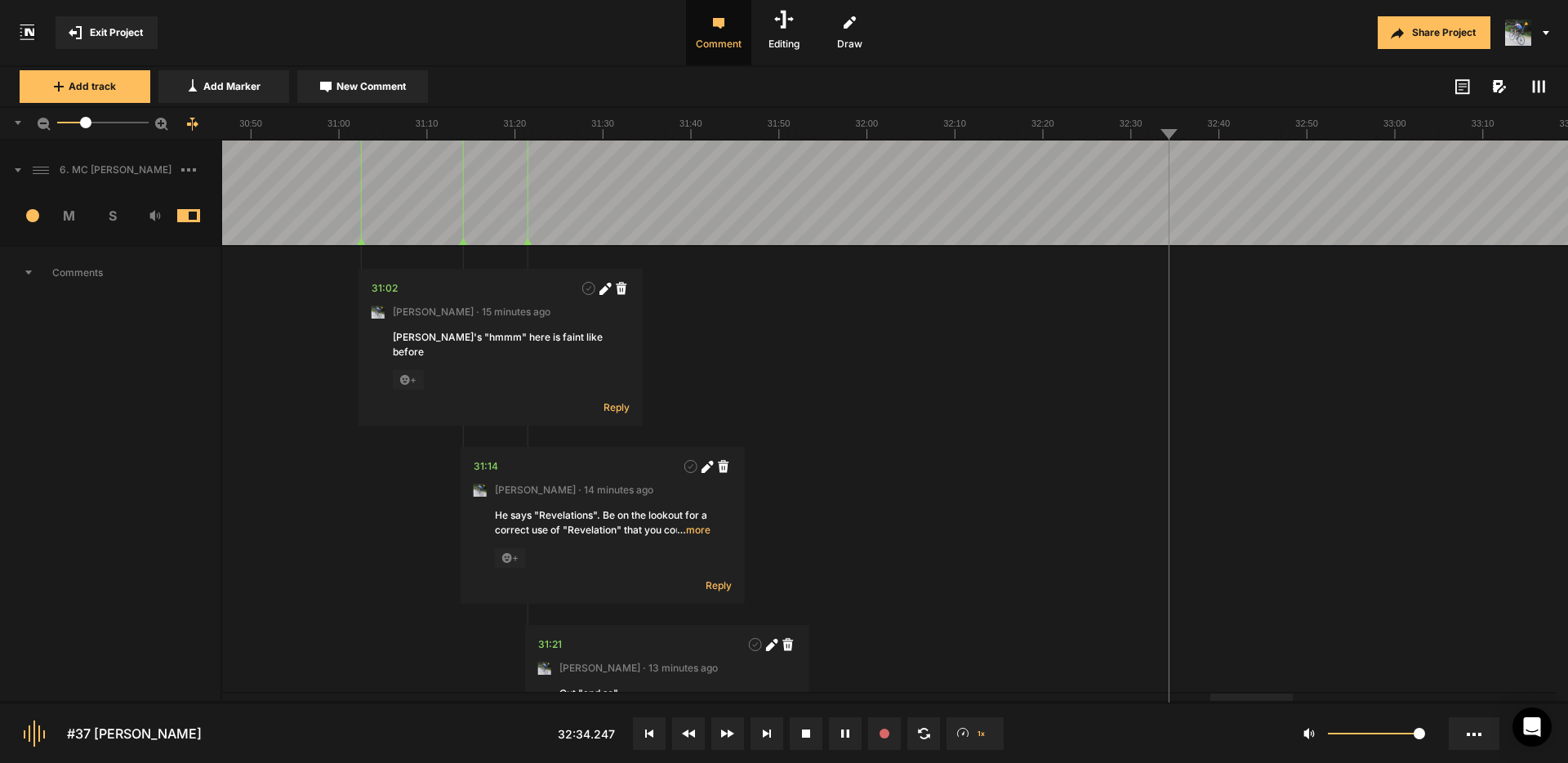
click at [341, 83] on span "New Comment" at bounding box center [370, 86] width 70 height 15
type textarea "Cut "and you're""
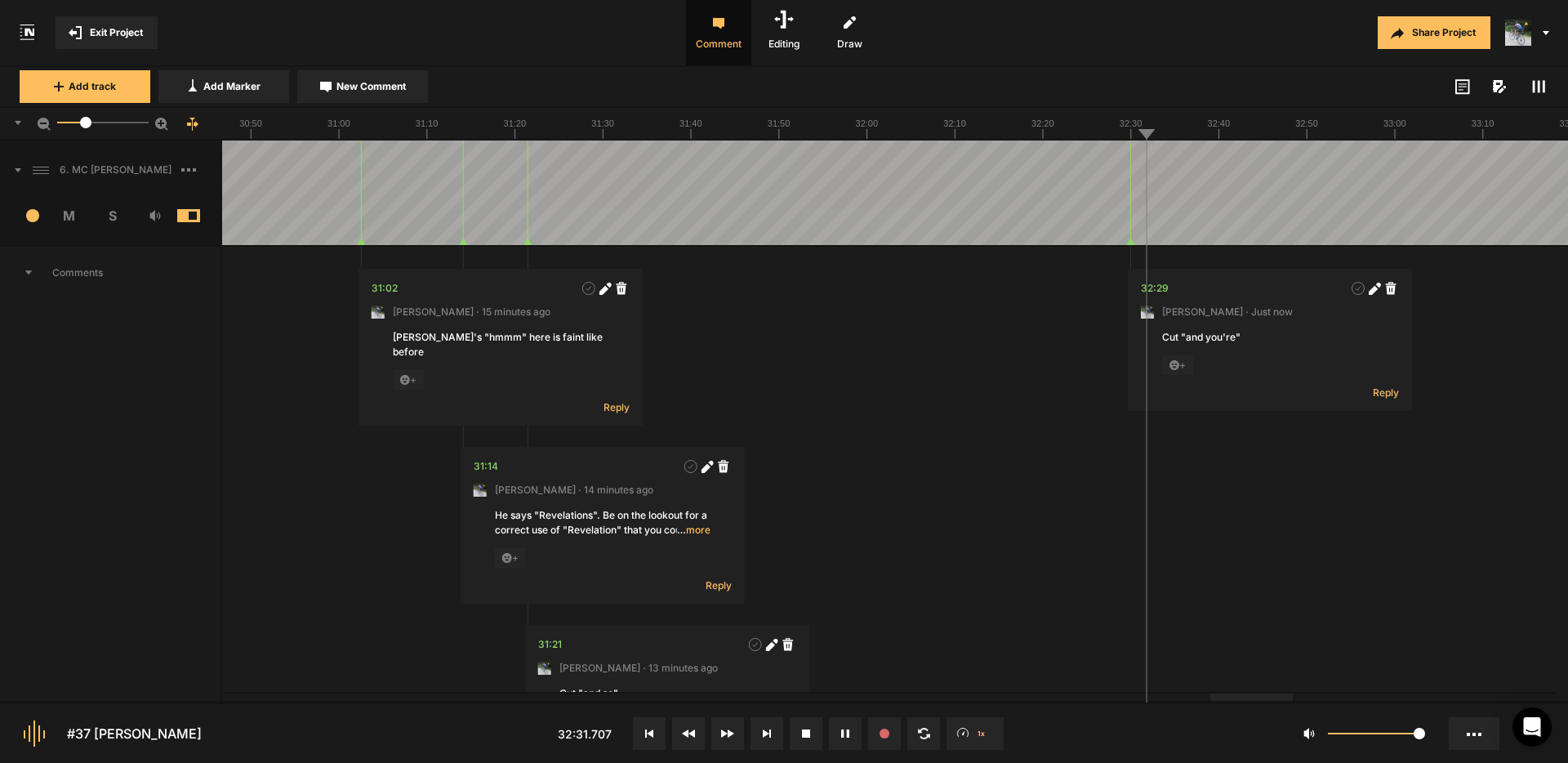
click at [370, 85] on span "New Comment" at bounding box center [370, 86] width 70 height 15
type textarea "Cut "uh the""
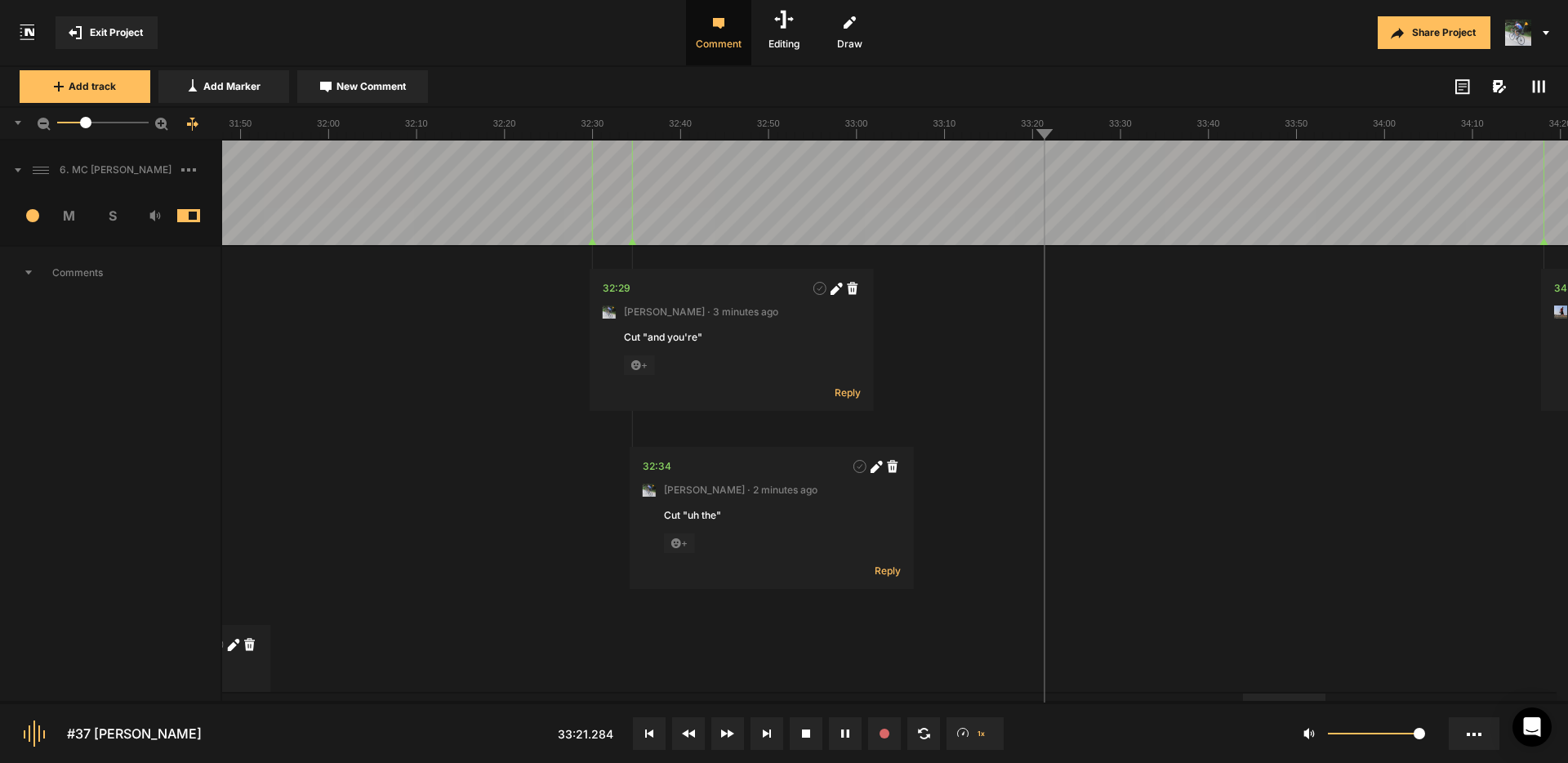
click at [382, 87] on span "New Comment" at bounding box center [370, 86] width 70 height 15
type textarea "Cut "But a lotta""
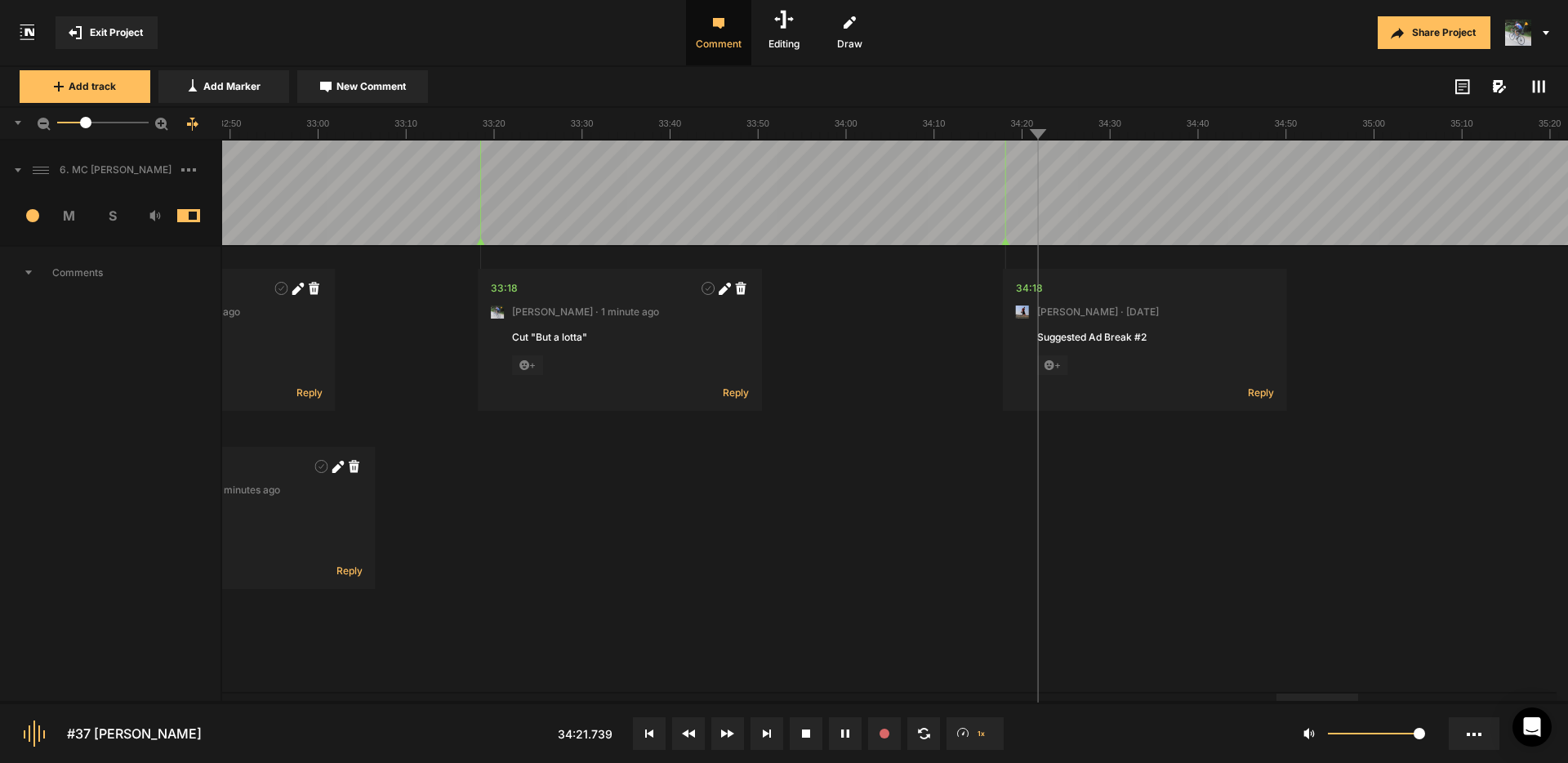
click at [1185, 441] on button "Cancel" at bounding box center [1193, 439] width 52 height 20
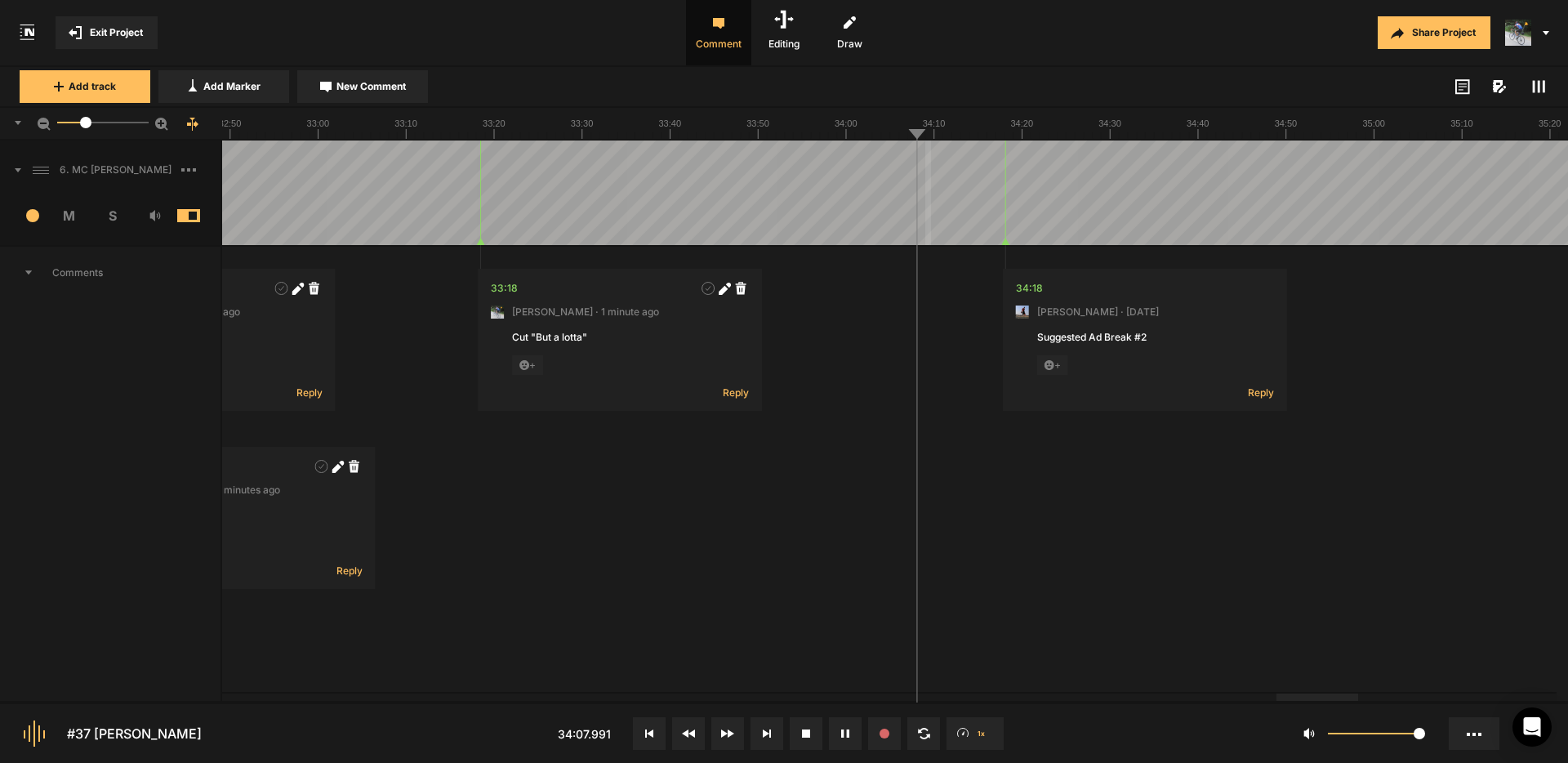
click at [1134, 440] on button "Cancel" at bounding box center [1126, 439] width 52 height 20
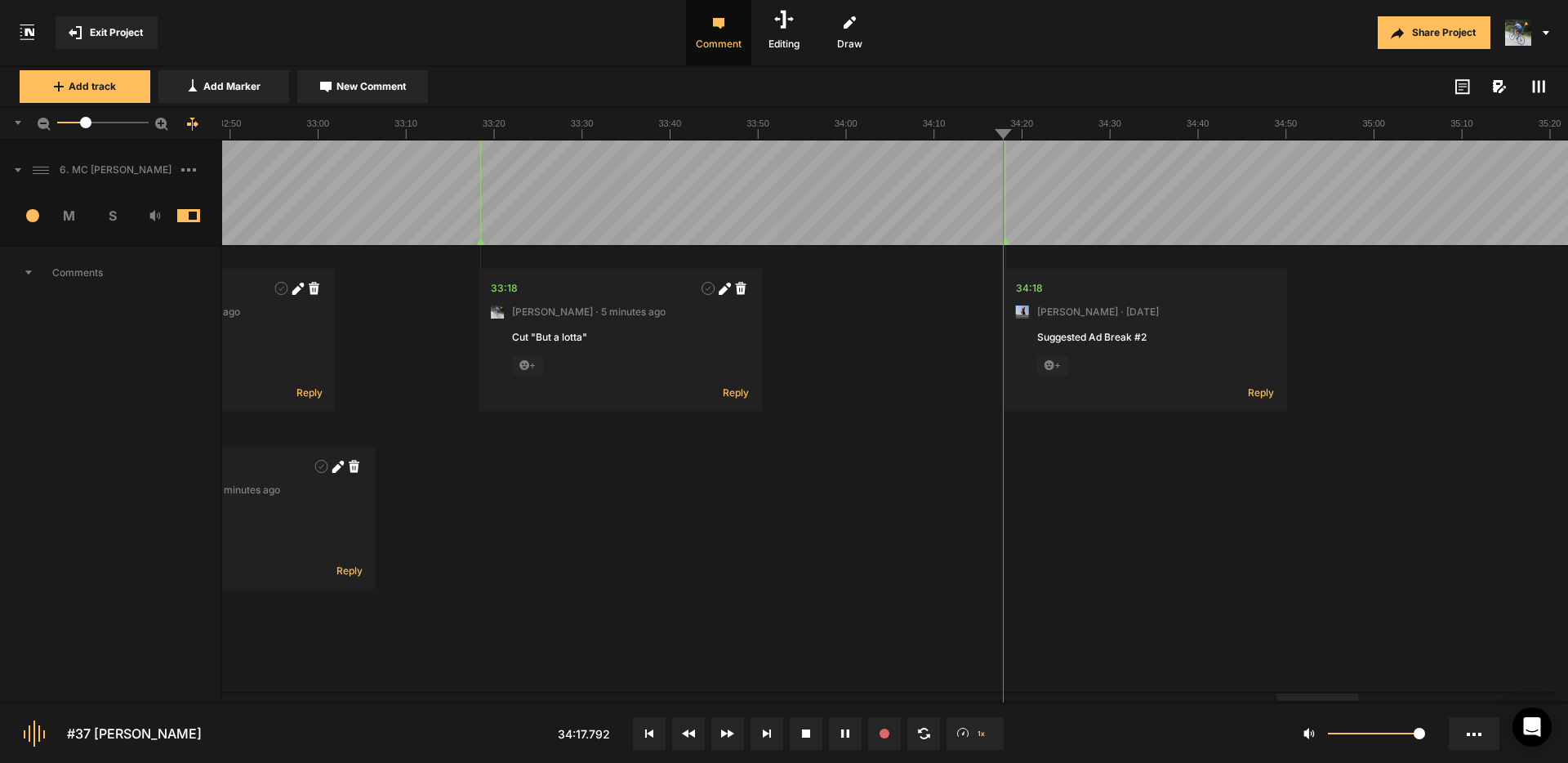
click at [1165, 434] on button "Cancel" at bounding box center [1162, 439] width 52 height 20
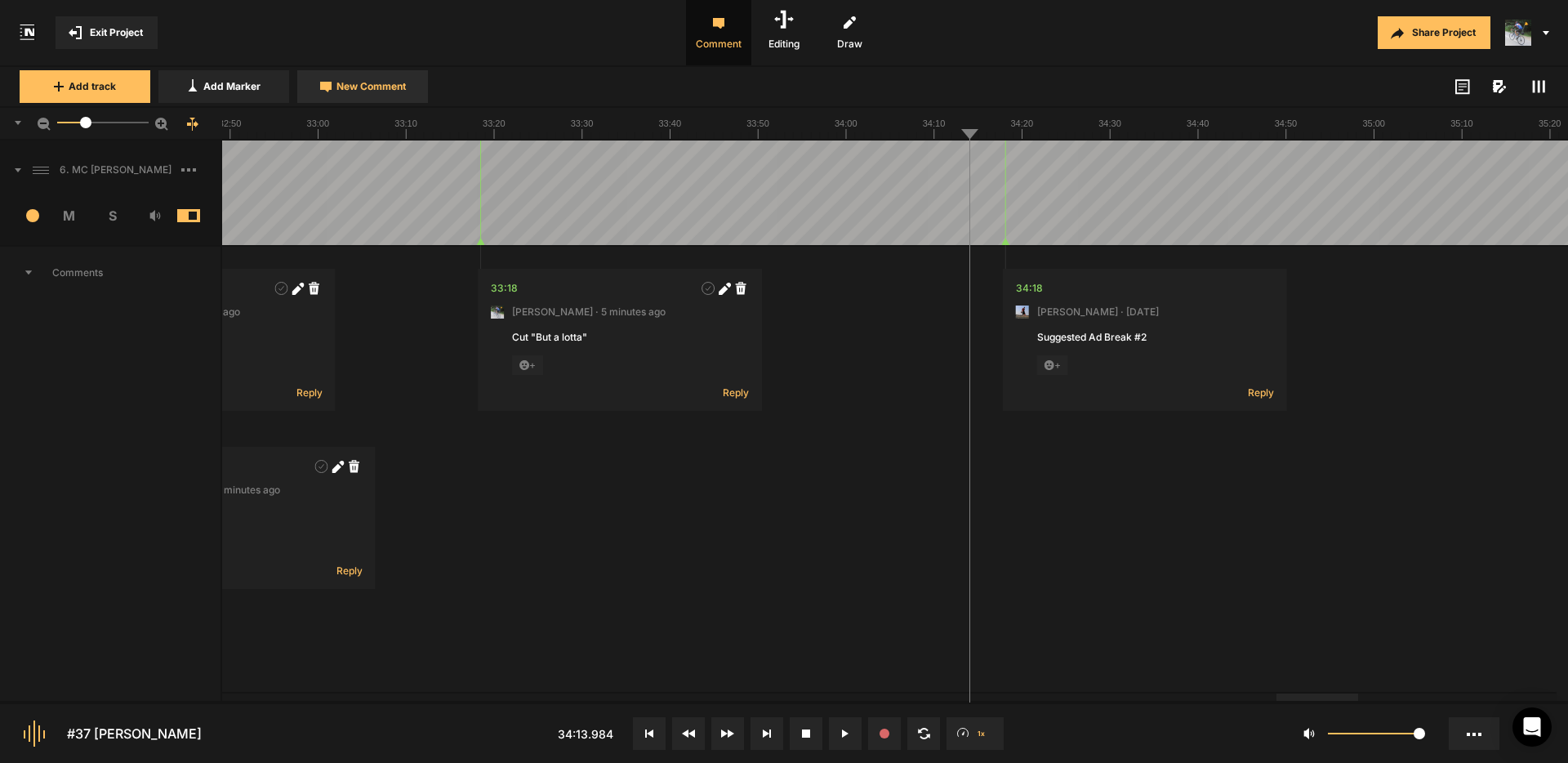
click at [378, 95] on button "New Comment" at bounding box center [362, 86] width 130 height 32
type textarea "I hear a very faint utterance from [PERSON_NAME]. Eliminate if possible"
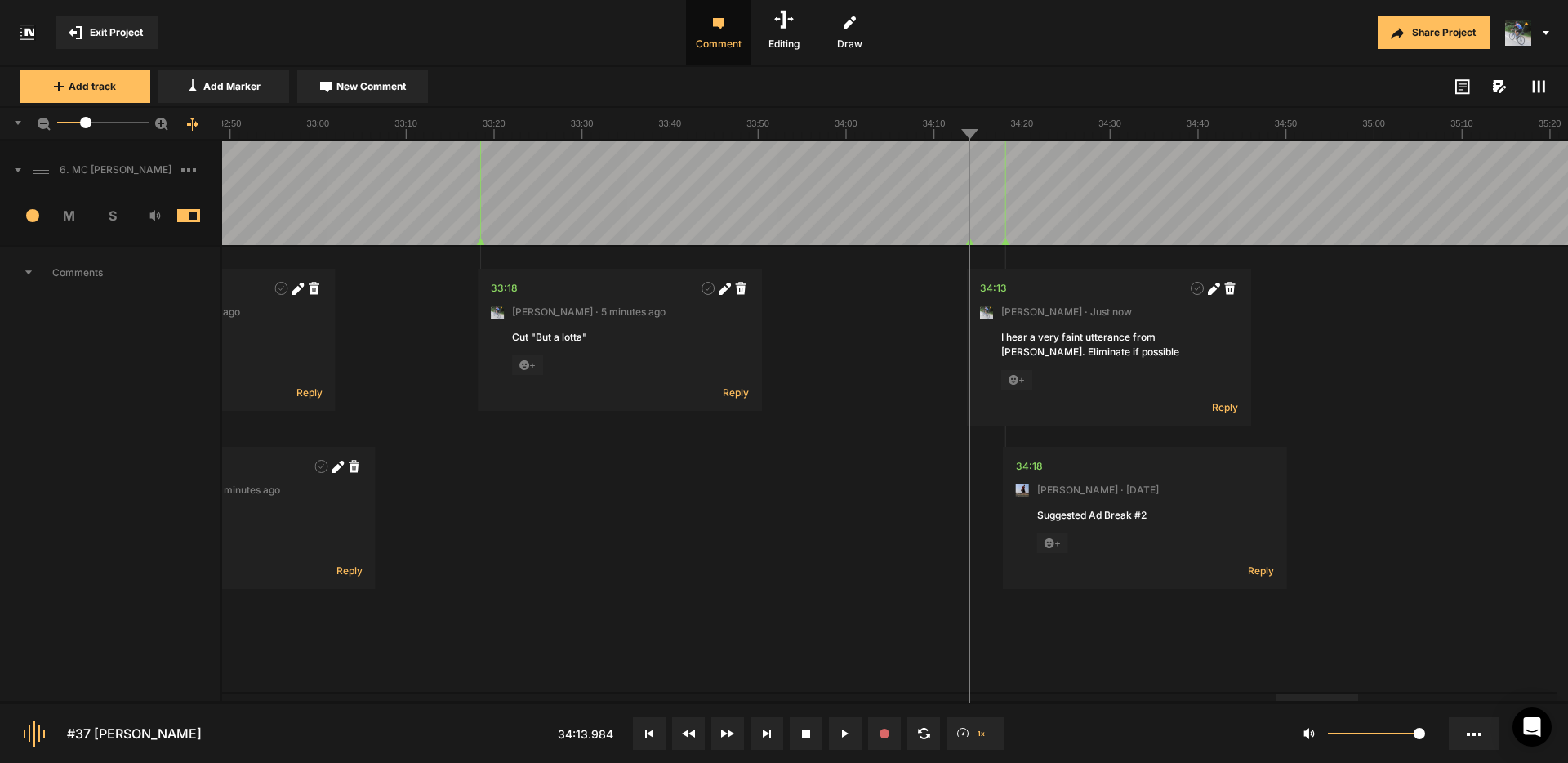
click at [1215, 290] on icon at bounding box center [1214, 288] width 13 height 13
type textarea "I hear a very faint utterance from [PERSON_NAME]. Eliminate if possible, then s…"
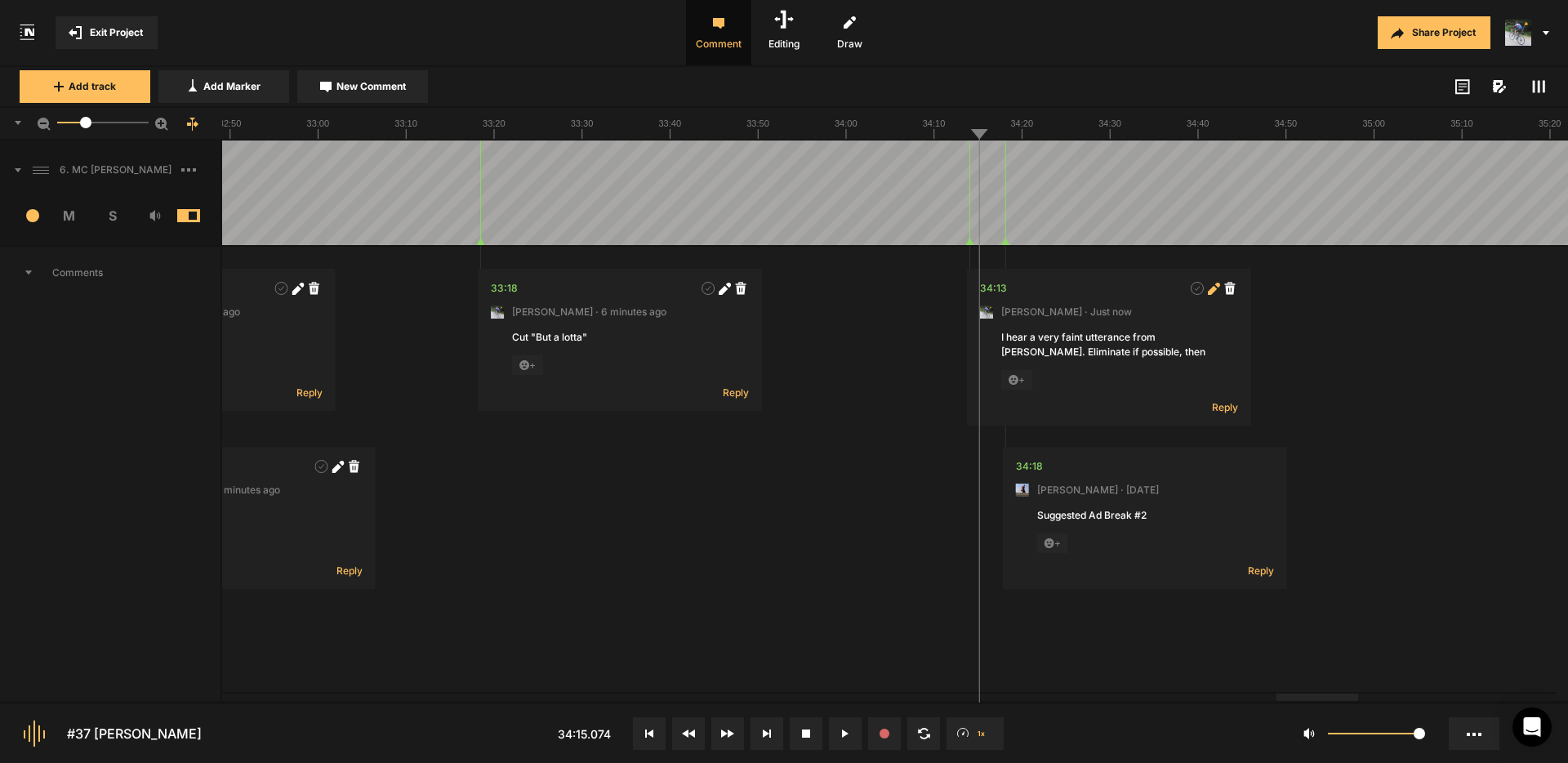
click at [1217, 290] on icon at bounding box center [1214, 288] width 13 height 13
click at [1180, 341] on textarea "I hear a very faint utterance from [PERSON_NAME]. Eliminate if possible, then s…" at bounding box center [1109, 352] width 216 height 44
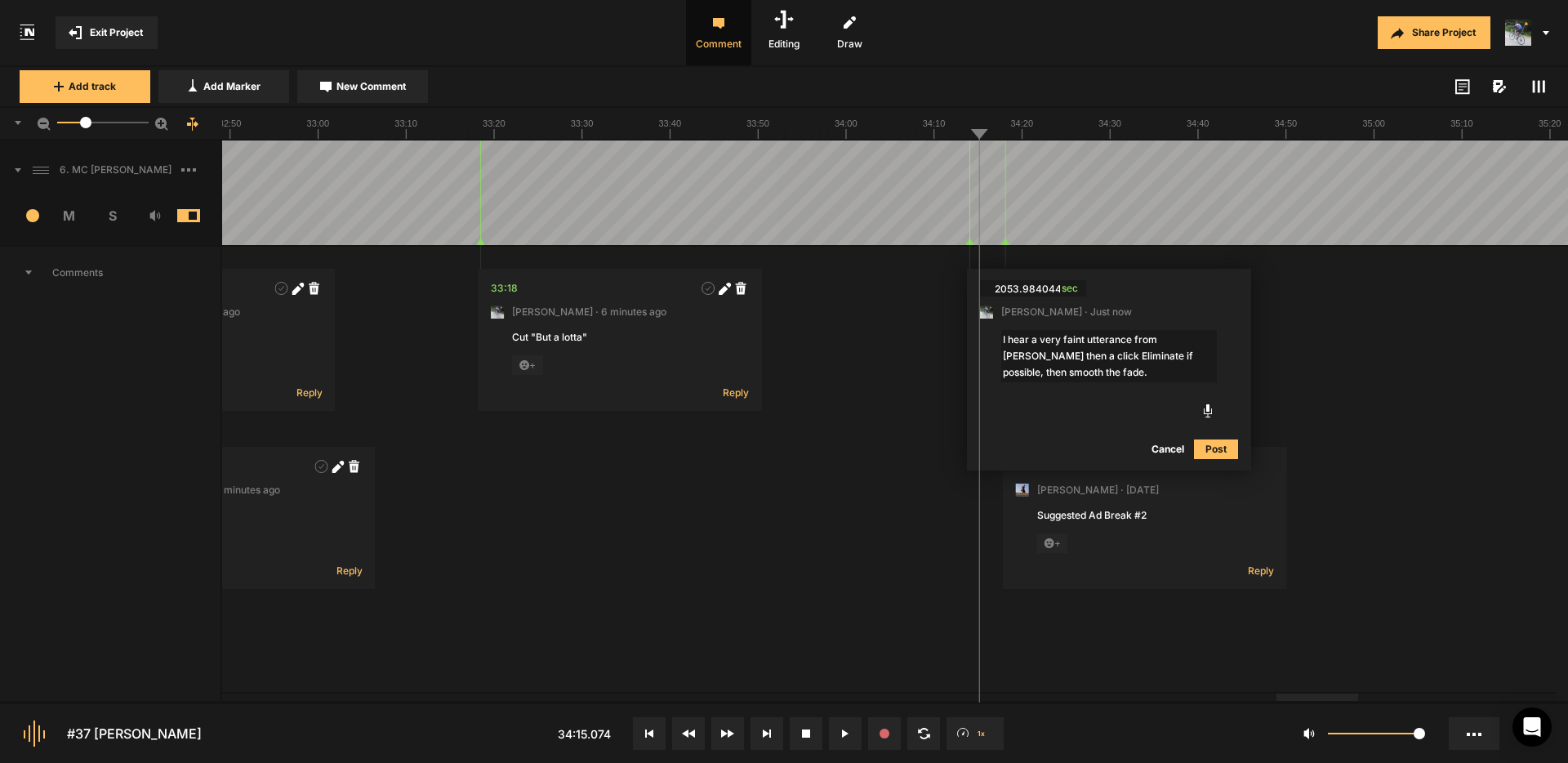
type textarea "I hear a very faint utterance from [PERSON_NAME] then a click. Eliminate if pos…"
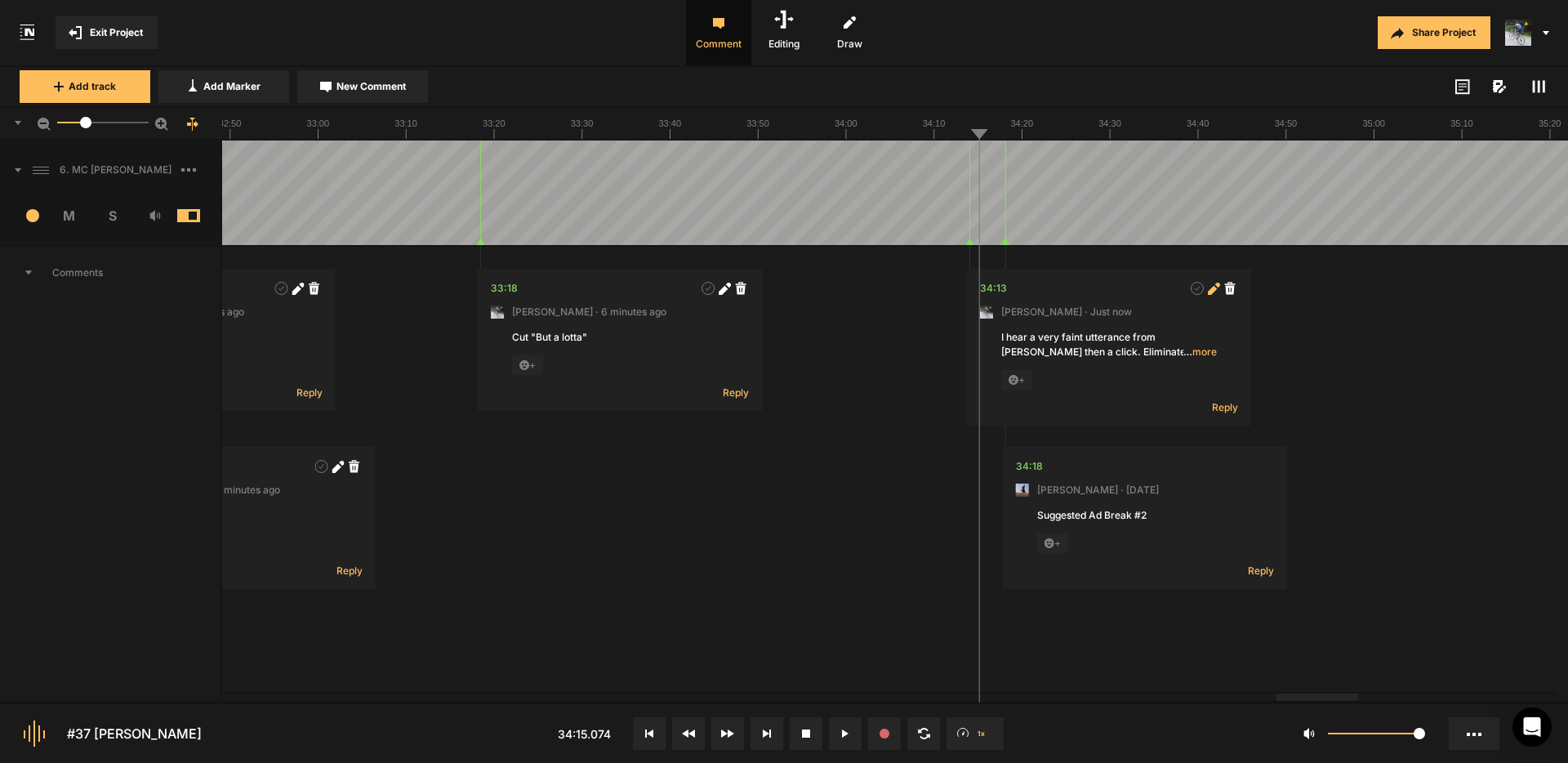
drag, startPoint x: 1212, startPoint y: 289, endPoint x: 1193, endPoint y: 310, distance: 28.3
click at [1212, 289] on icon at bounding box center [1212, 289] width 9 height 9
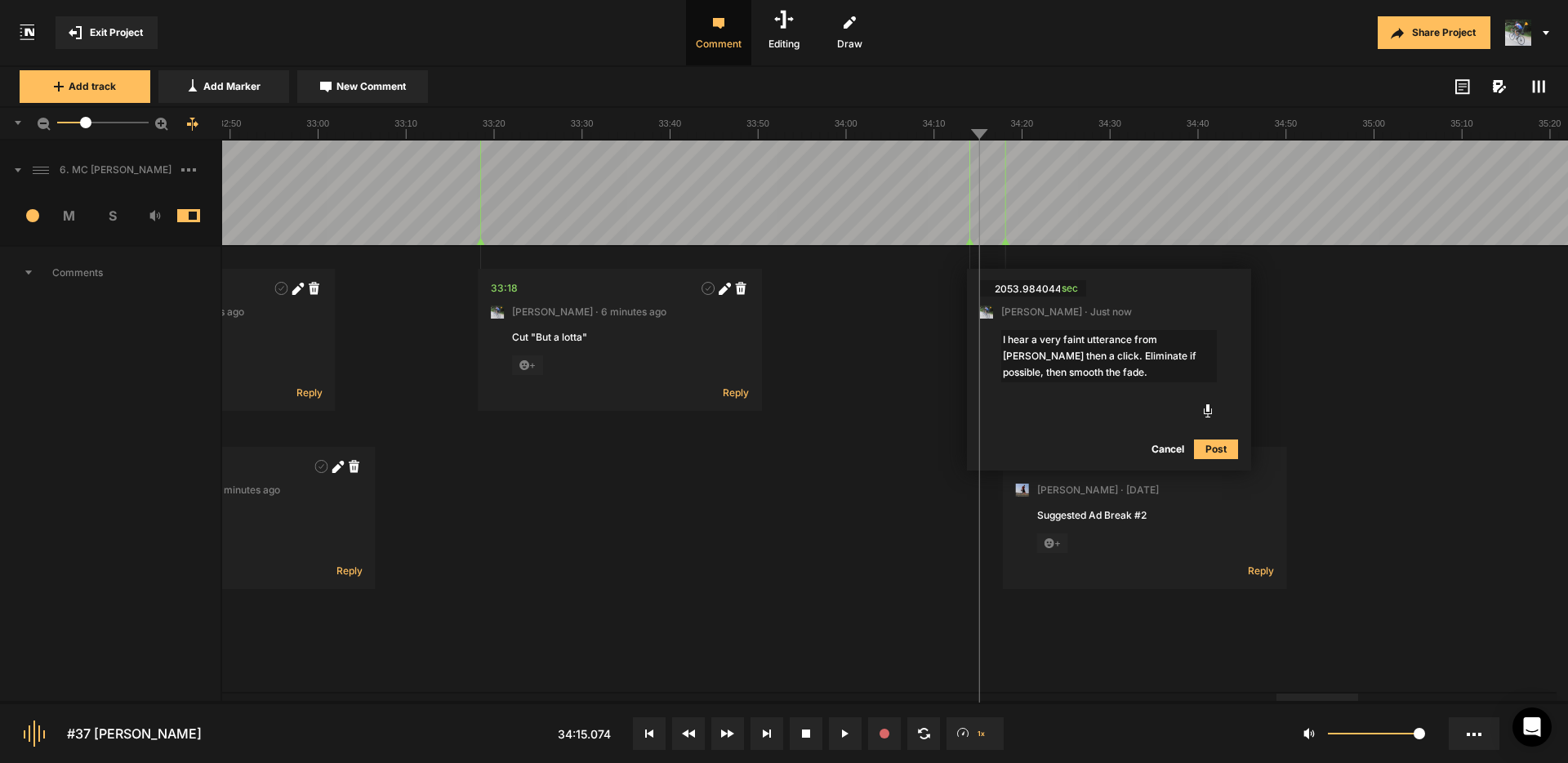
drag, startPoint x: 1075, startPoint y: 355, endPoint x: 1301, endPoint y: 380, distance: 227.4
click at [1075, 355] on textarea "I hear a very faint utterance from [PERSON_NAME] then a click. Eliminate if pos…" at bounding box center [1109, 356] width 216 height 52
type textarea "I hear a very faint utterance from [PERSON_NAME] then a click. Eliminate [PERSO…"
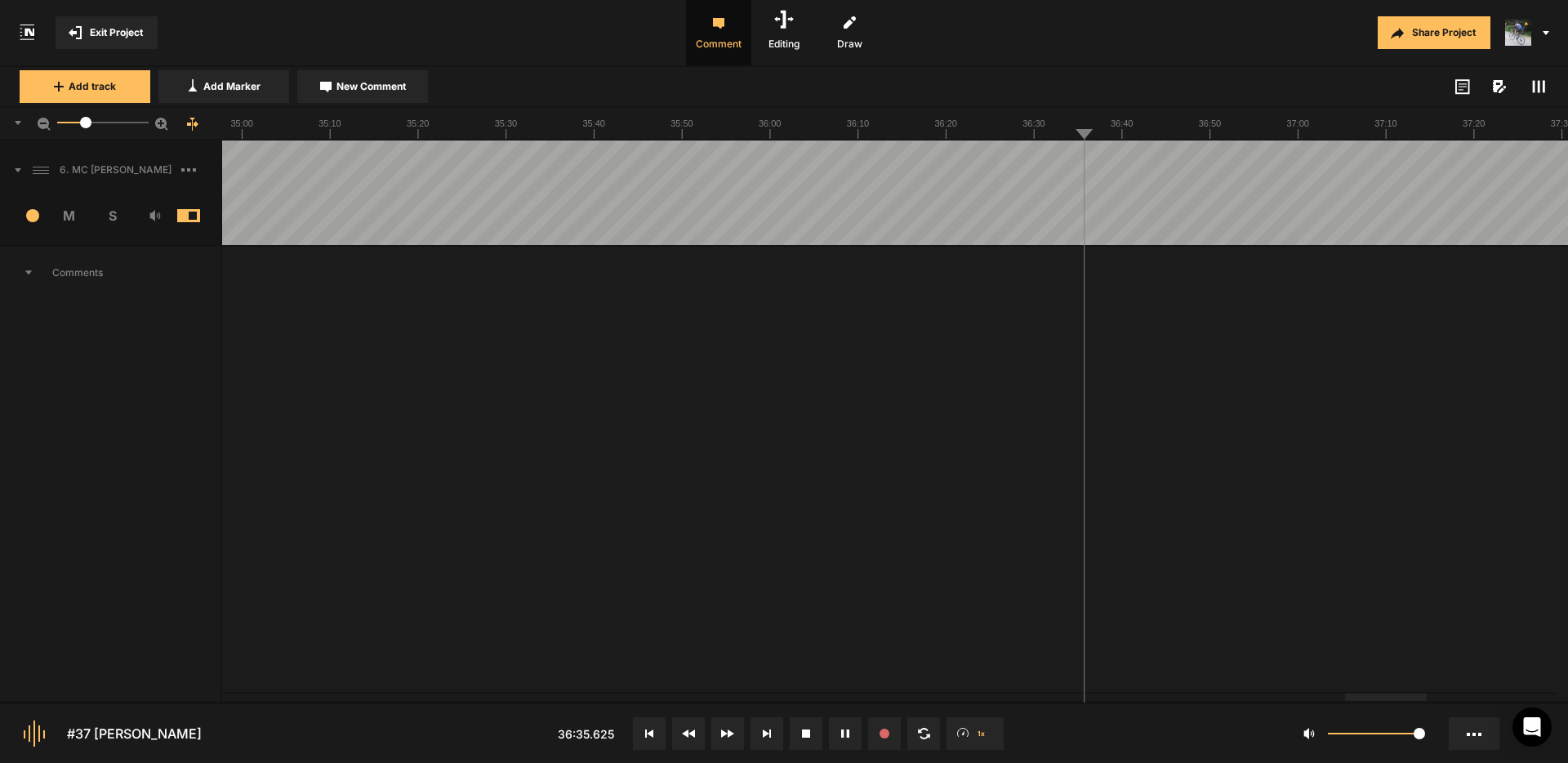
click at [343, 81] on span "New Comment" at bounding box center [370, 86] width 70 height 15
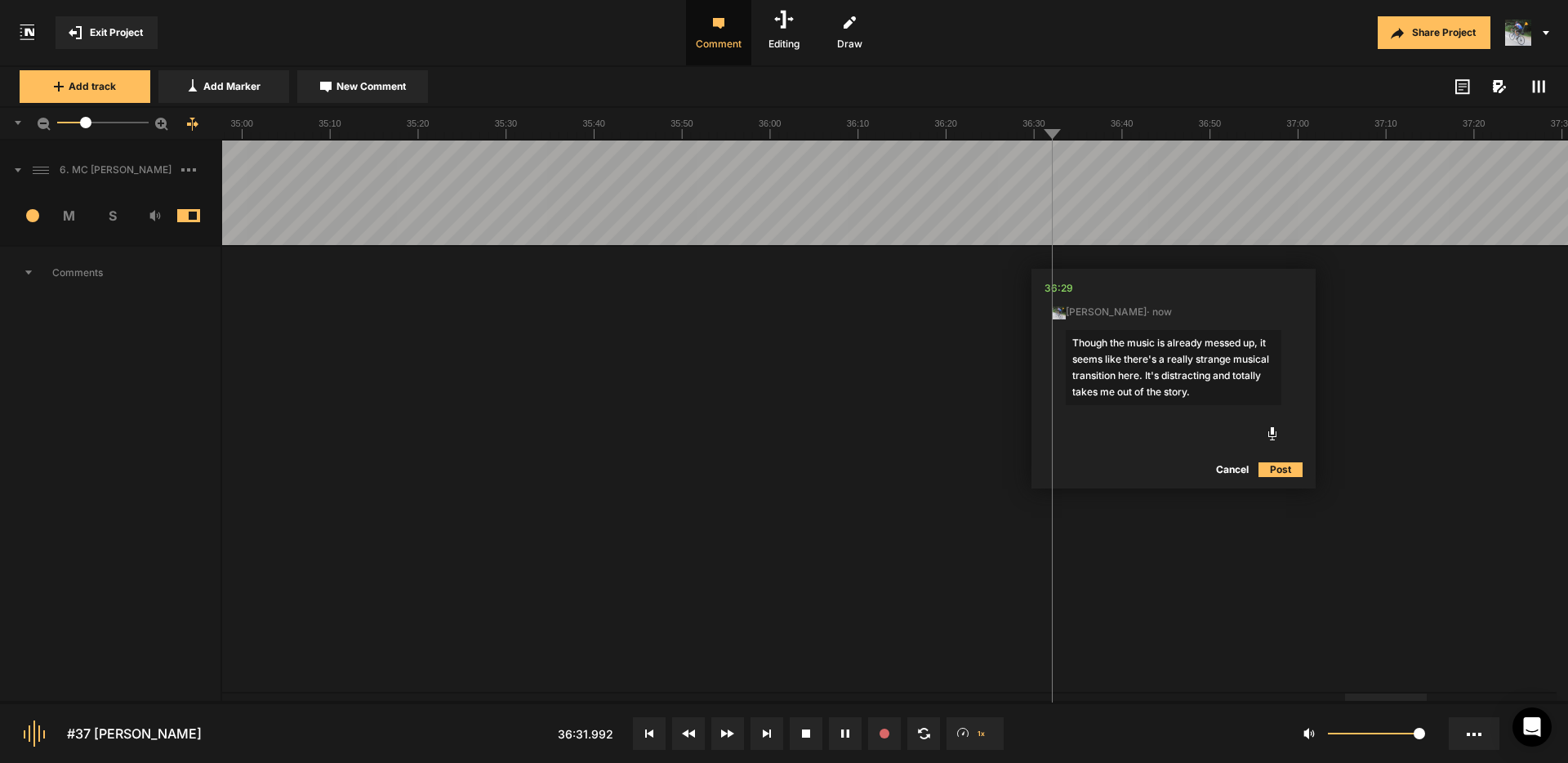
click at [1214, 394] on textarea "Though the music is already messed up, it seems like there's a really strange m…" at bounding box center [1174, 367] width 216 height 75
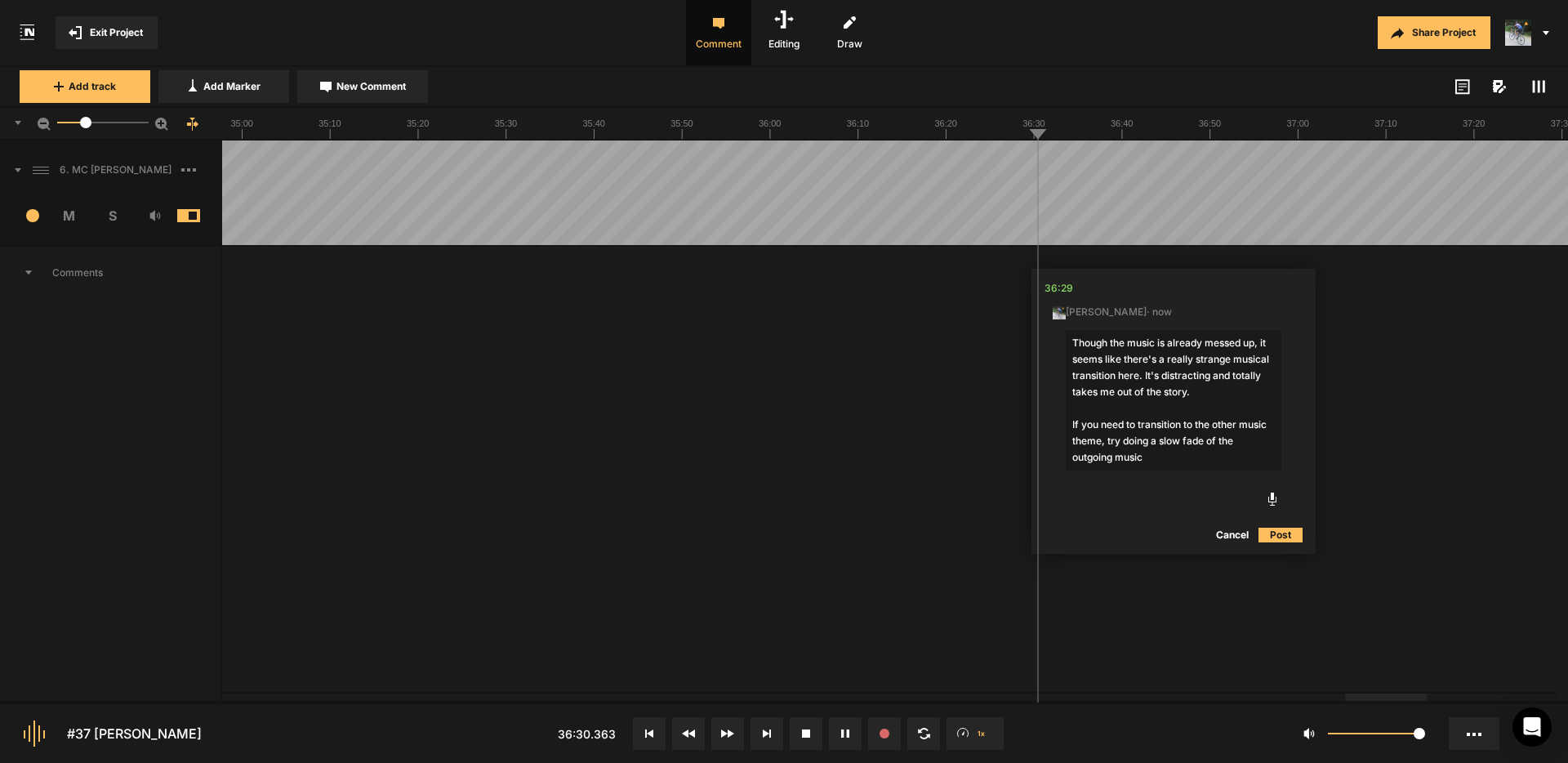
click at [1170, 458] on textarea "Though the music is already messed up, it seems like there's a really strange m…" at bounding box center [1174, 400] width 216 height 140
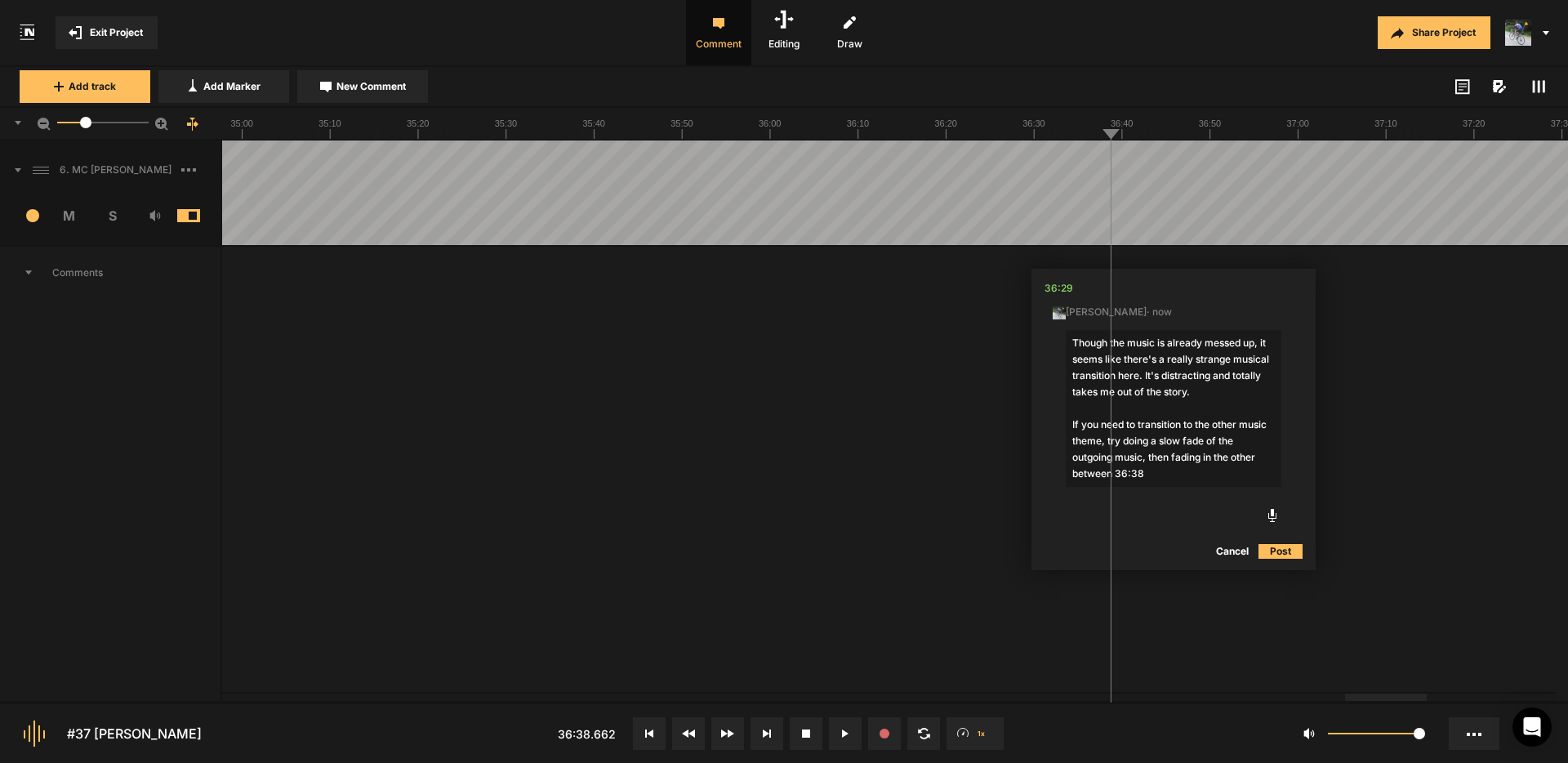
click at [1191, 473] on textarea "Though the music is already messed up, it seems like there's a really strange m…" at bounding box center [1174, 408] width 216 height 157
type textarea "Though the music is already messed up, it seems like there's a really strange m…"
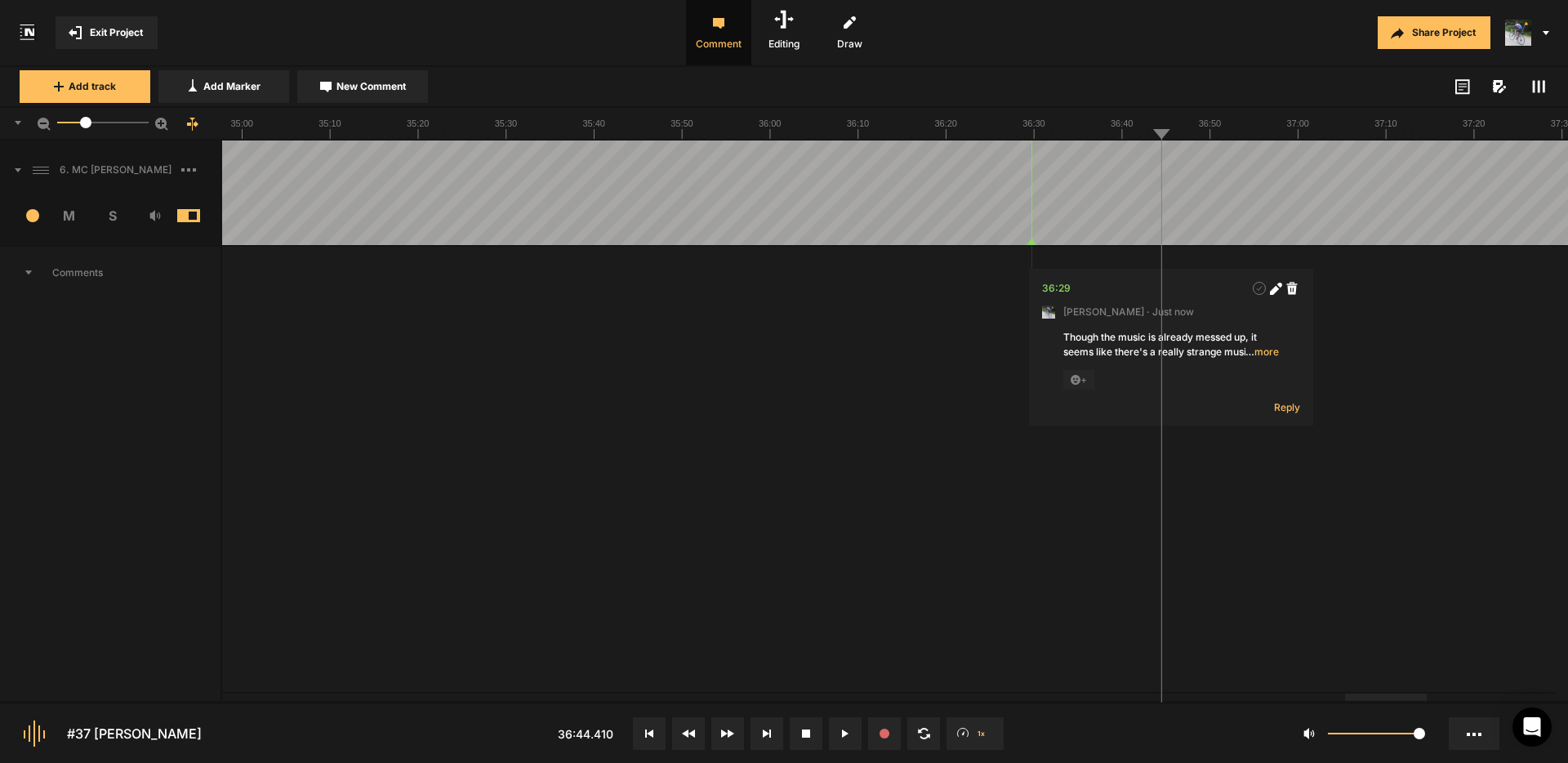
click at [1265, 349] on span "… more" at bounding box center [1262, 352] width 33 height 15
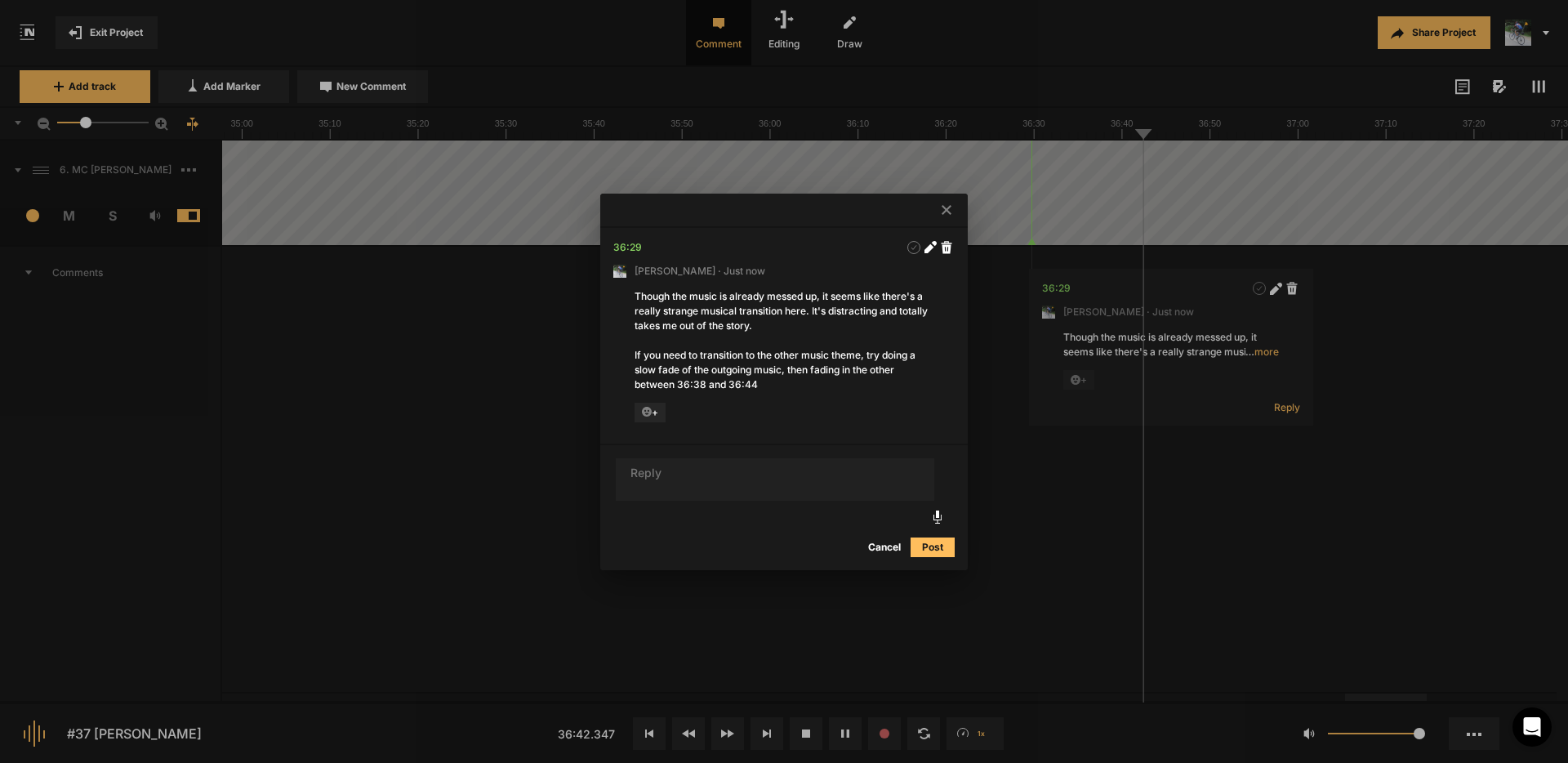
click at [886, 548] on button "Cancel" at bounding box center [884, 547] width 52 height 20
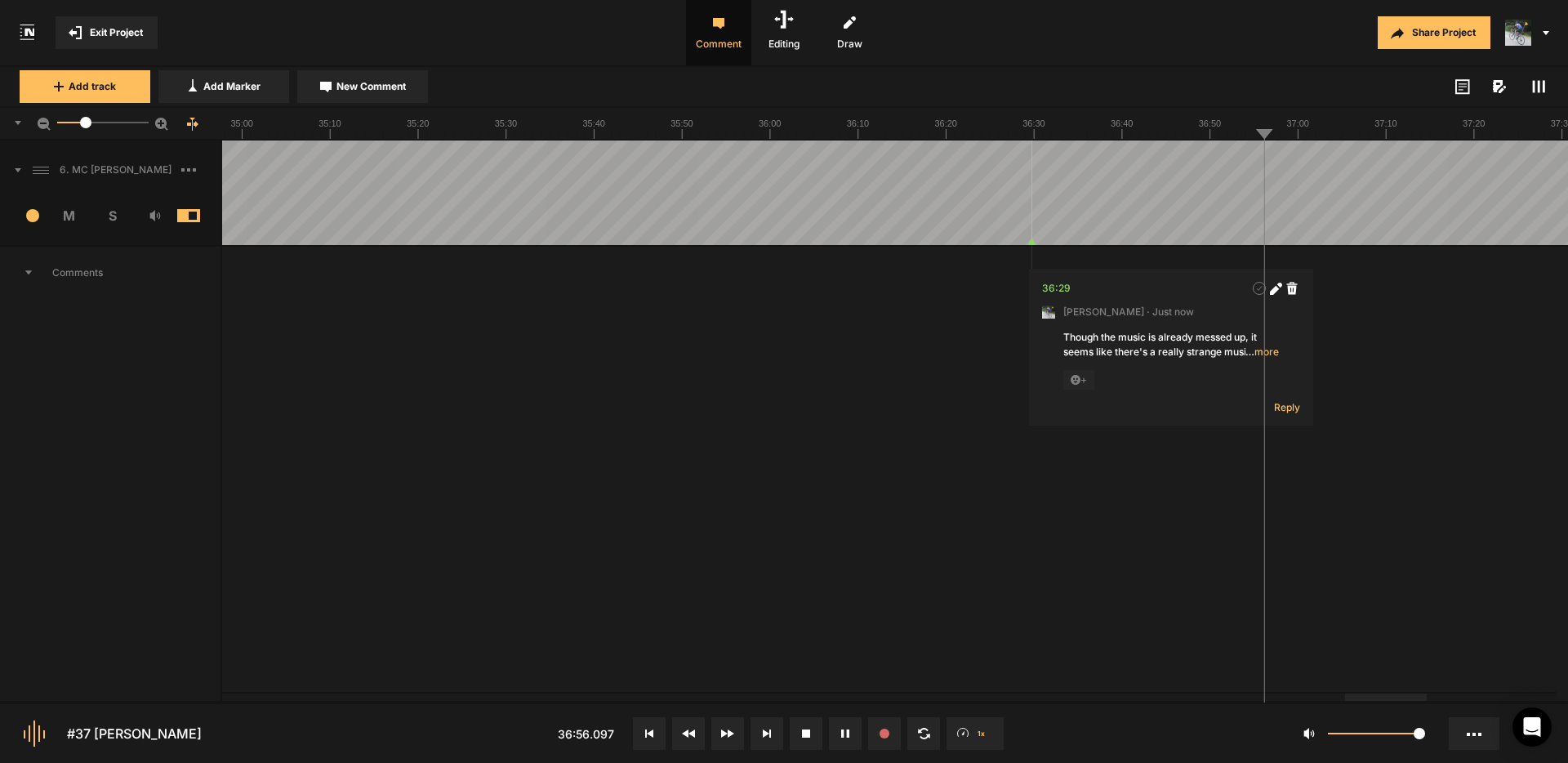
click at [1272, 287] on icon at bounding box center [1276, 288] width 13 height 13
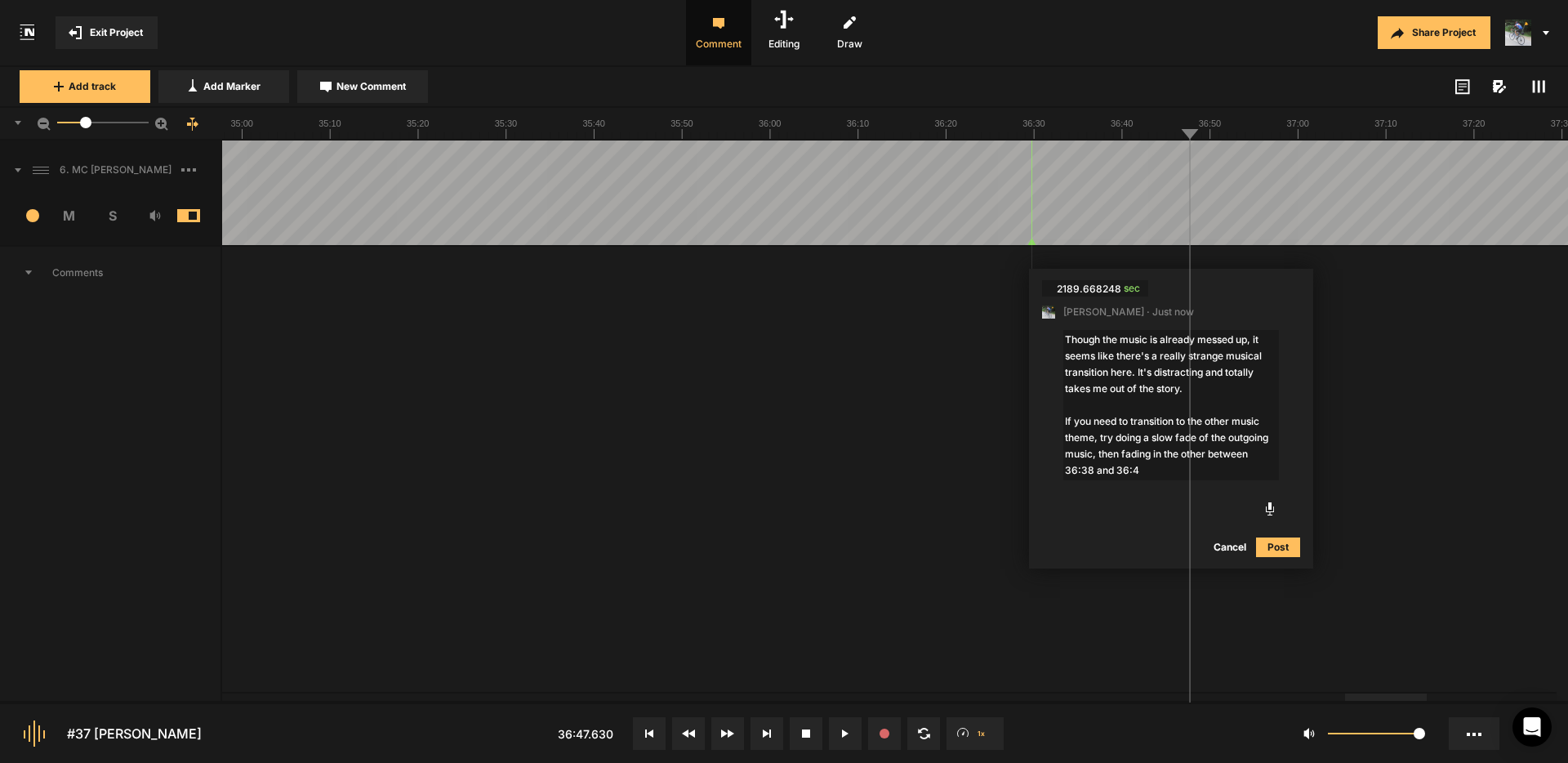
type textarea "Though the music is already messed up, it seems like there's a really strange m…"
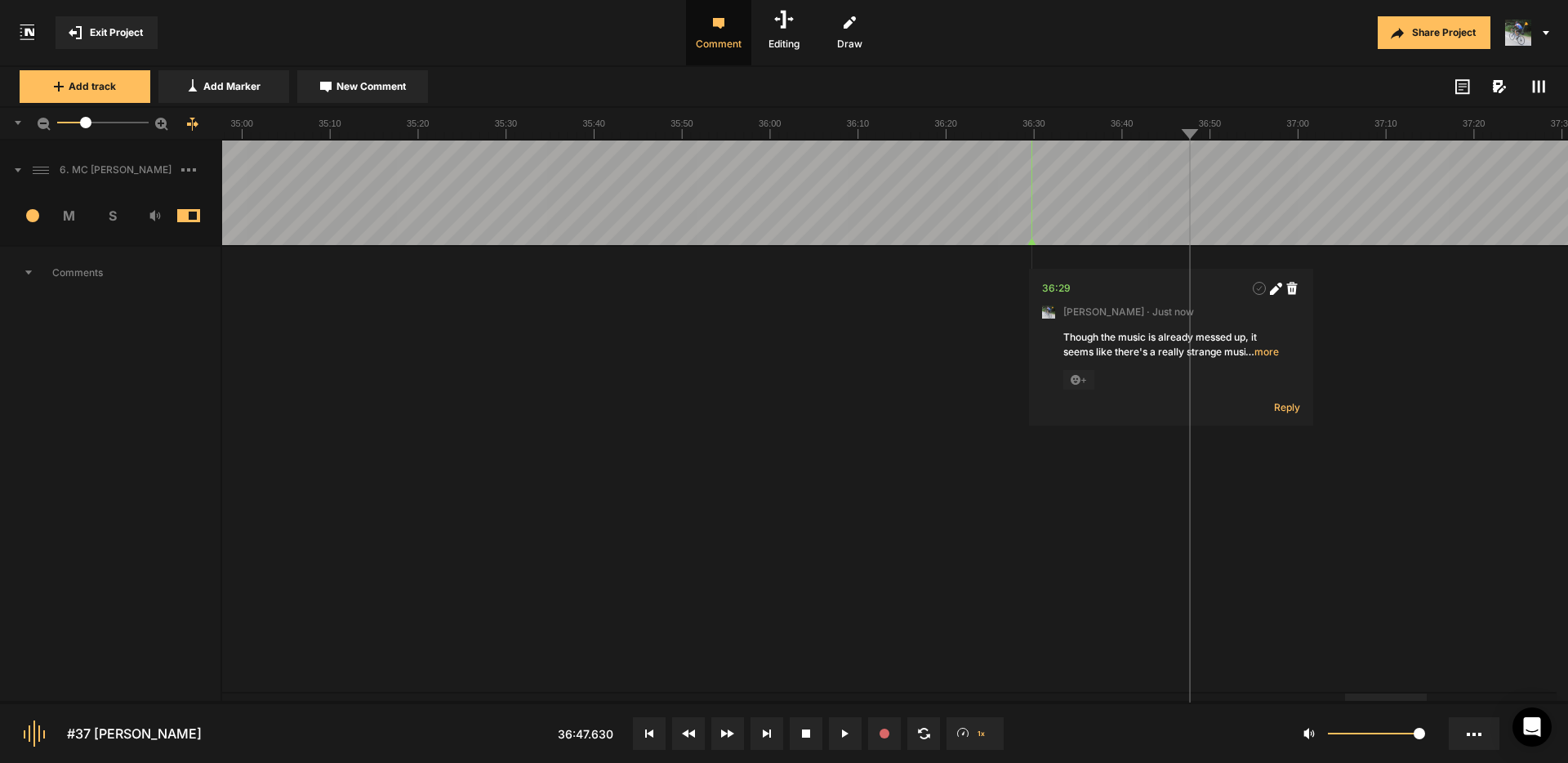
click at [382, 81] on span "New Comment" at bounding box center [370, 86] width 70 height 15
type textarea "Cut the lip smack, if possible"
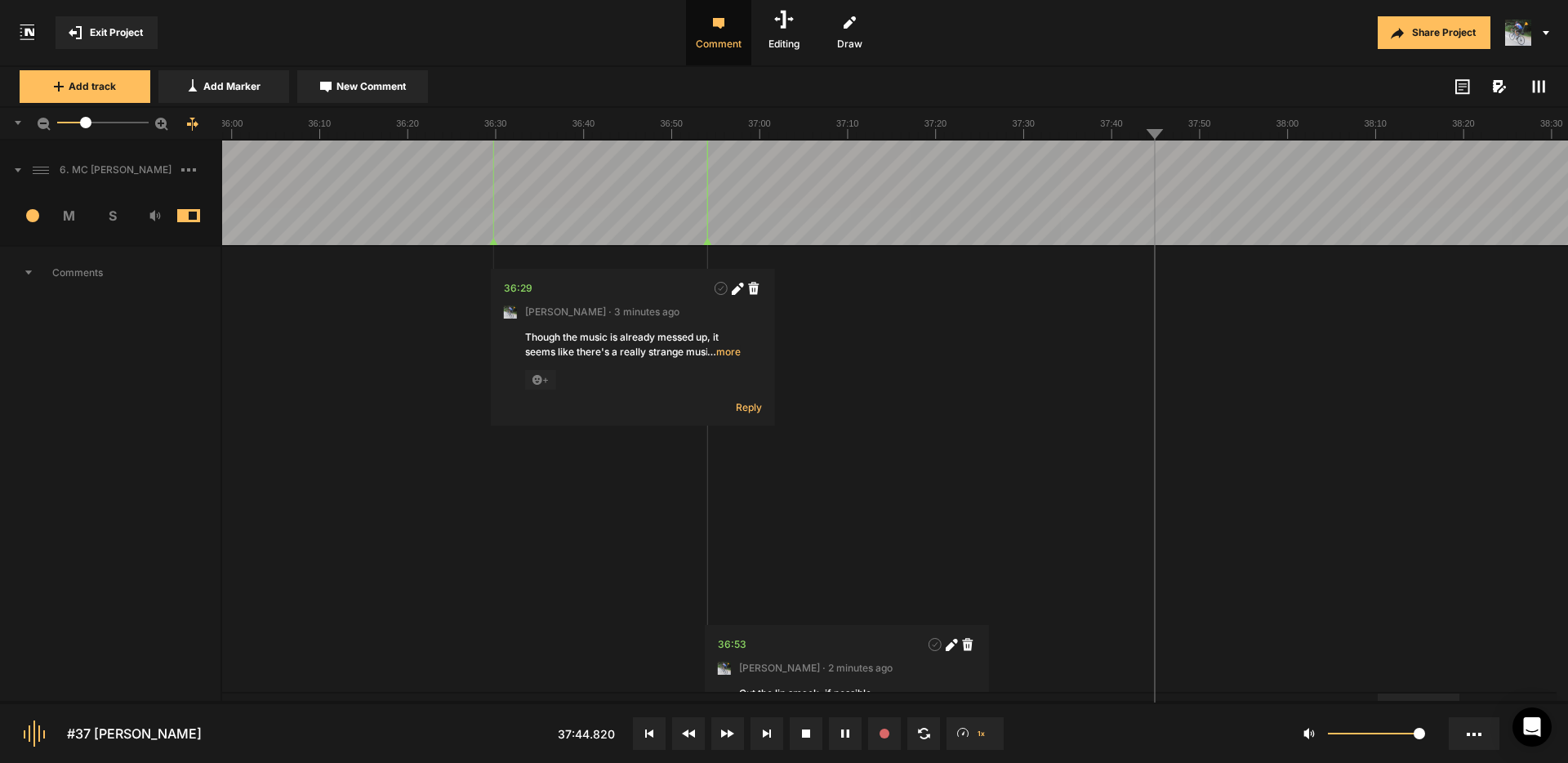
click at [379, 96] on button "New Comment" at bounding box center [362, 86] width 130 height 32
type textarea "Cut from "so" to "so""
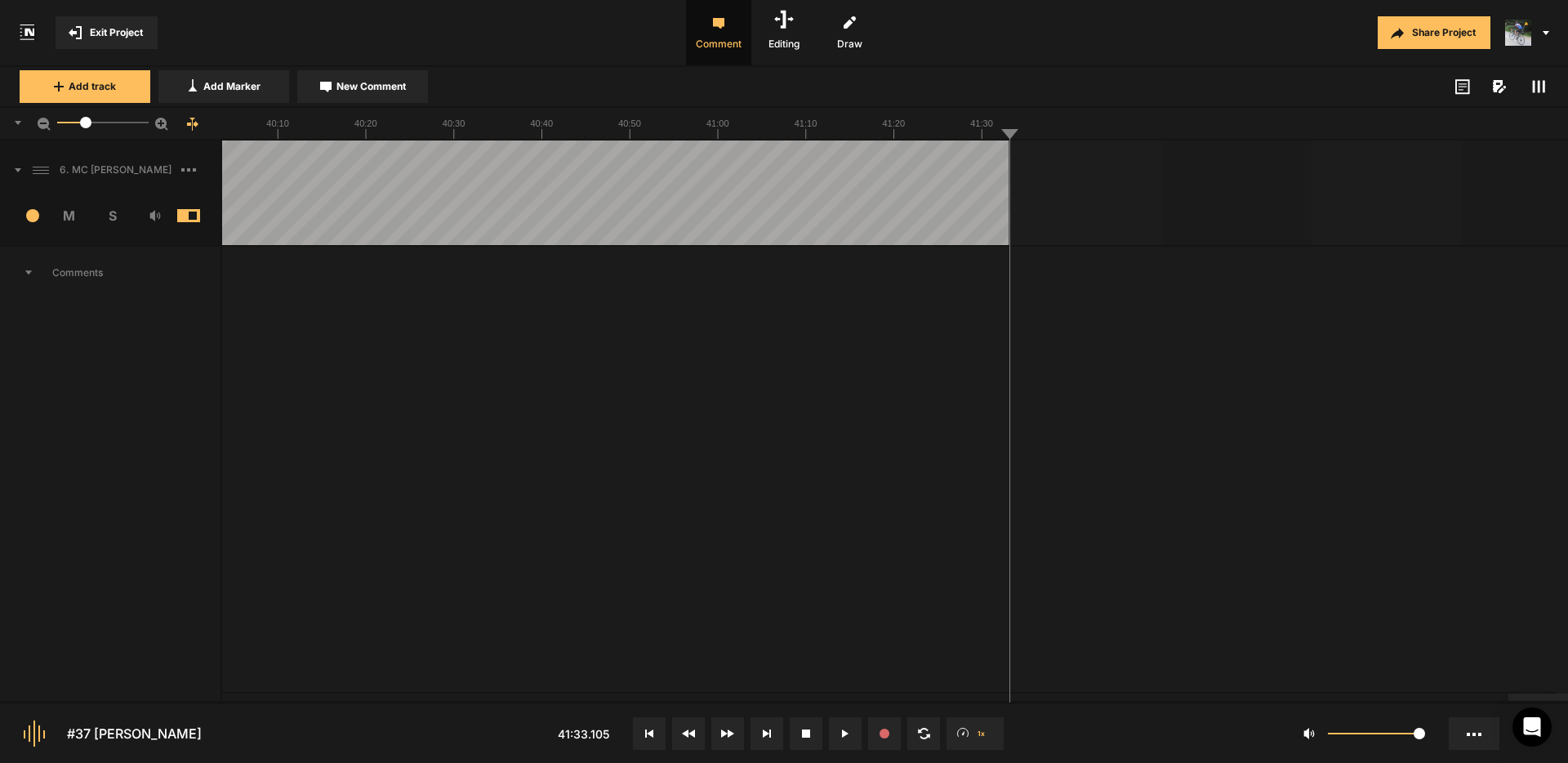
click at [115, 34] on span "Exit Project" at bounding box center [117, 32] width 53 height 15
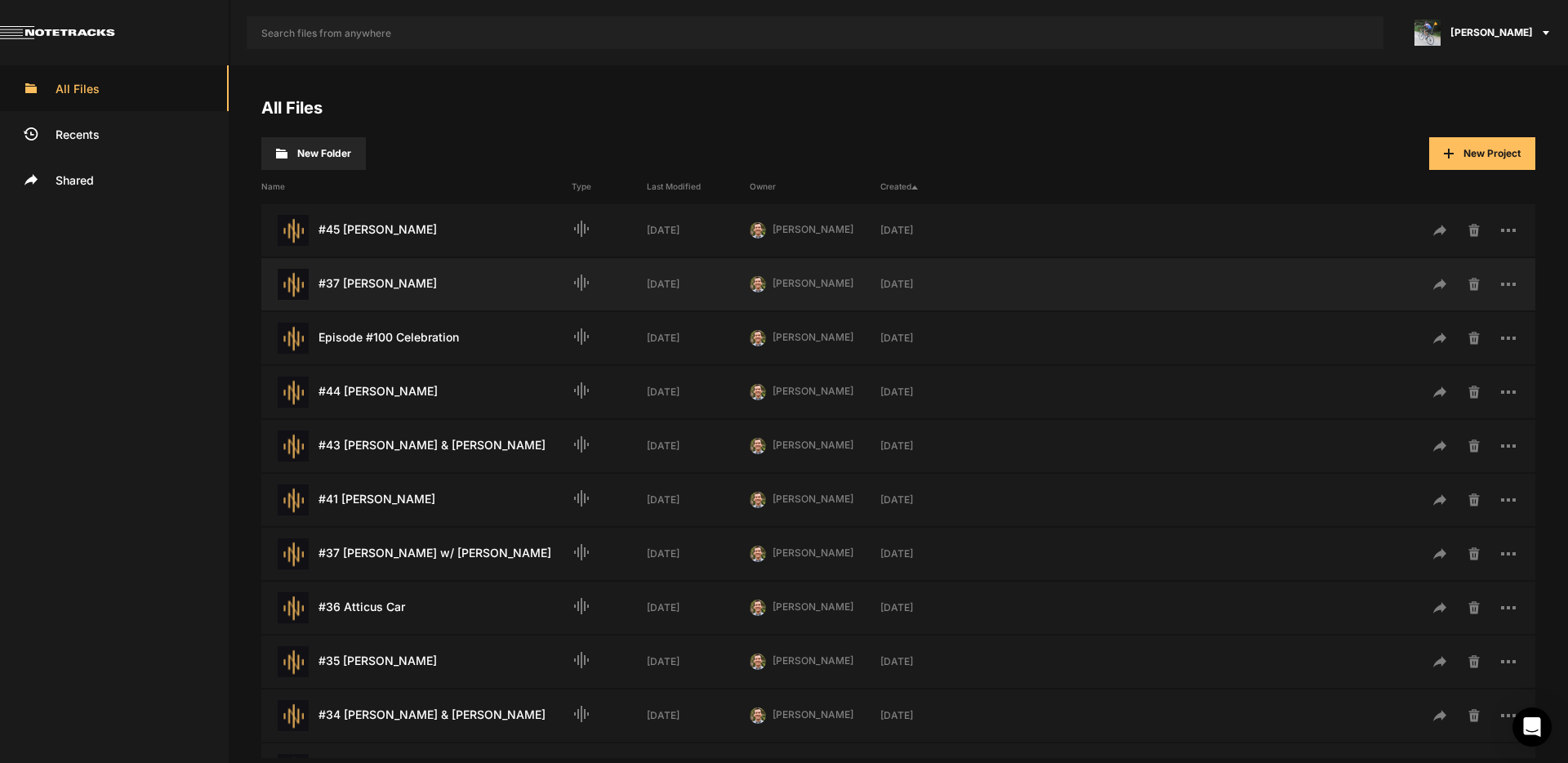
click at [397, 282] on div "#37 [PERSON_NAME] Last Modified: [DATE]" at bounding box center [416, 284] width 311 height 31
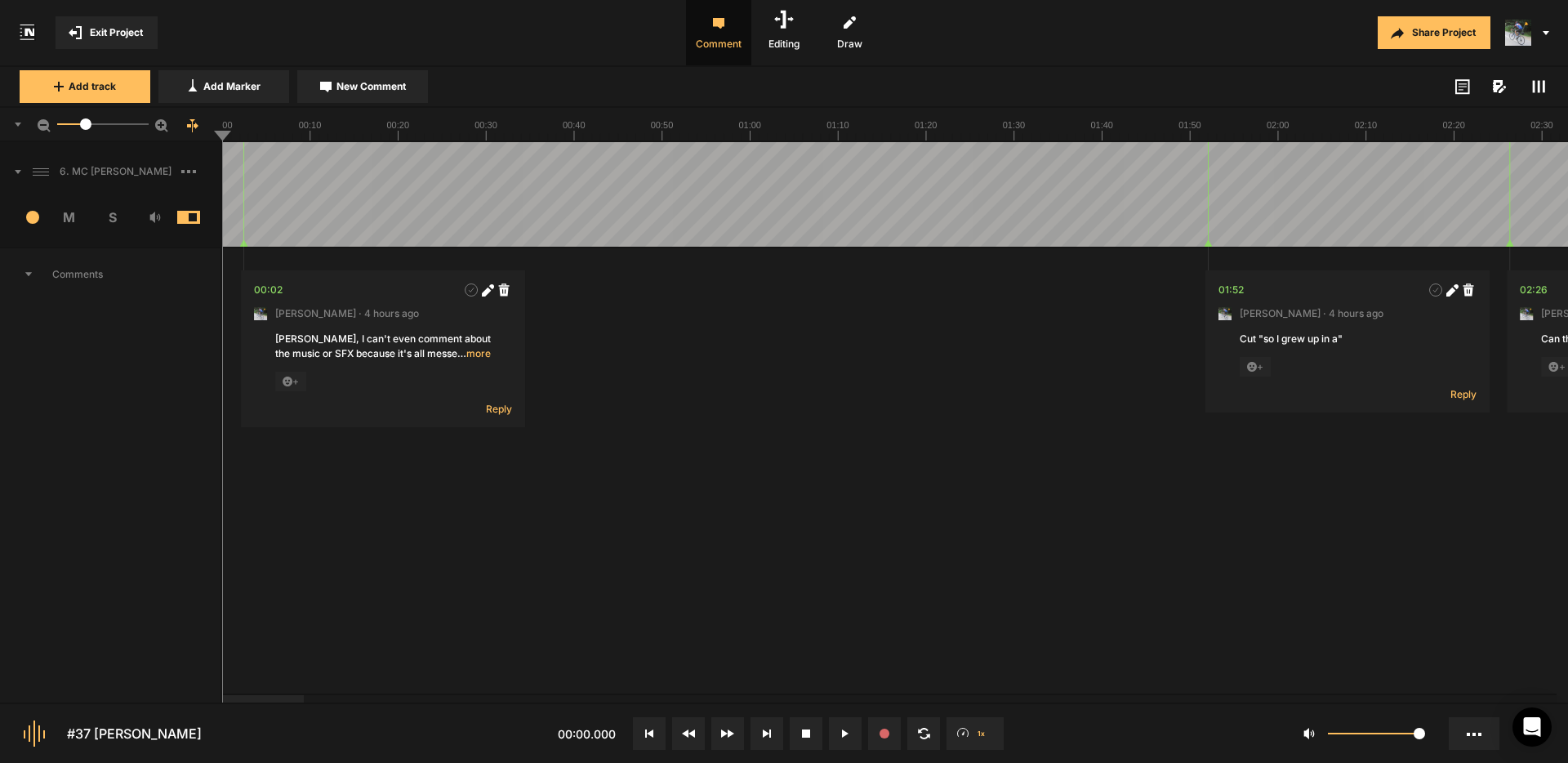
click at [115, 30] on span "Exit Project" at bounding box center [117, 32] width 53 height 15
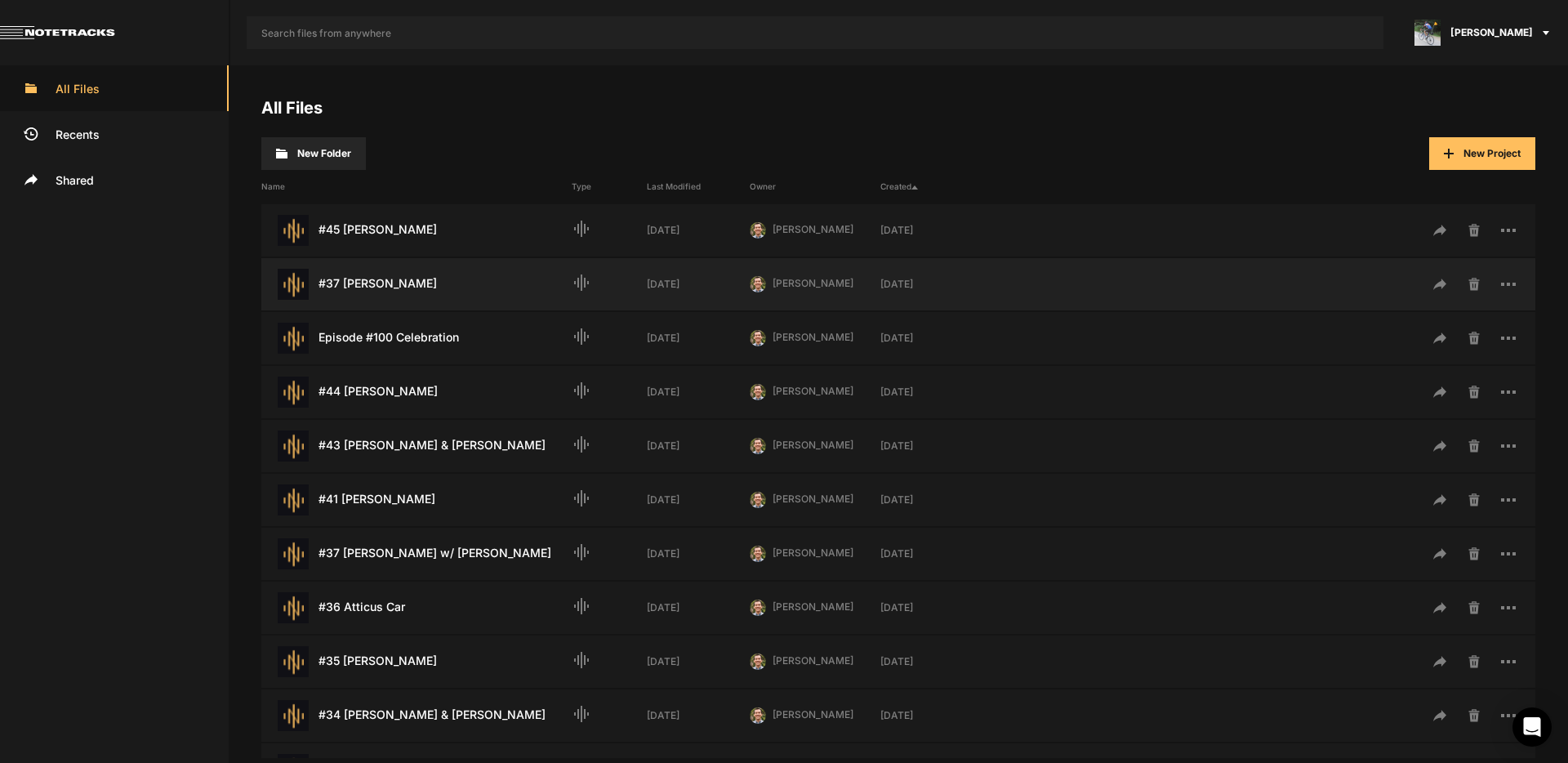
click at [374, 283] on div "#37 [PERSON_NAME] Last Modified: [DATE]" at bounding box center [416, 284] width 311 height 31
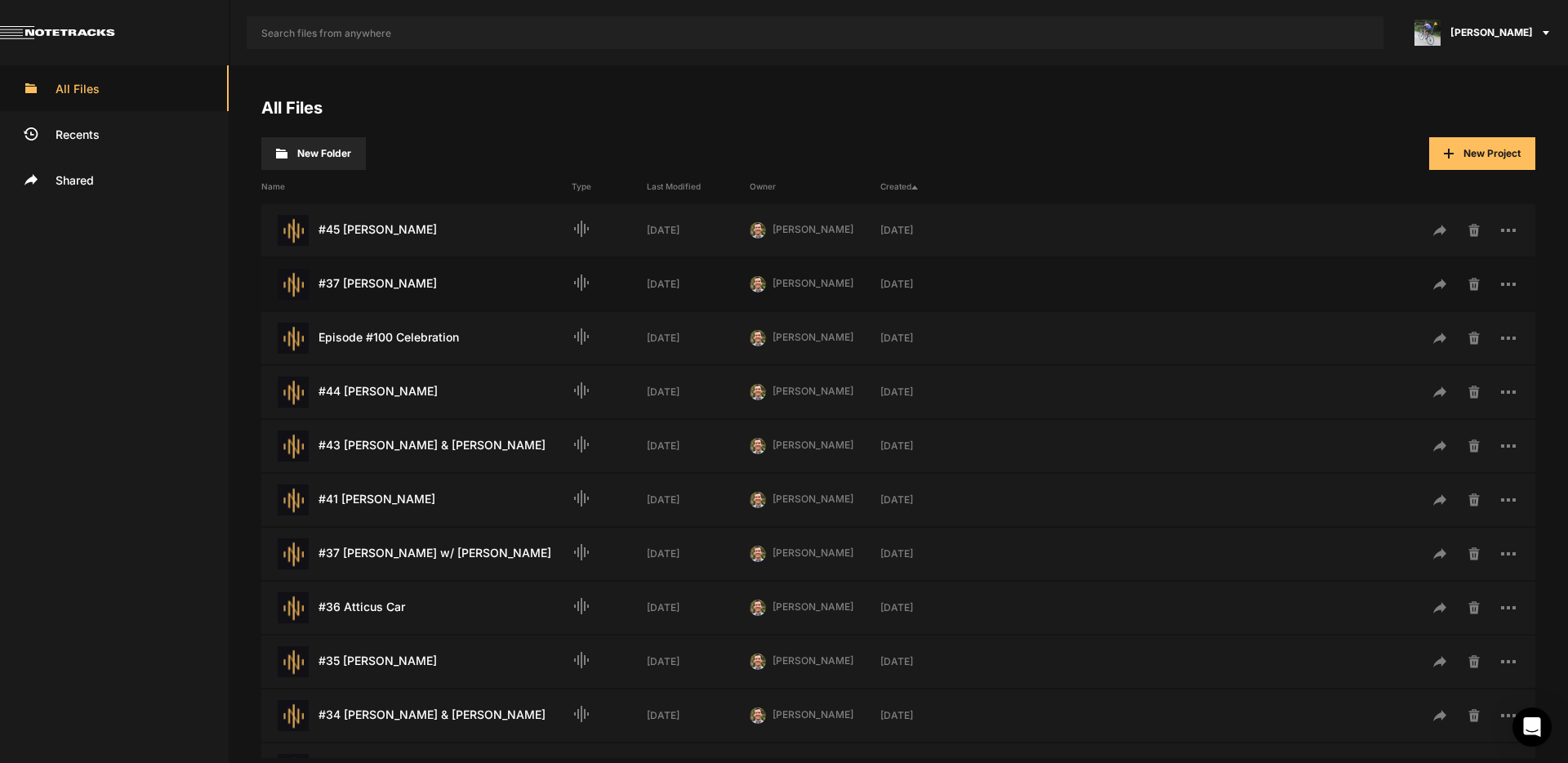
click at [373, 283] on div "#37 [PERSON_NAME] Last Modified: [DATE]" at bounding box center [416, 284] width 311 height 31
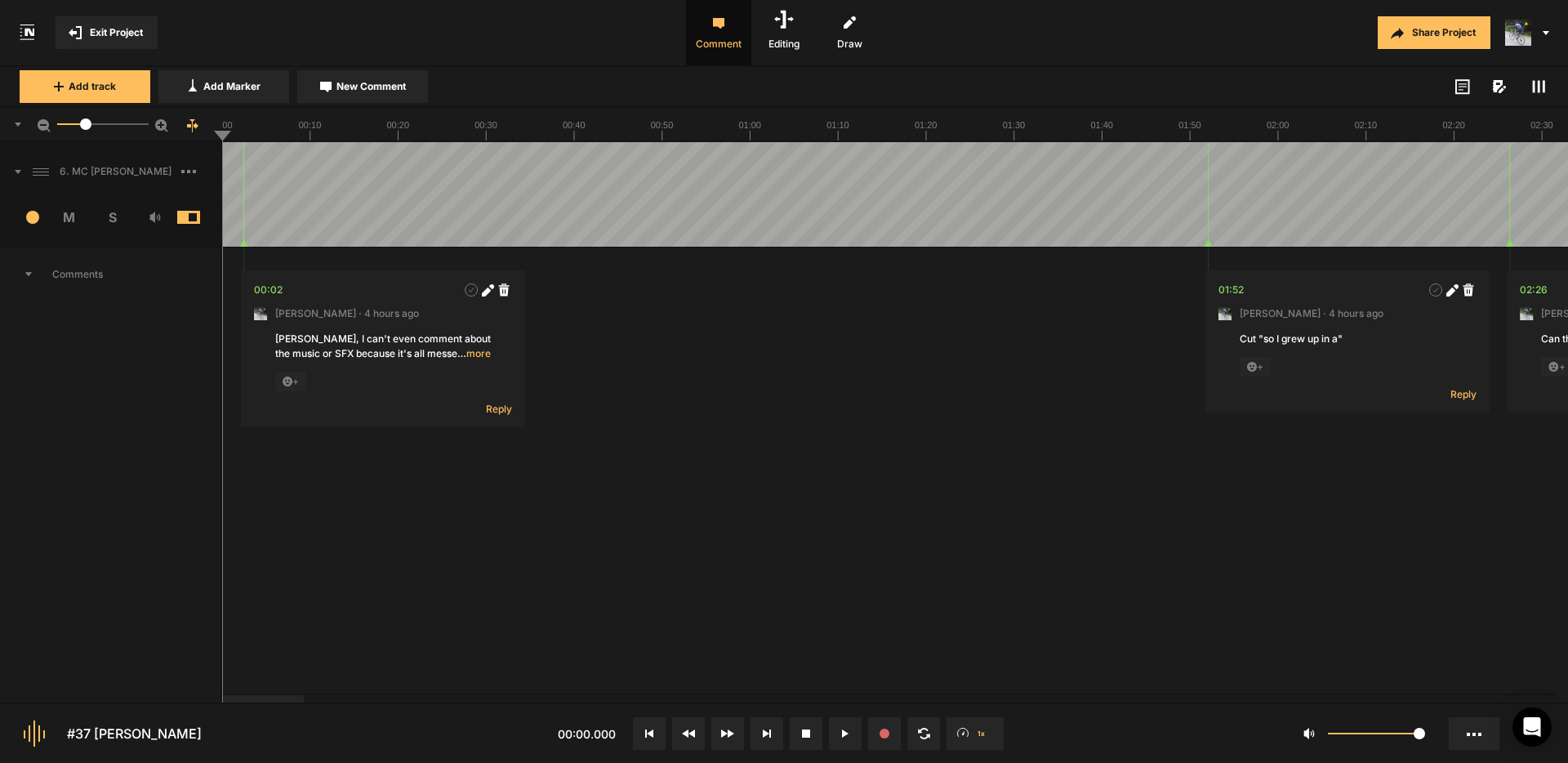
click at [115, 31] on span "Exit Project" at bounding box center [117, 32] width 53 height 15
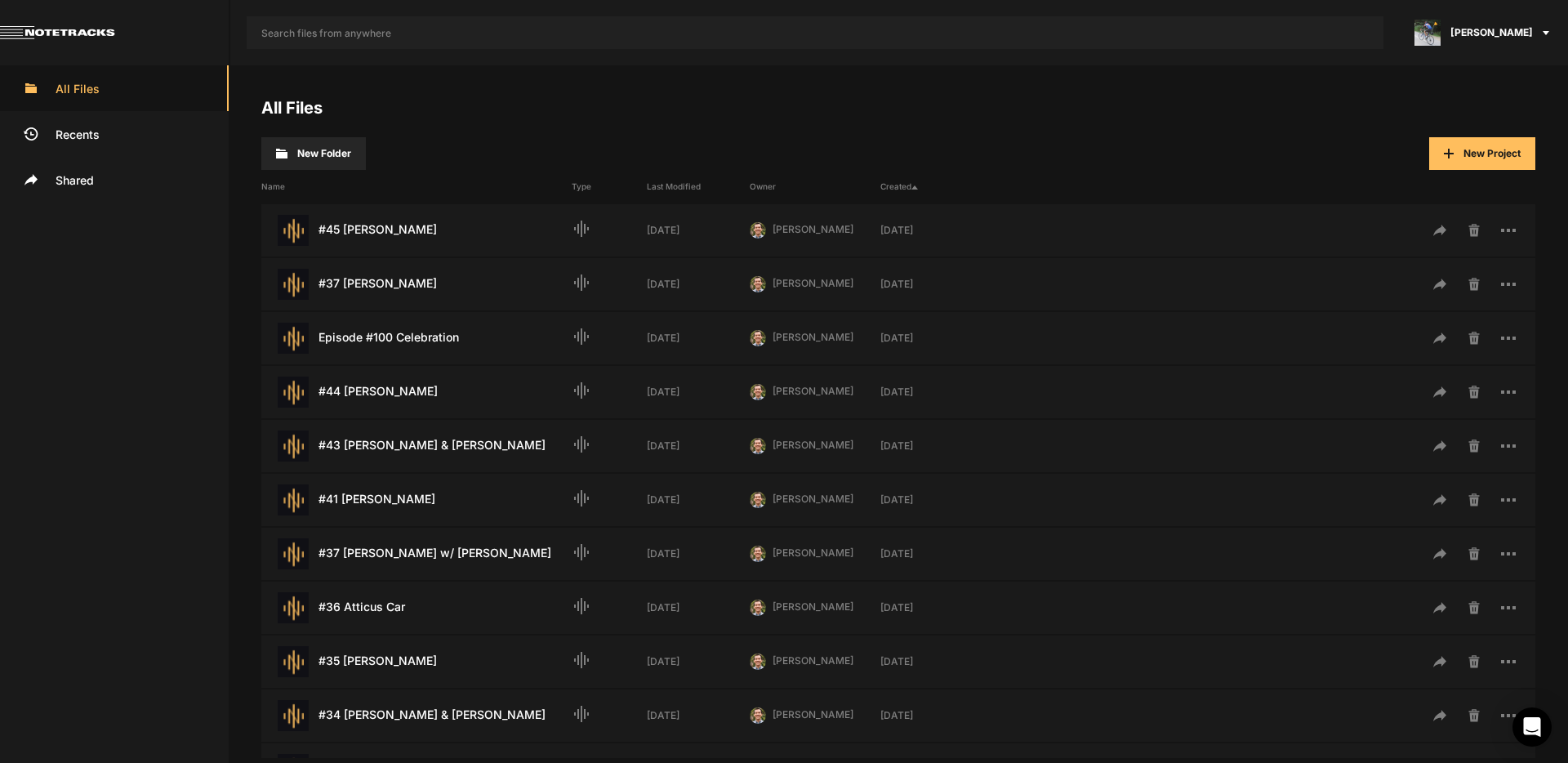
click at [1503, 33] on span "[PERSON_NAME]" at bounding box center [1492, 32] width 82 height 15
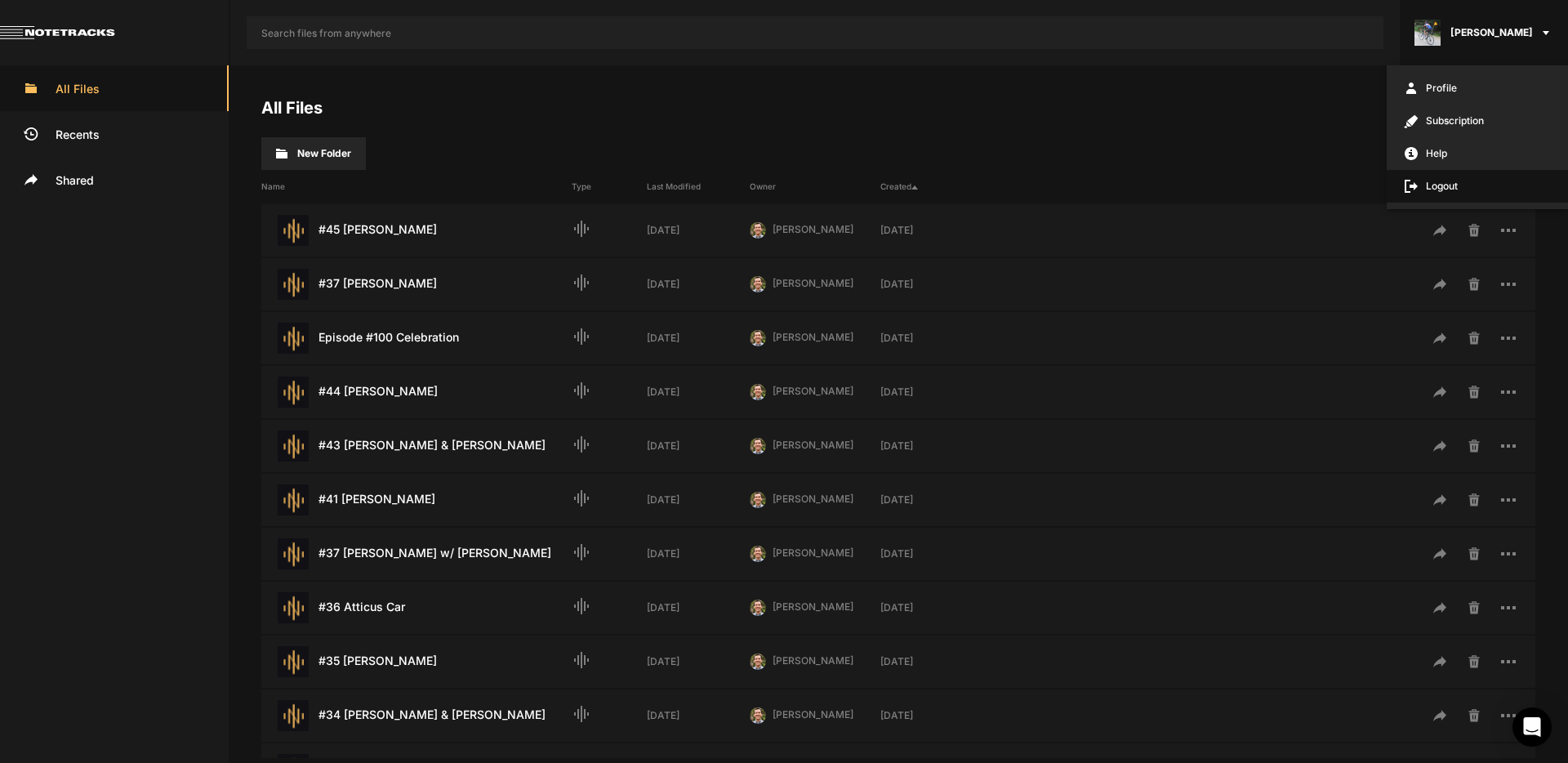
click at [1452, 185] on span "Logout" at bounding box center [1477, 185] width 181 height 32
